Goal: Check status: Check status

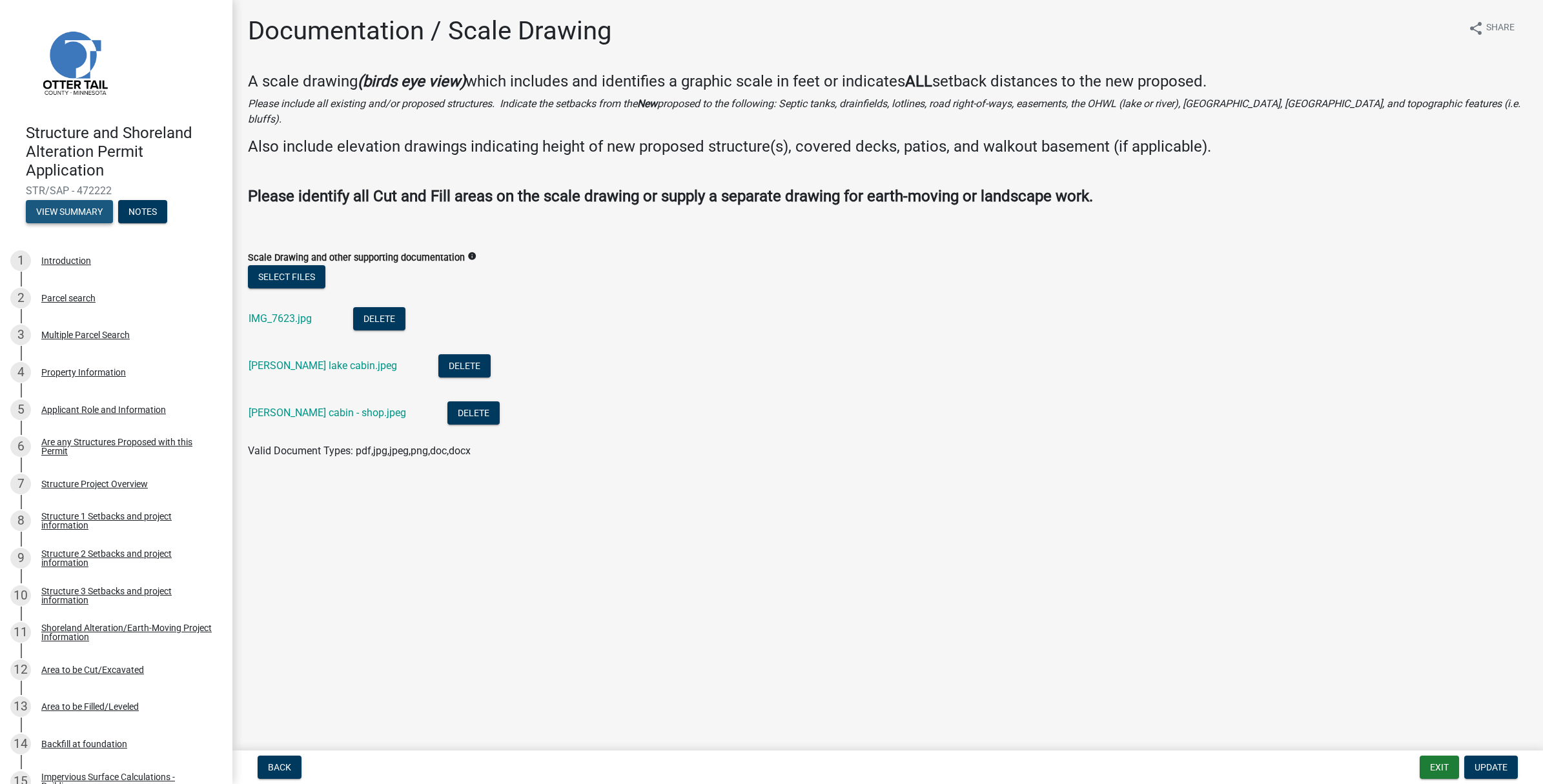
click at [75, 208] on button "View Summary" at bounding box center [70, 211] width 87 height 23
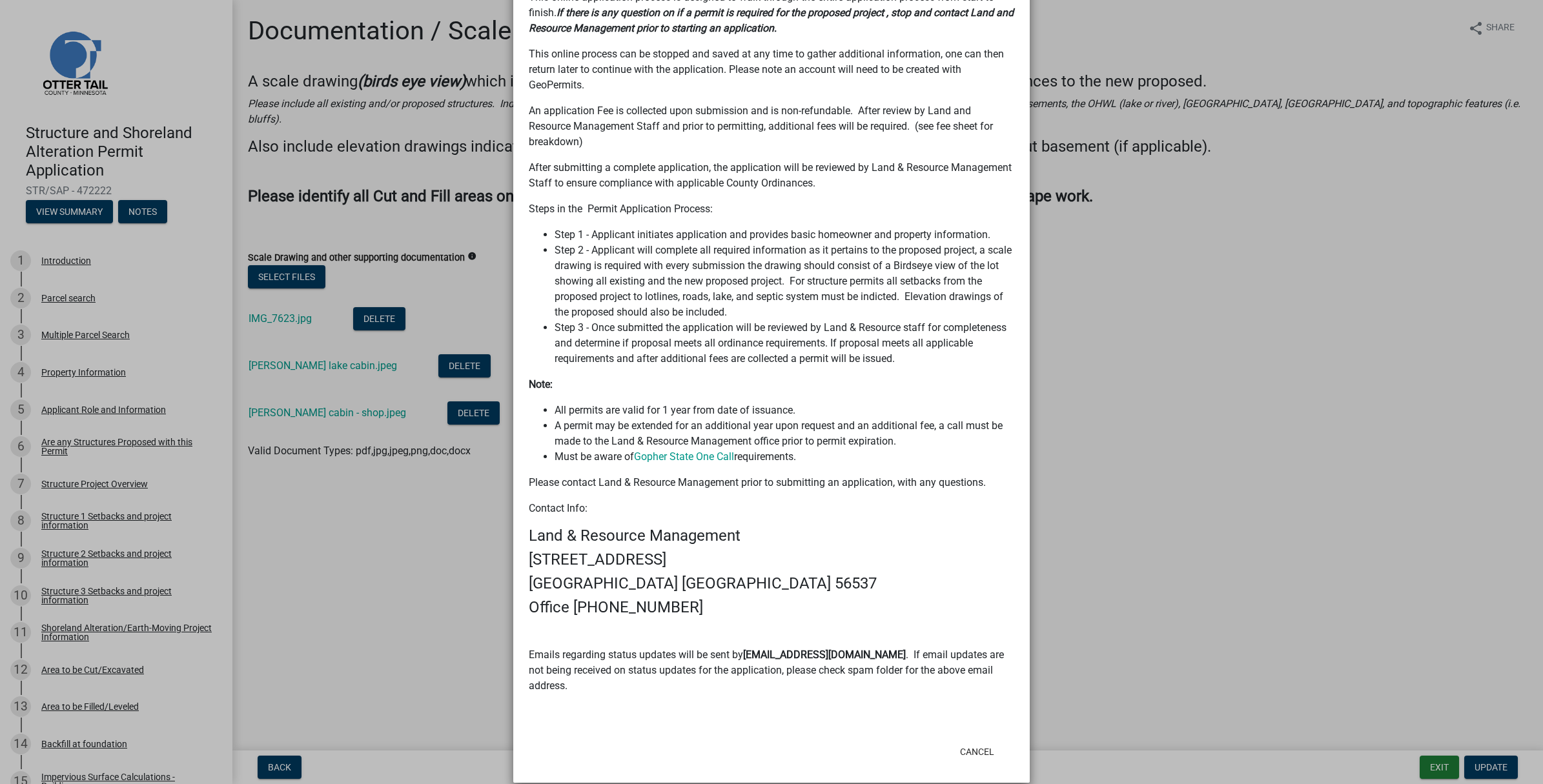
scroll to position [525, 0]
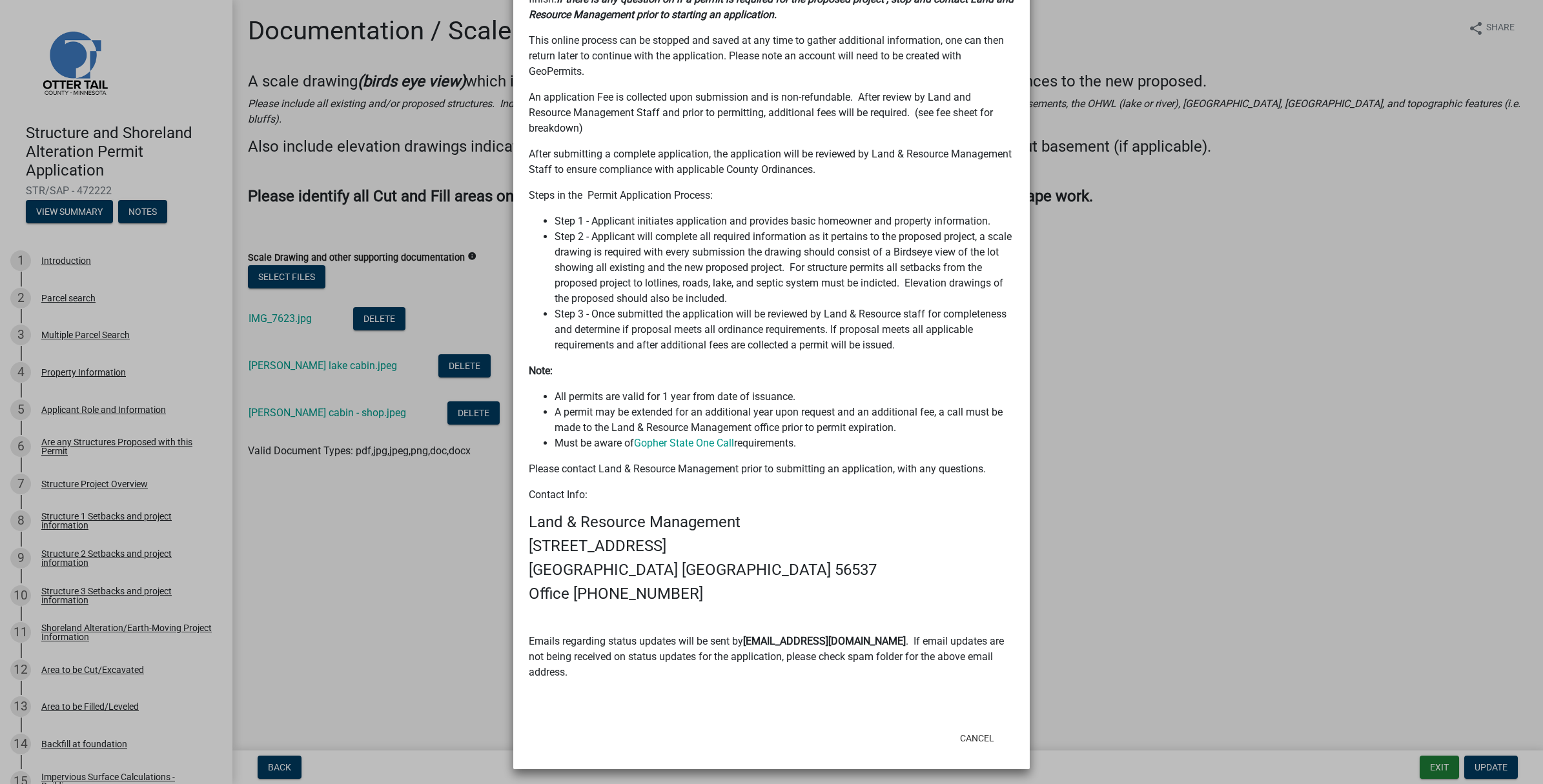
click at [74, 50] on ngb-modal-window "Summary × Printer Friendly Introduction Parcel search Multiple Parcel Search Pr…" at bounding box center [771, 392] width 1543 height 784
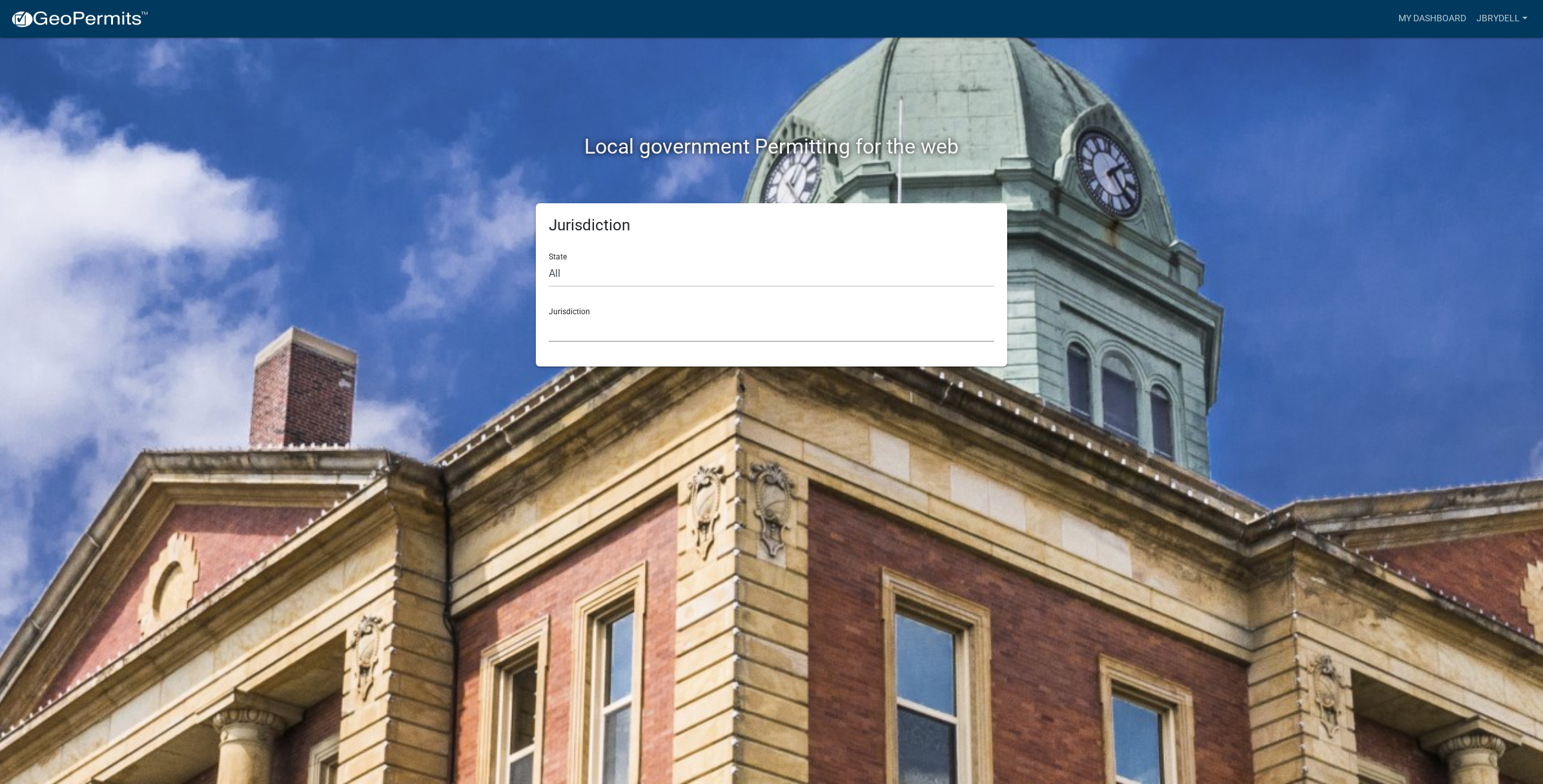
click at [694, 324] on select "Custer County, Colorado Carroll County, Georgia Cook County, Georgia Crawford C…" at bounding box center [771, 329] width 446 height 27
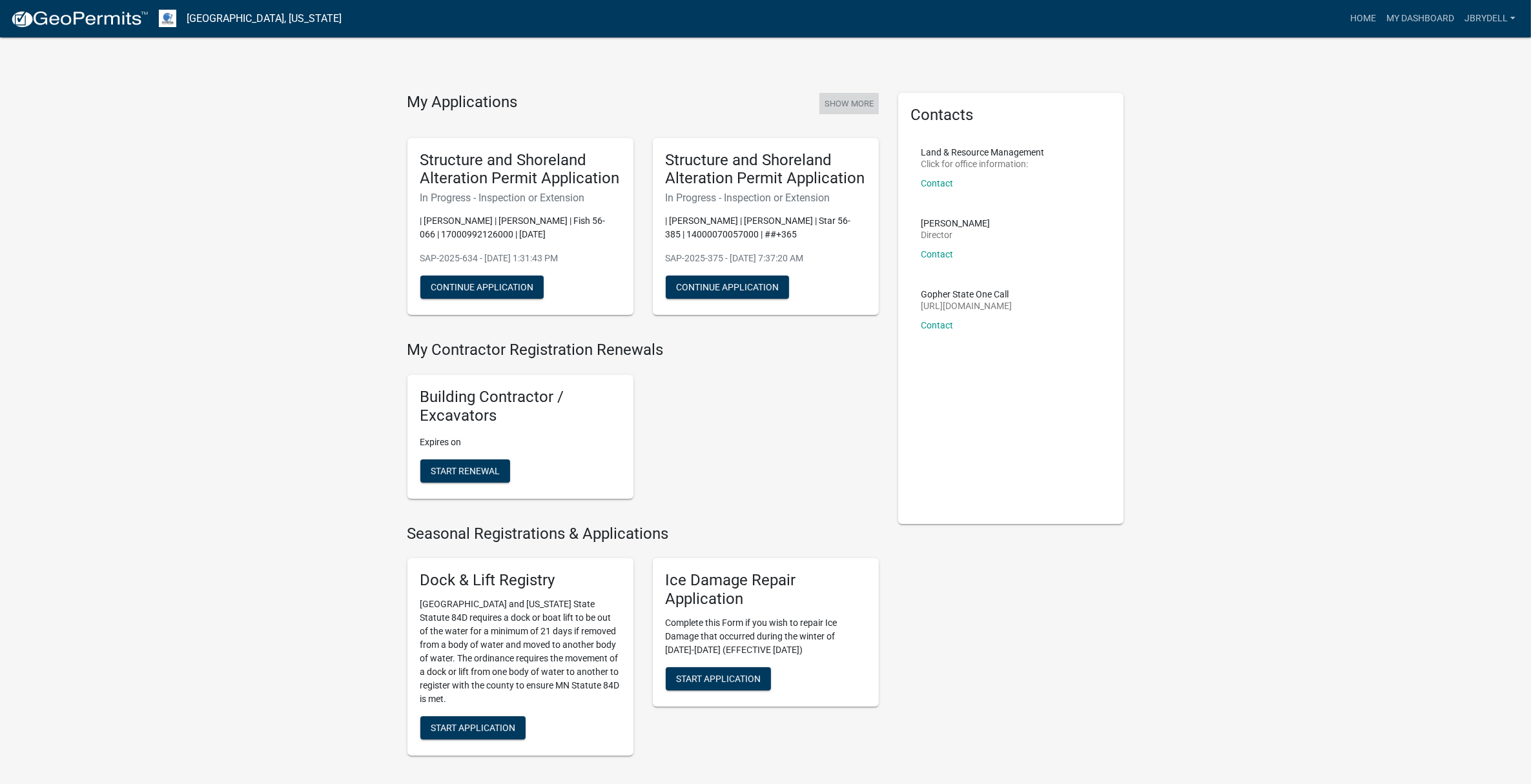
click at [865, 101] on button "Show More" at bounding box center [849, 103] width 59 height 21
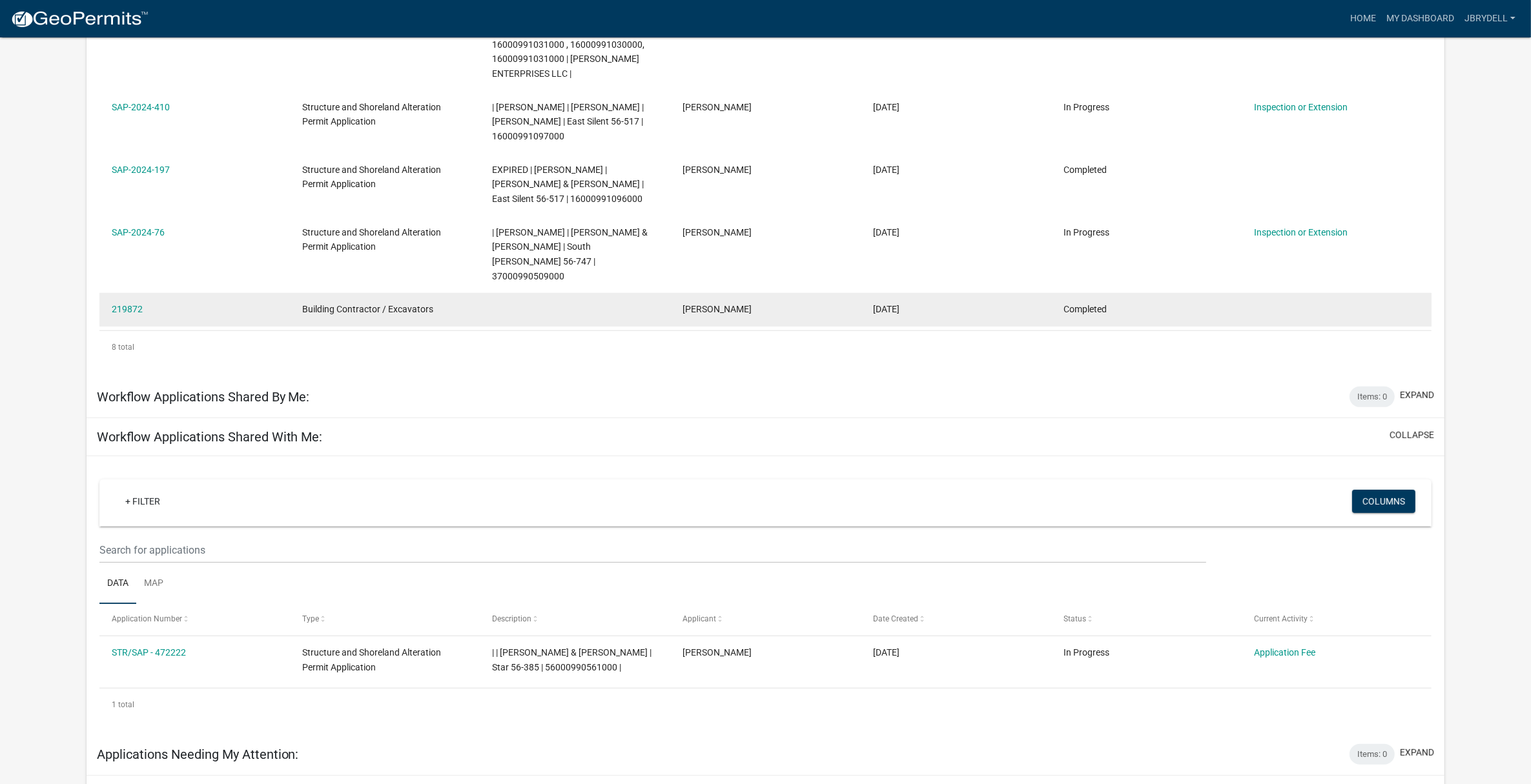
scroll to position [499, 0]
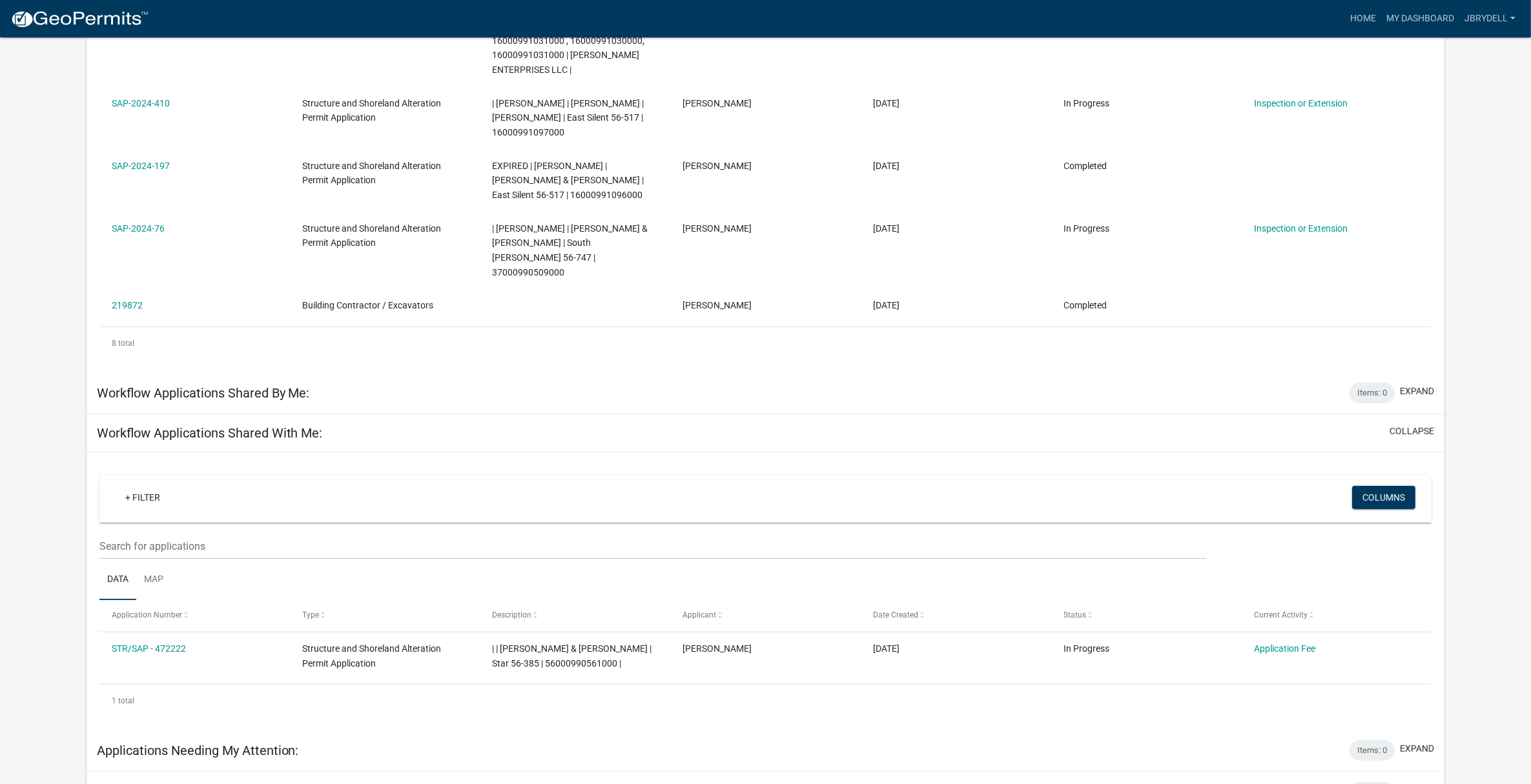
click at [1454, 160] on app-user-applications "more_horiz Home My Dashboard jbrydell Account Contractor Profile Logout My Dash…" at bounding box center [766, 176] width 1531 height 1275
click at [1499, 394] on app-user-applications "more_horiz Home My Dashboard jbrydell Account Contractor Profile Logout My Dash…" at bounding box center [766, 176] width 1531 height 1275
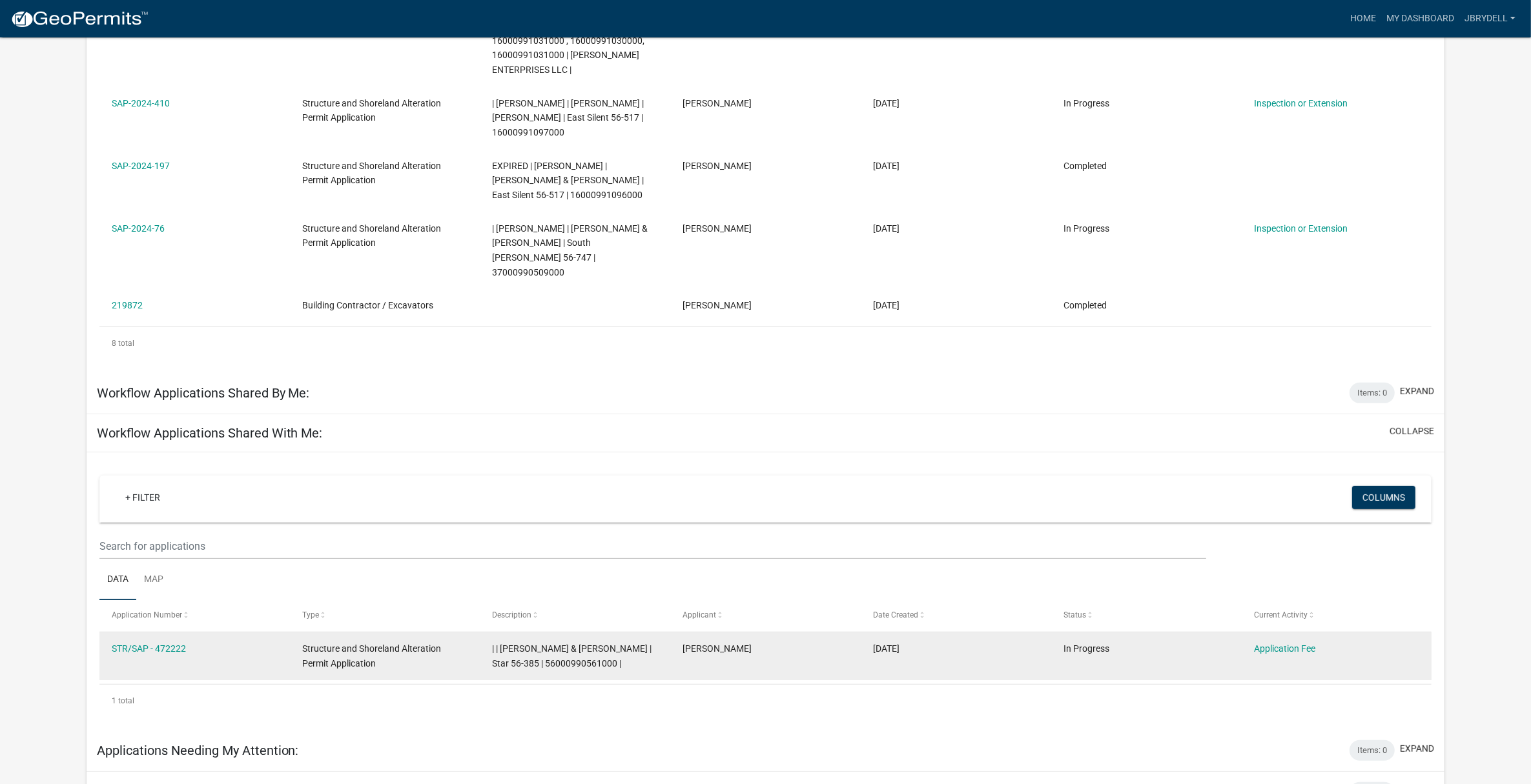
drag, startPoint x: 206, startPoint y: 617, endPoint x: 108, endPoint y: 625, distance: 98.3
click at [108, 633] on datatable-body-cell "STR/SAP - 472222" at bounding box center [194, 657] width 190 height 48
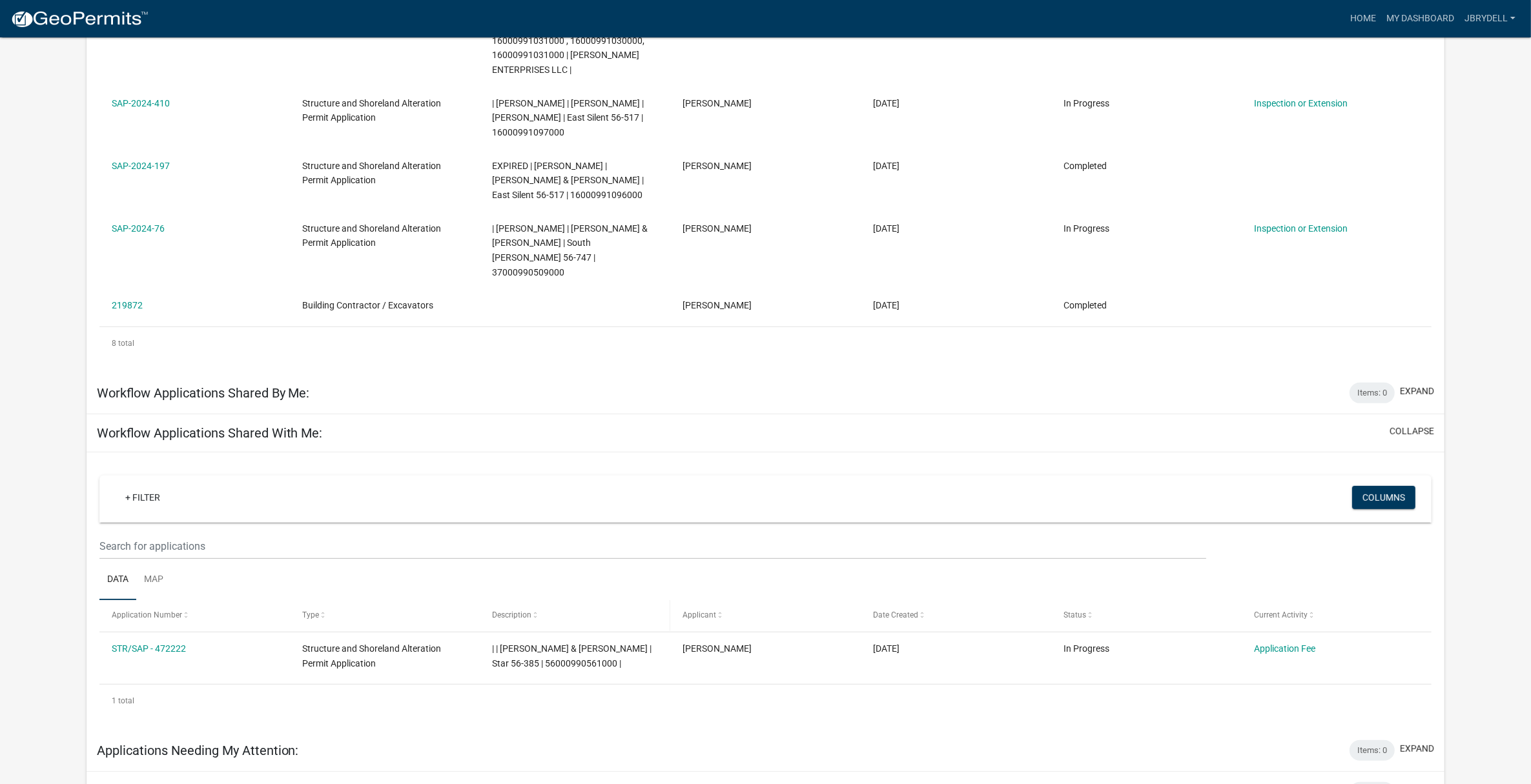
copy link "STR/SAP - 472222"
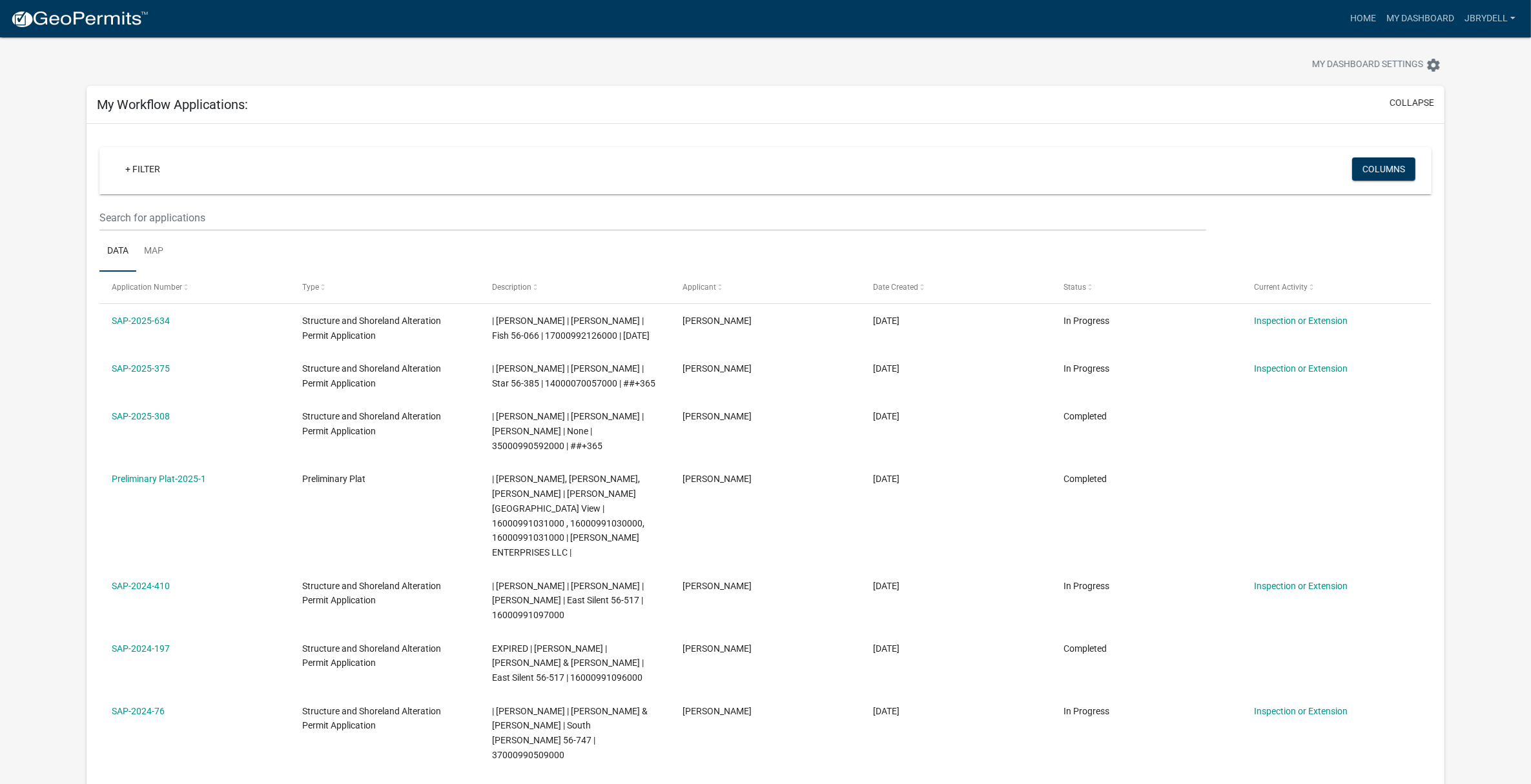
scroll to position [0, 0]
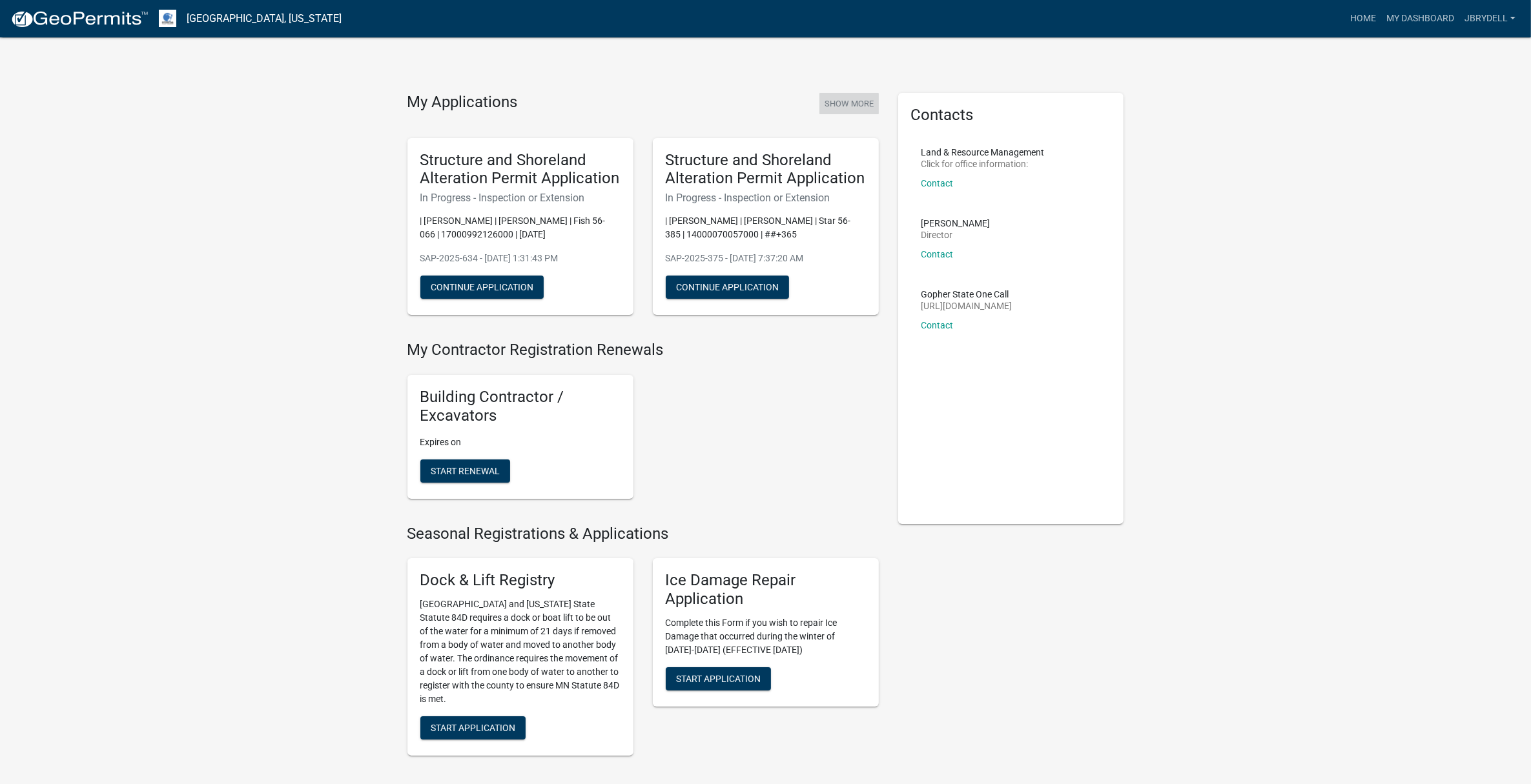
click at [853, 101] on button "Show More" at bounding box center [849, 103] width 59 height 21
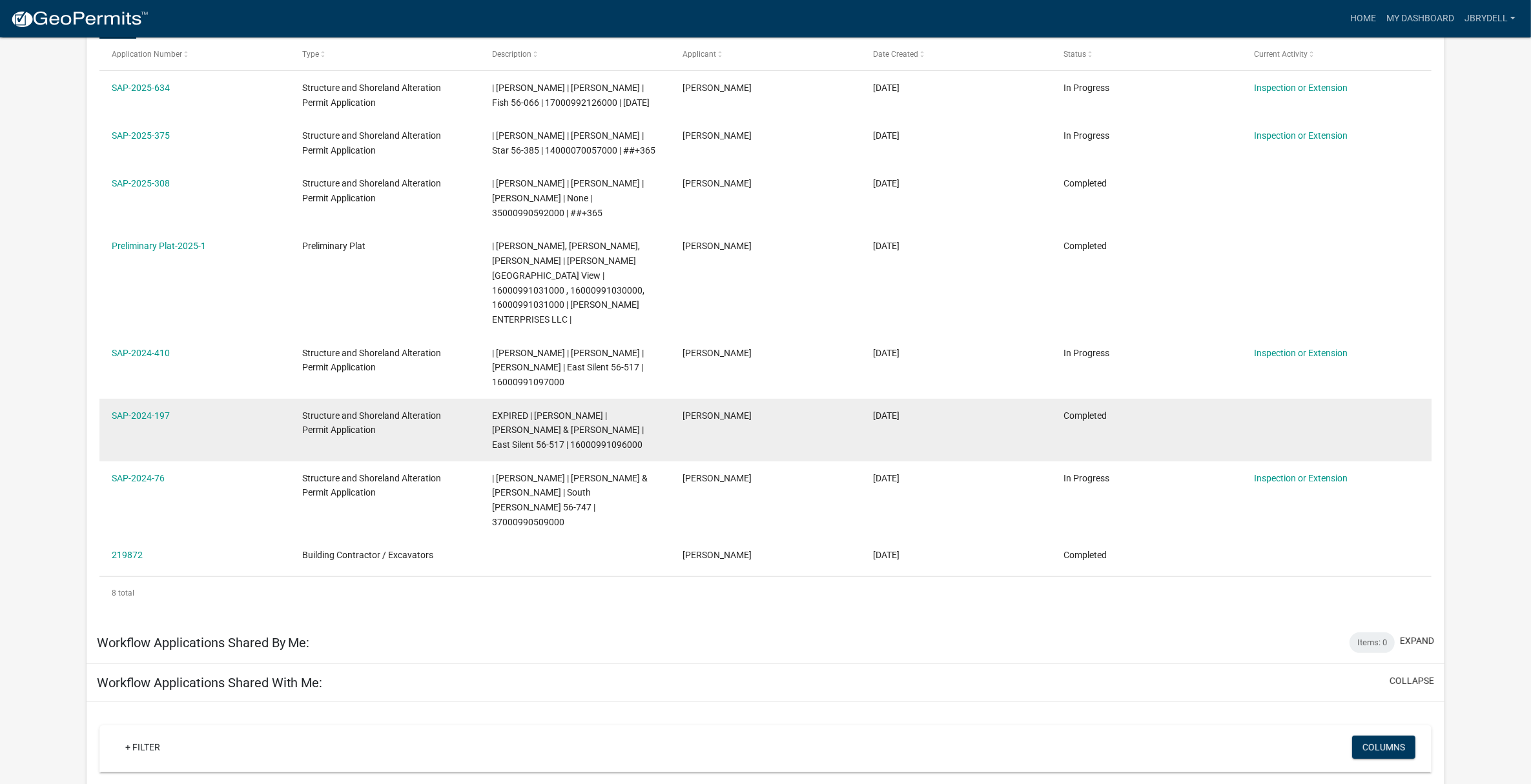
scroll to position [15, 0]
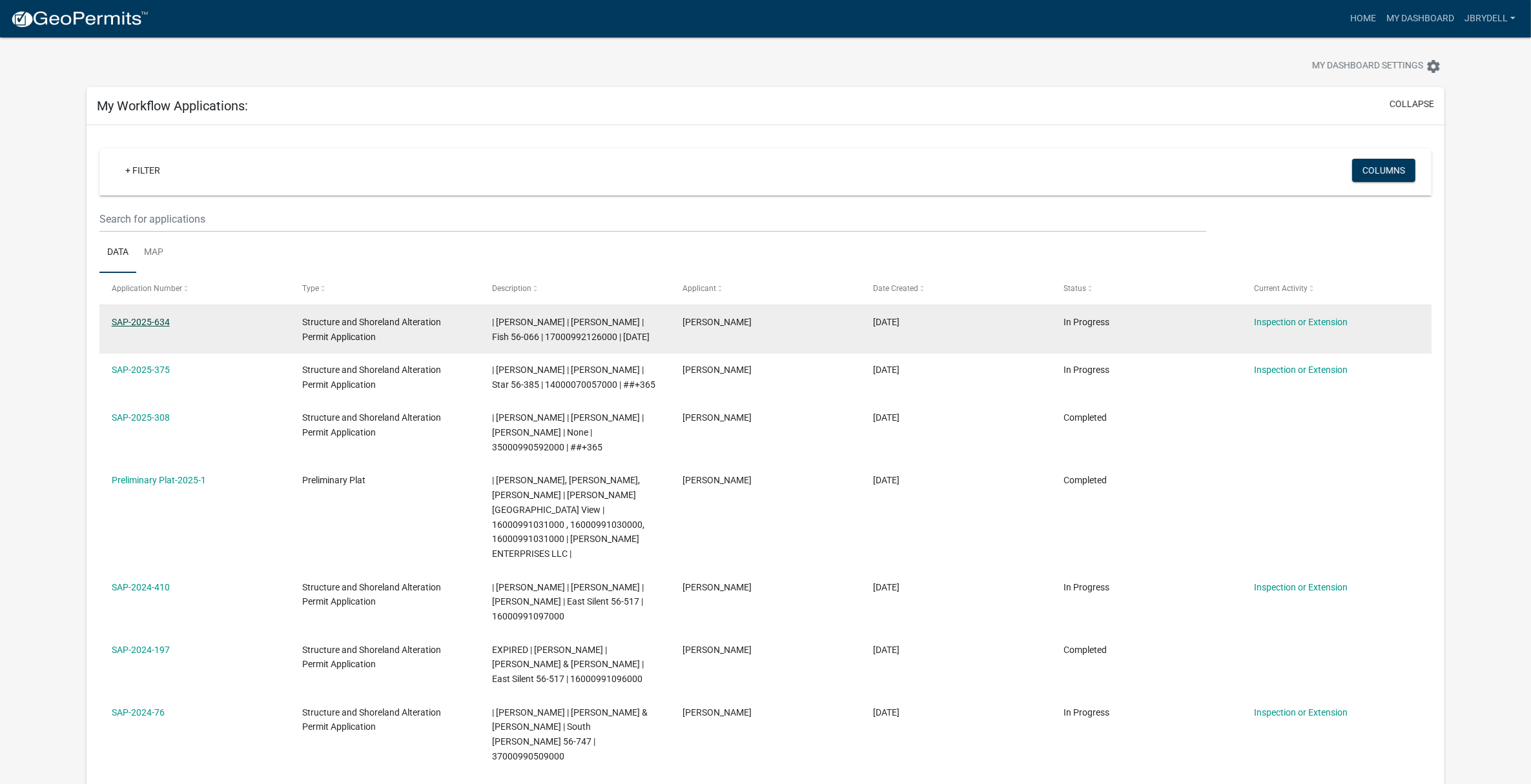
click at [158, 323] on link "SAP-2025-634" at bounding box center [141, 322] width 58 height 10
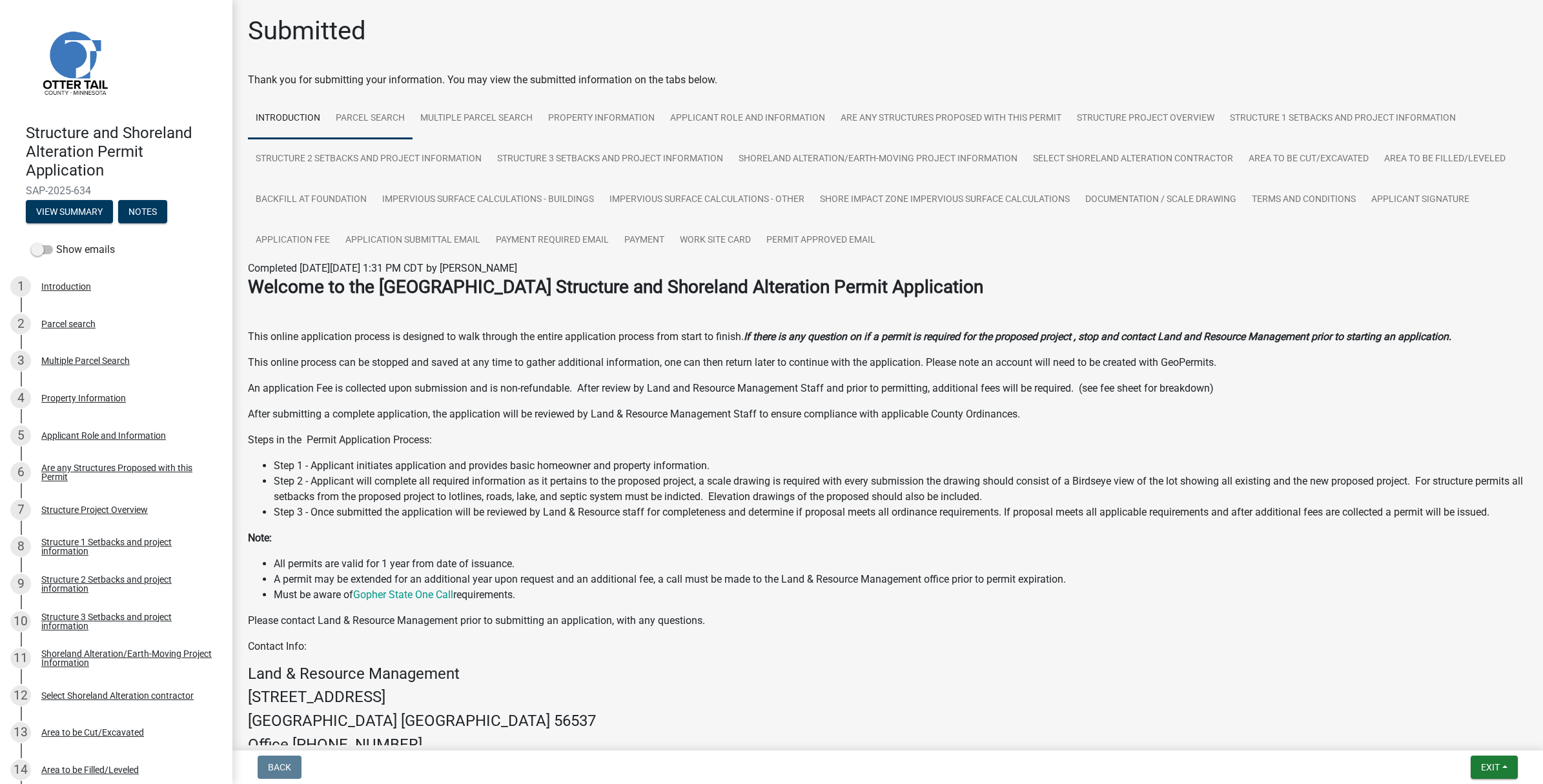
click at [365, 120] on link "Parcel search" at bounding box center [370, 119] width 84 height 42
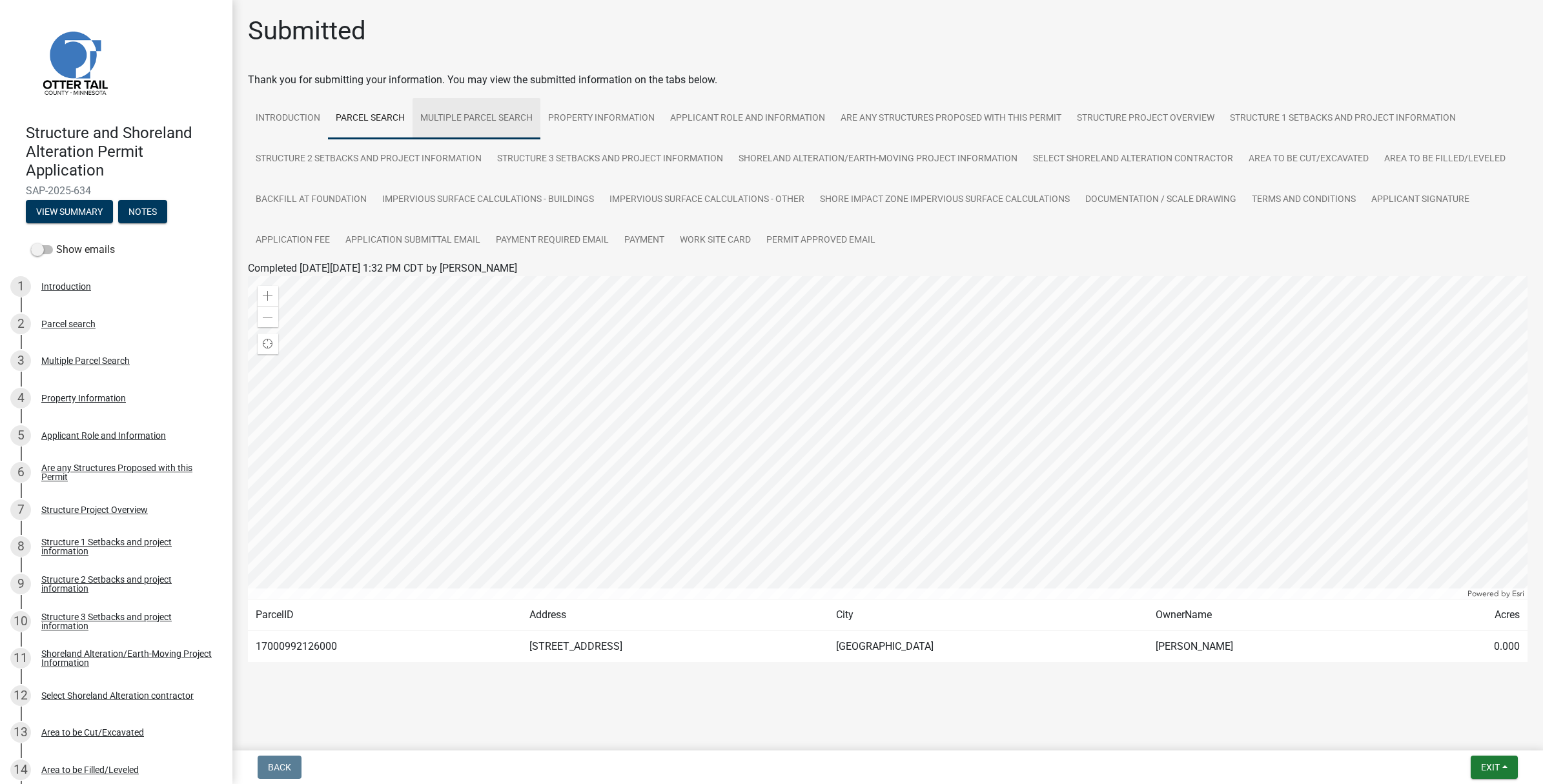
click at [472, 115] on link "Multiple Parcel Search" at bounding box center [476, 119] width 128 height 42
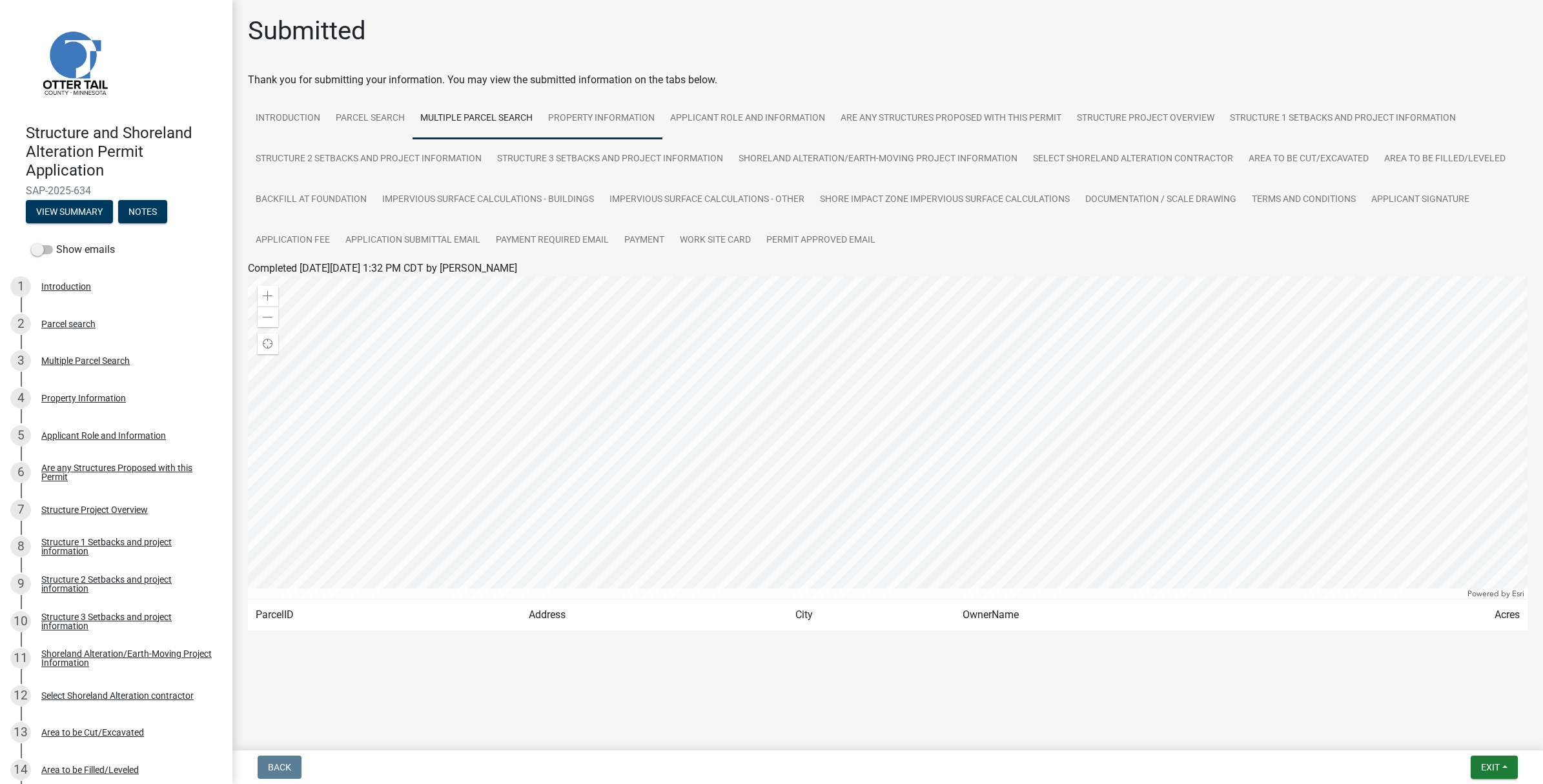
click at [610, 115] on link "Property Information" at bounding box center [601, 119] width 122 height 42
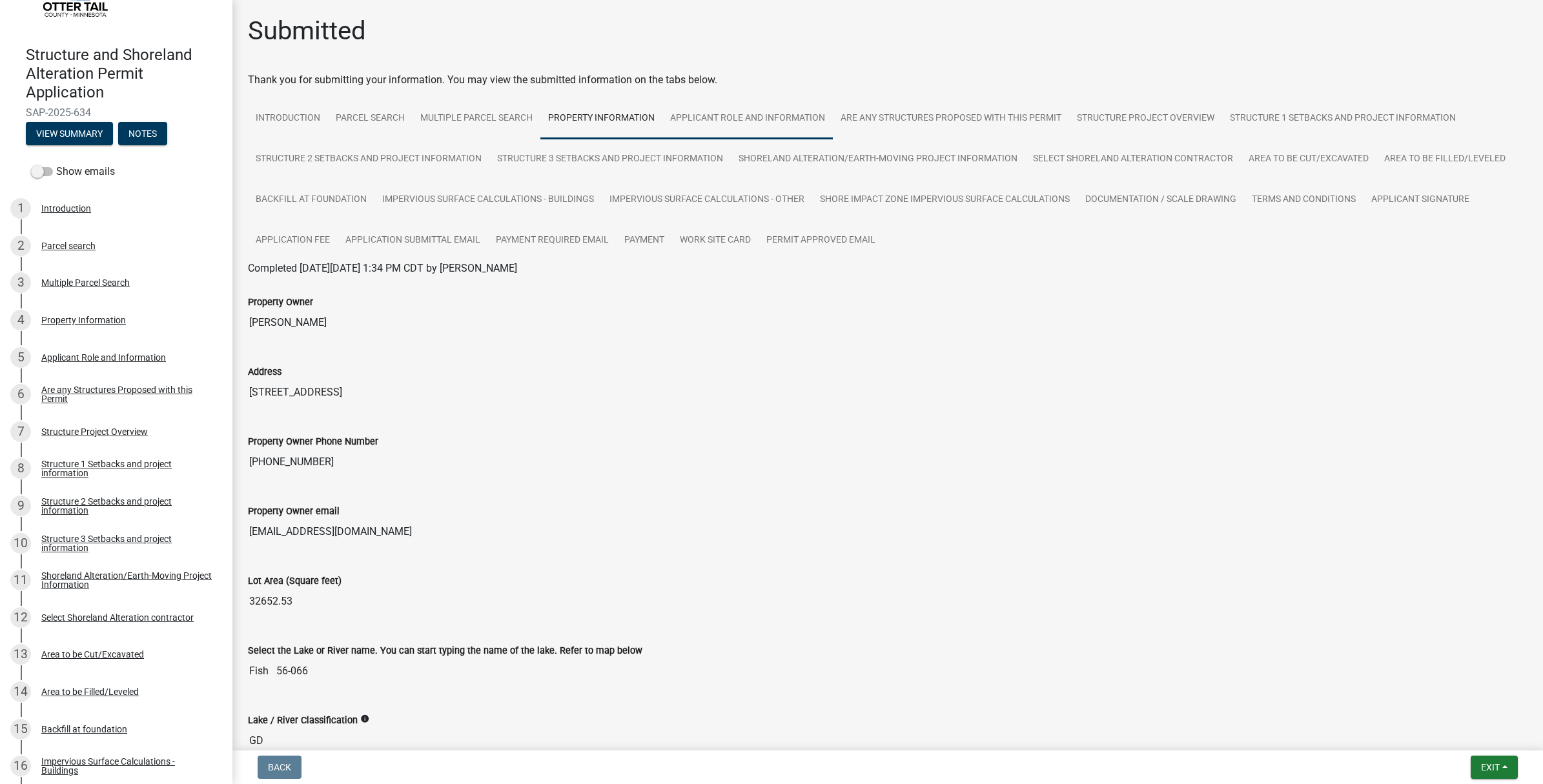
click at [743, 117] on link "Applicant Role and Information" at bounding box center [748, 119] width 171 height 42
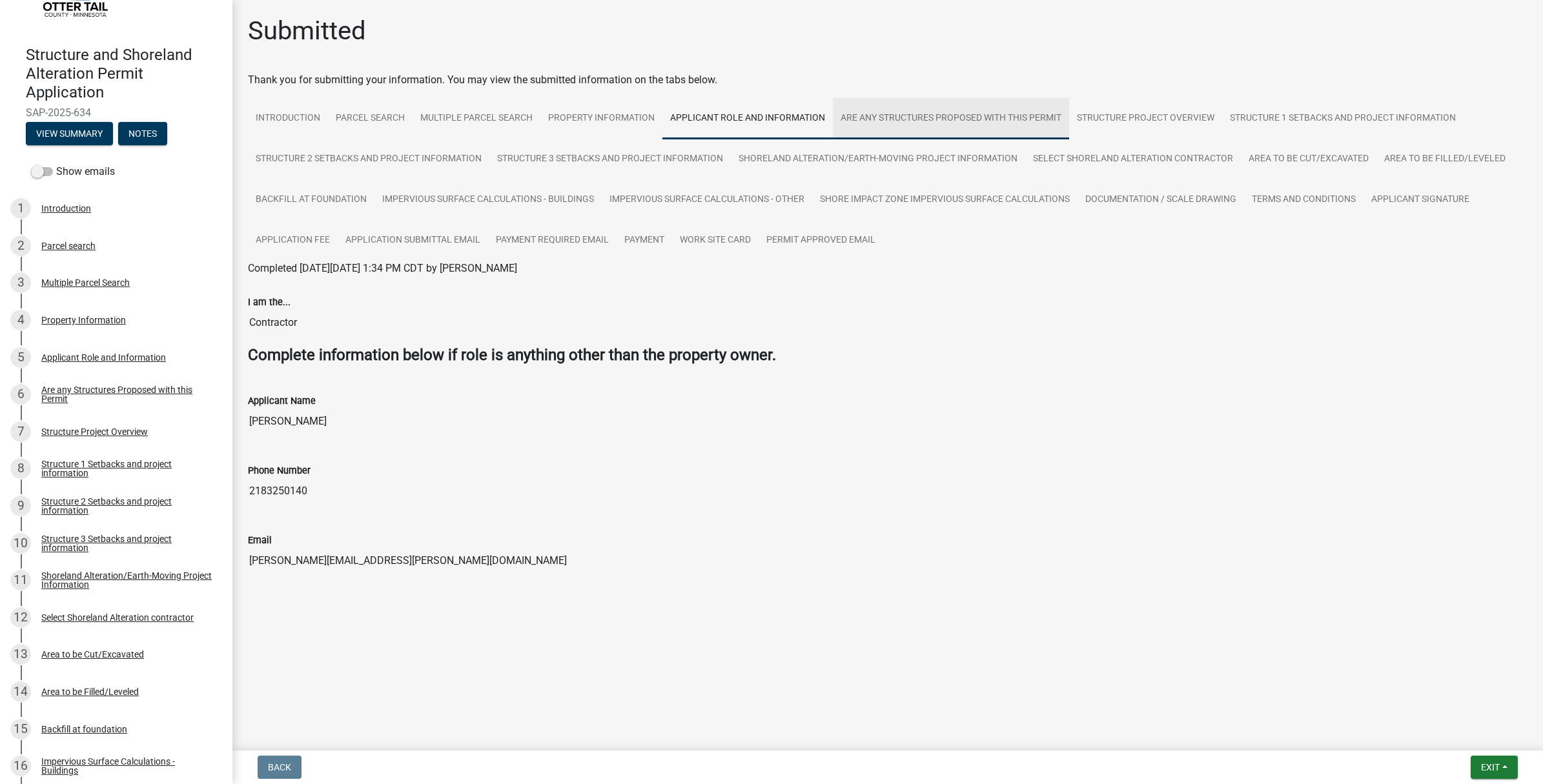
click at [923, 117] on link "Are any Structures Proposed with this Permit" at bounding box center [951, 119] width 236 height 42
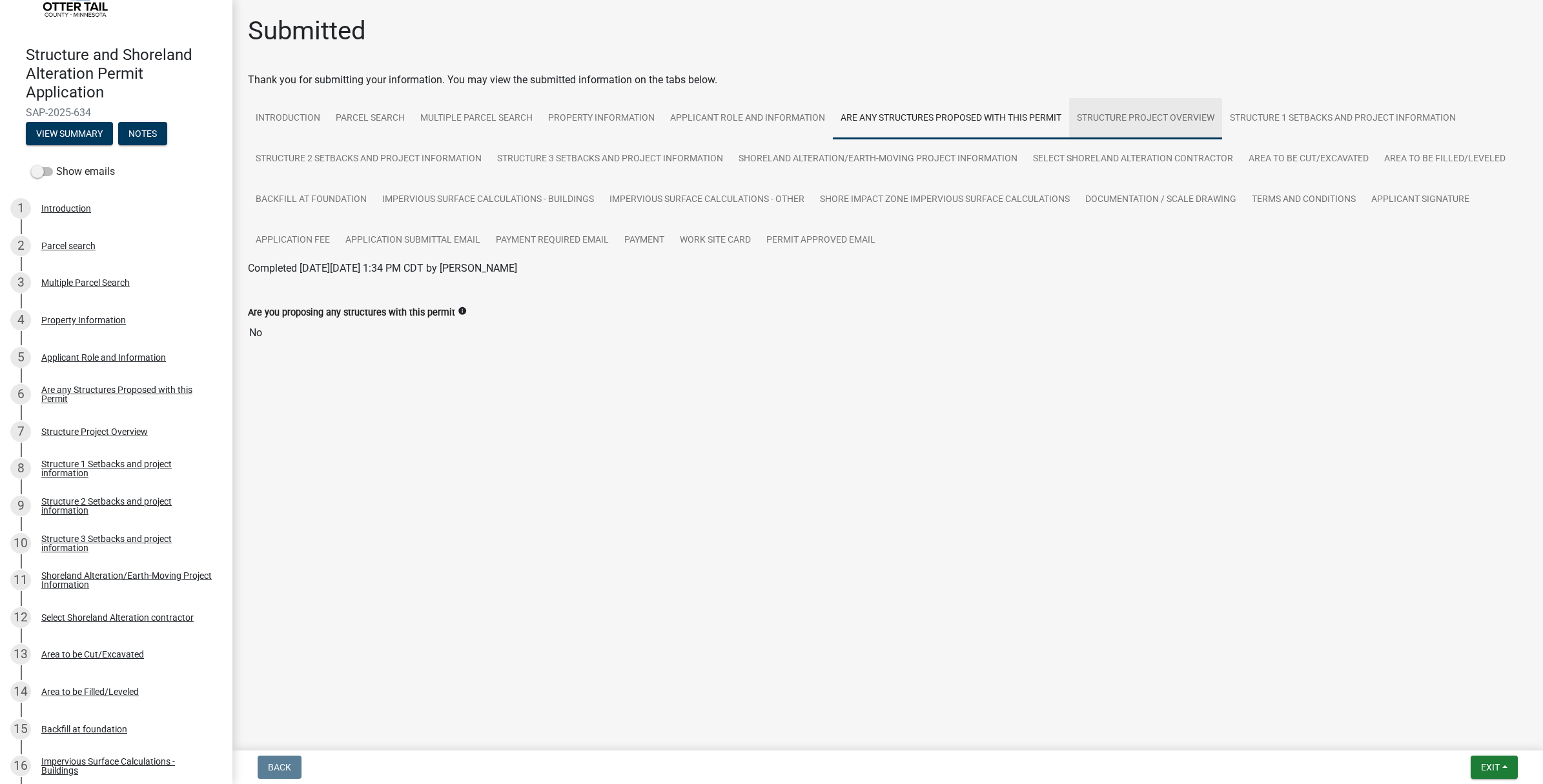
click at [1123, 114] on link "Structure Project Overview" at bounding box center [1145, 119] width 153 height 42
click at [859, 156] on link "Shoreland Alteration/Earth-Moving Project Information" at bounding box center [879, 159] width 295 height 42
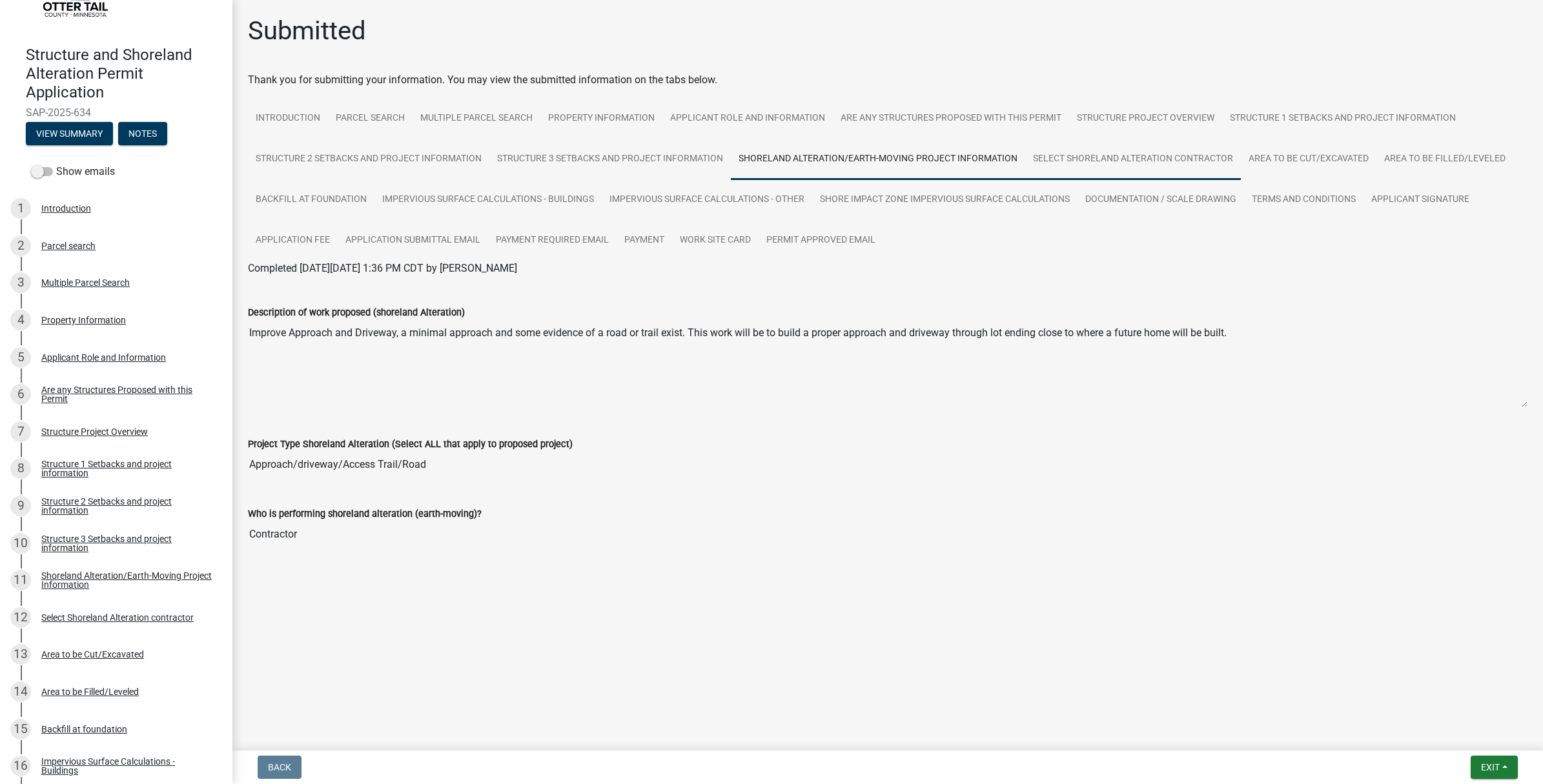
click at [1094, 160] on link "Select Shoreland Alteration contractor" at bounding box center [1132, 159] width 216 height 42
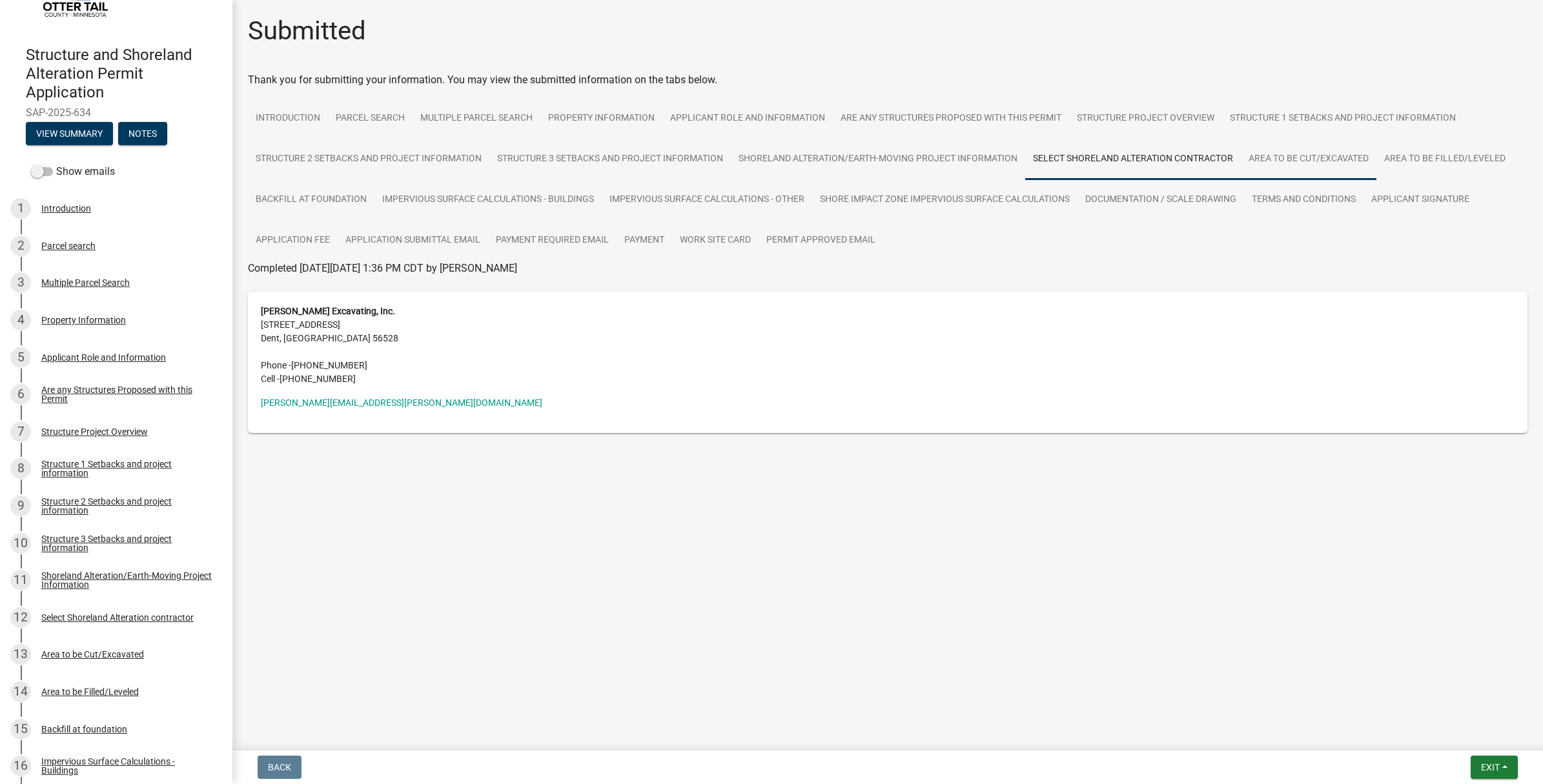
click at [1293, 161] on link "Area to be Cut/Excavated" at bounding box center [1309, 159] width 135 height 42
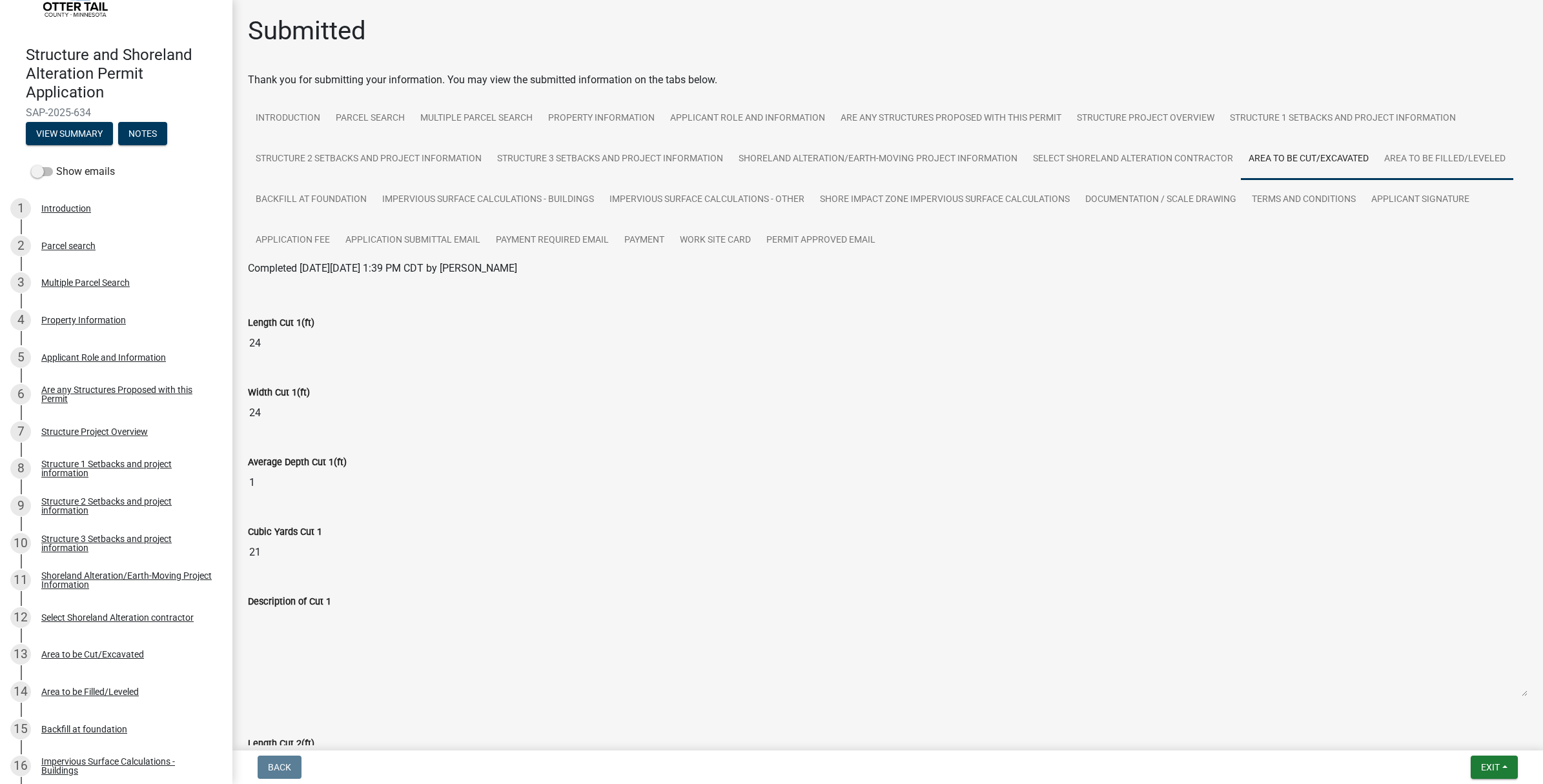
click at [1446, 157] on link "Area to be Filled/Leveled" at bounding box center [1445, 159] width 137 height 42
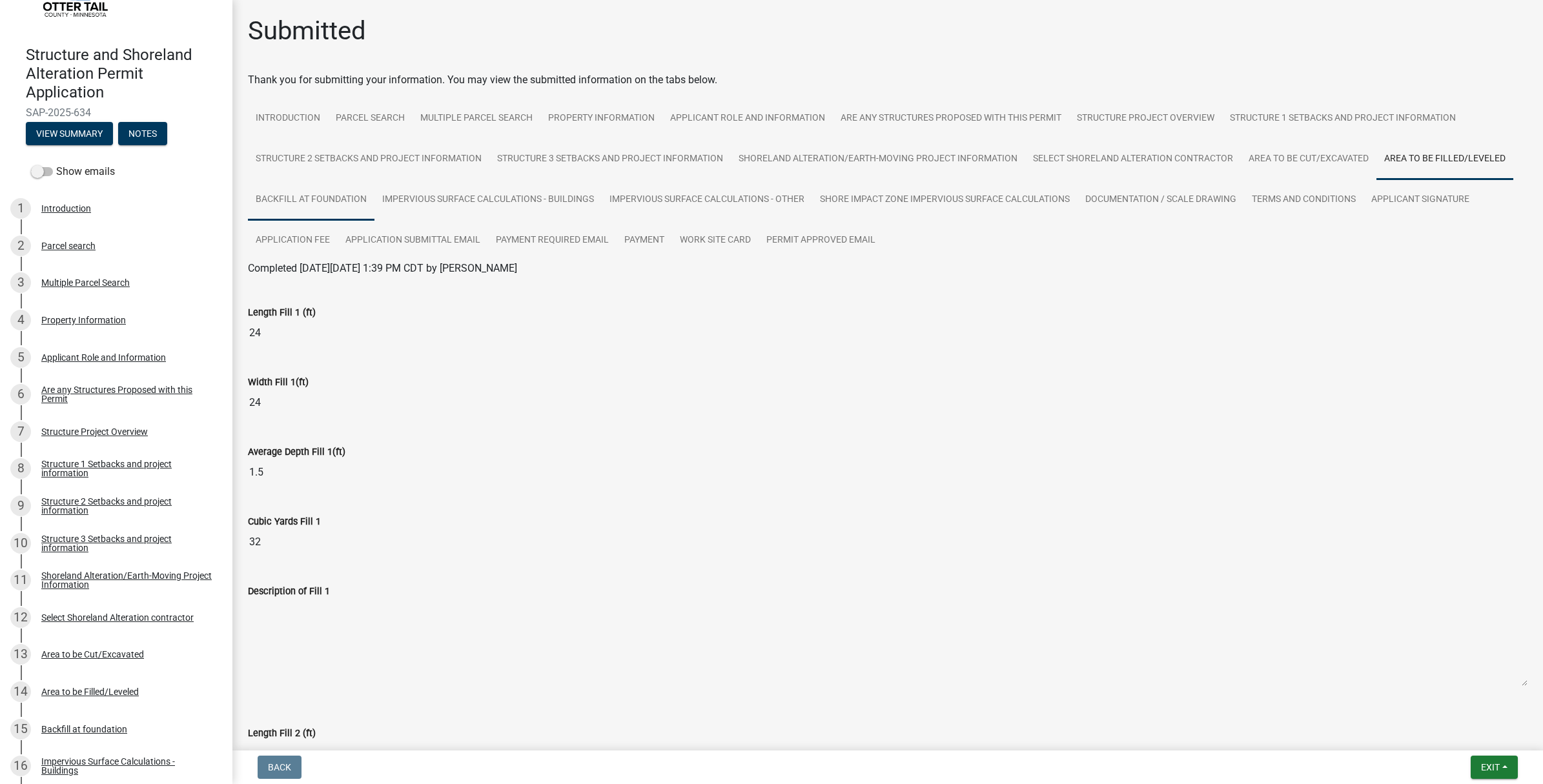
click at [296, 196] on link "Backfill at foundation" at bounding box center [310, 200] width 127 height 42
click at [512, 202] on link "Impervious Surface Calculations - Buildings" at bounding box center [487, 200] width 227 height 42
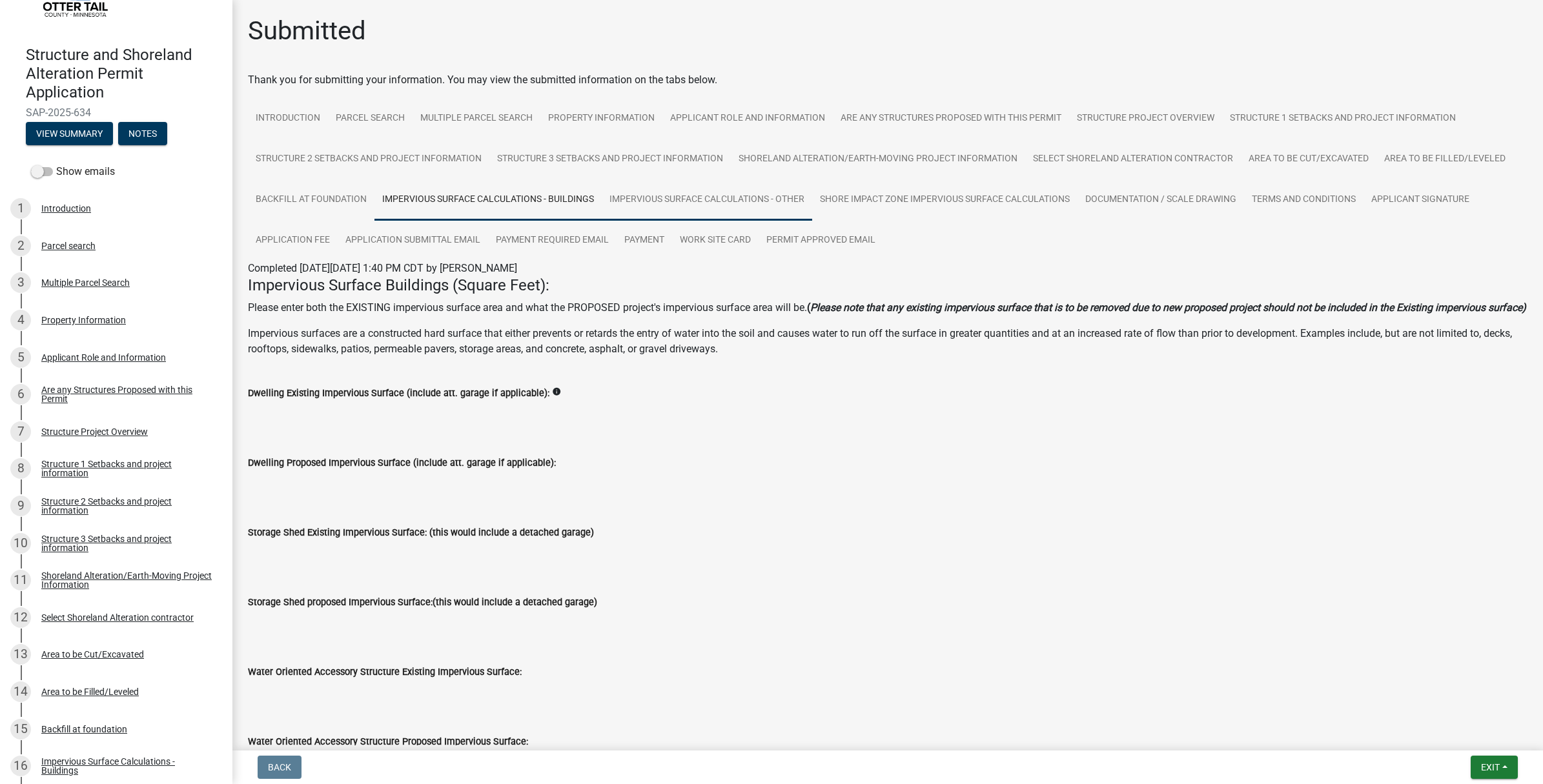
click at [747, 201] on link "Impervious Surface Calculations - Other" at bounding box center [706, 200] width 210 height 42
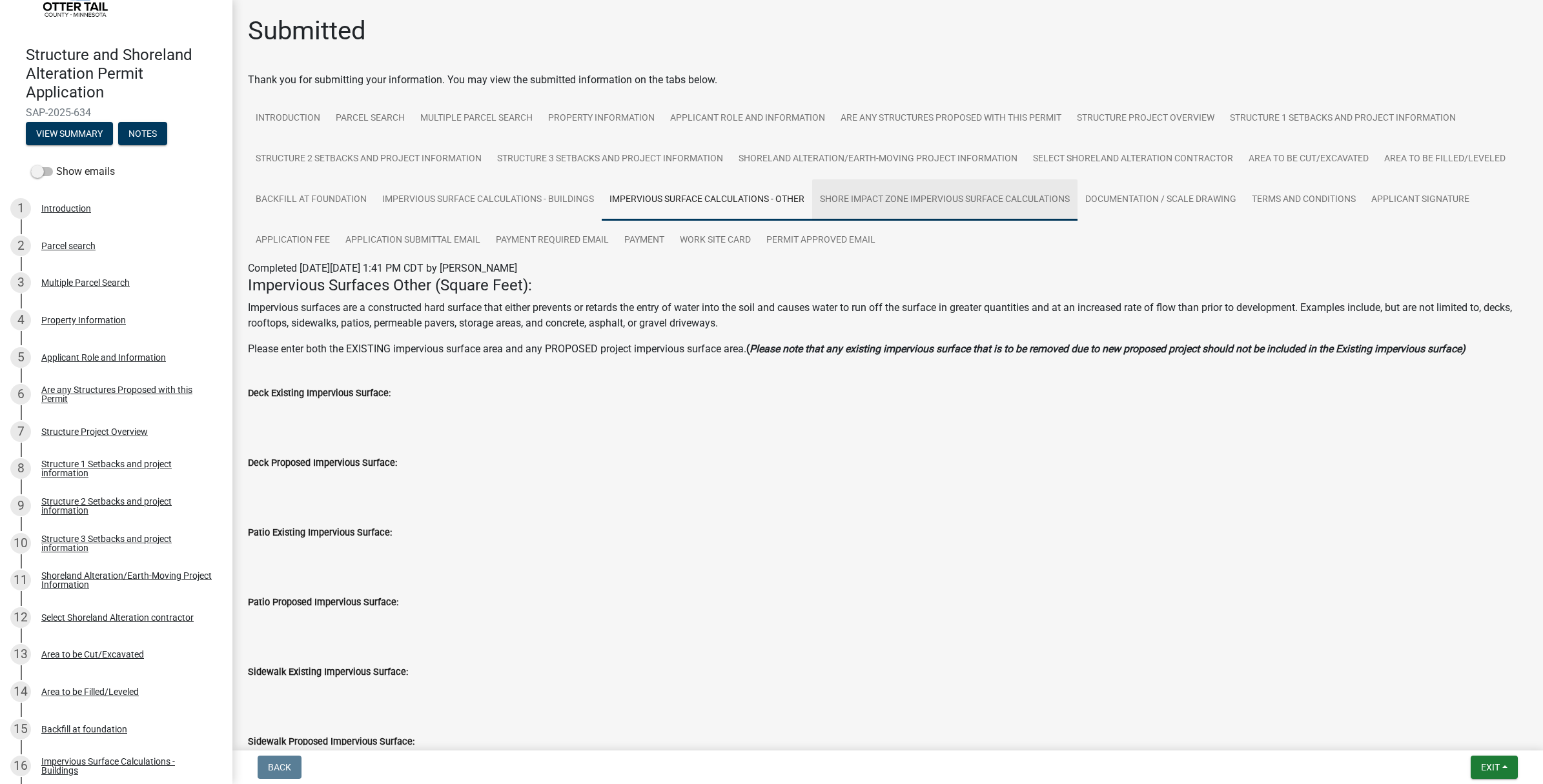
click at [917, 201] on link "Shore Impact Zone Impervious Surface Calculations" at bounding box center [944, 200] width 265 height 42
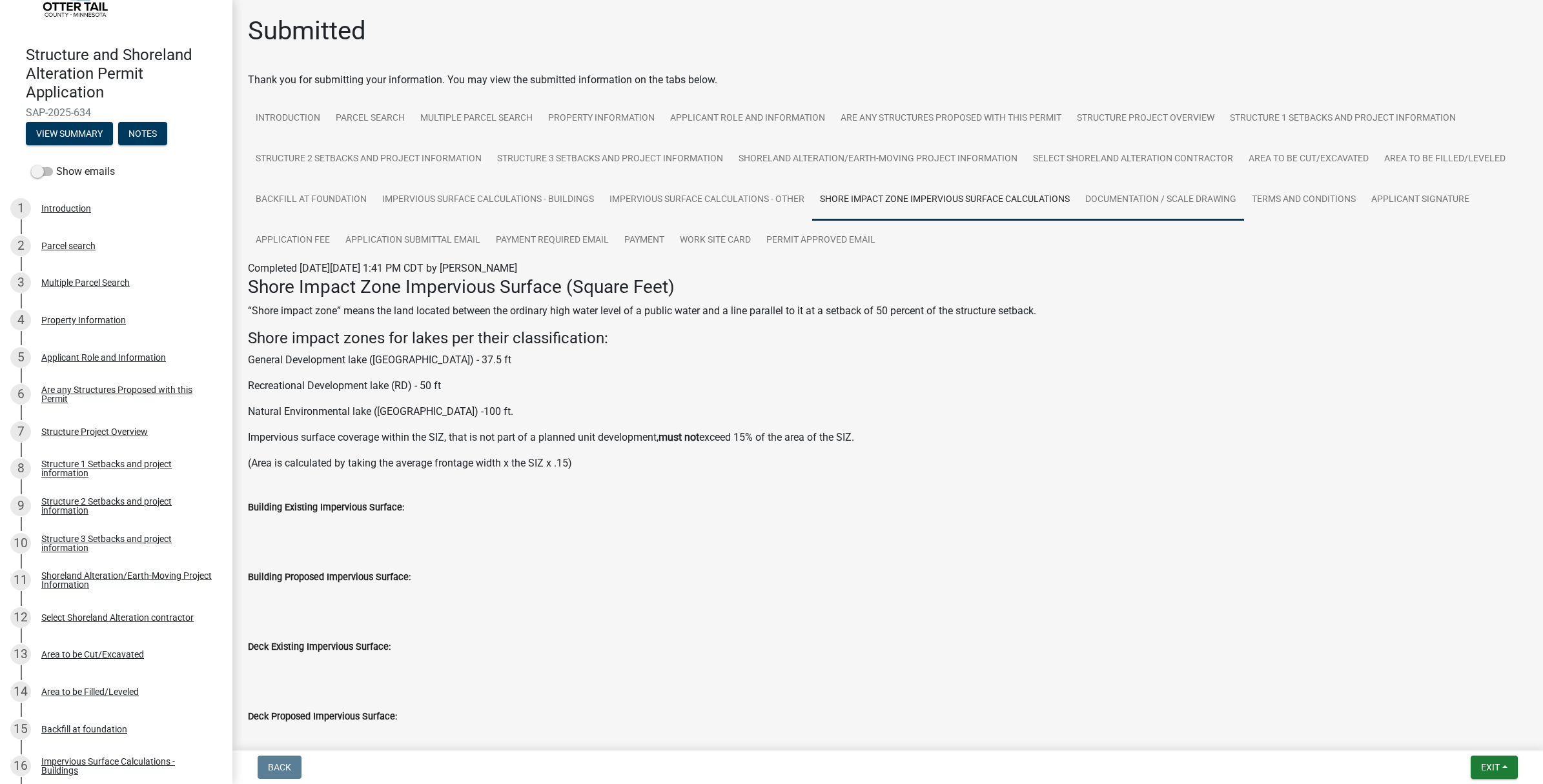
click at [1131, 190] on link "Documentation / Scale Drawing" at bounding box center [1161, 200] width 167 height 42
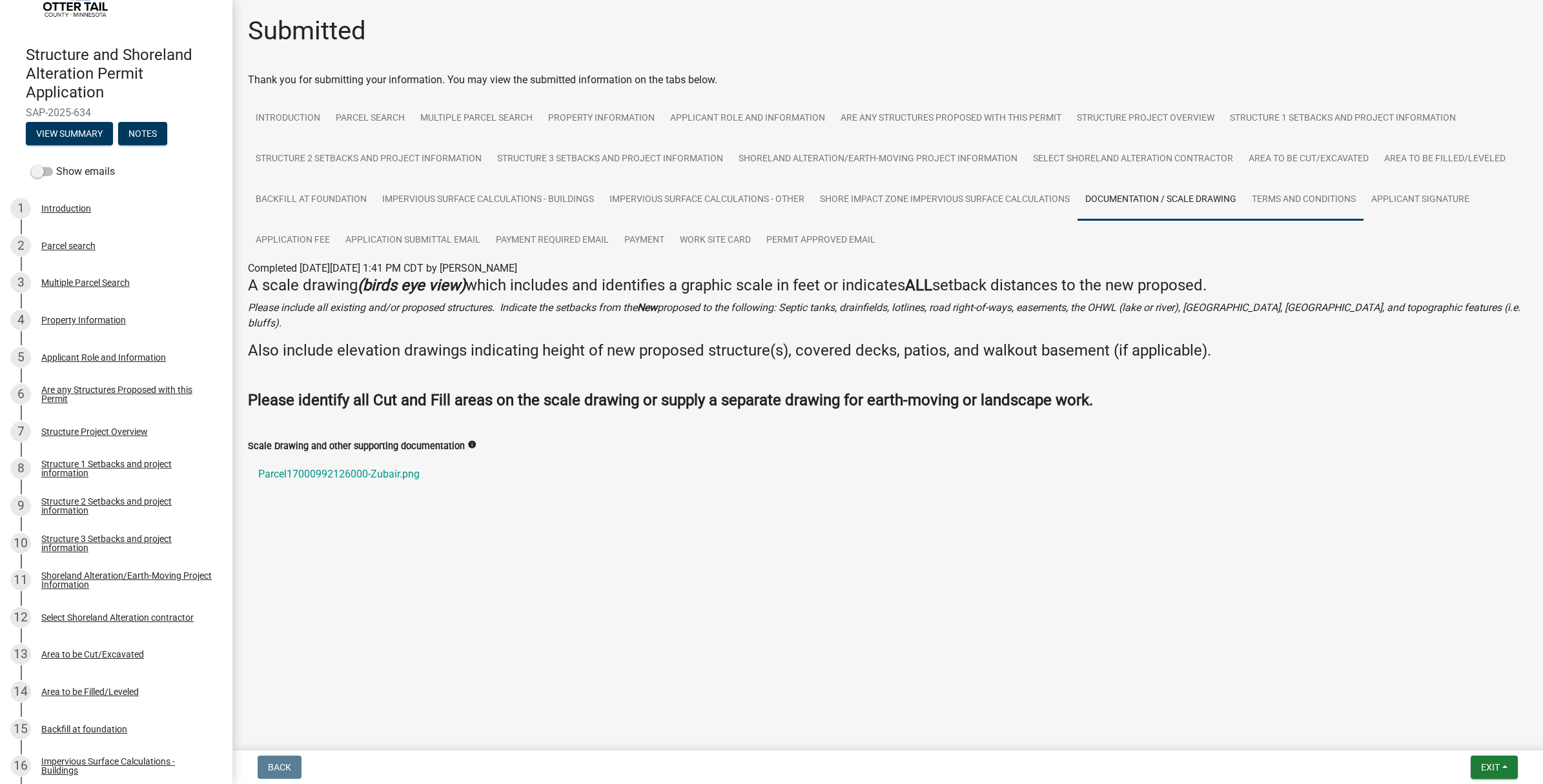
click at [1280, 196] on link "Terms and Conditions" at bounding box center [1303, 200] width 120 height 42
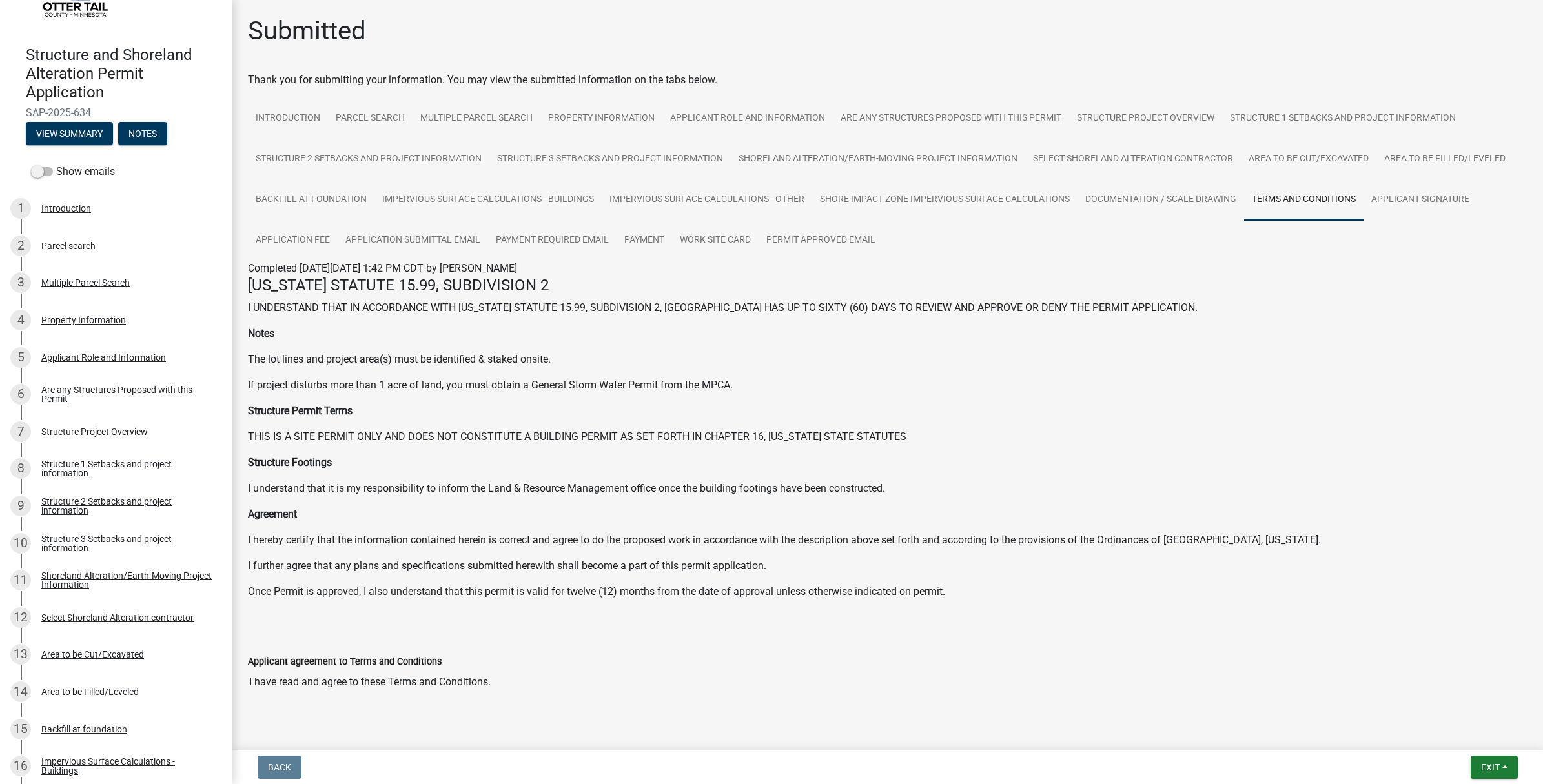
scroll to position [24, 0]
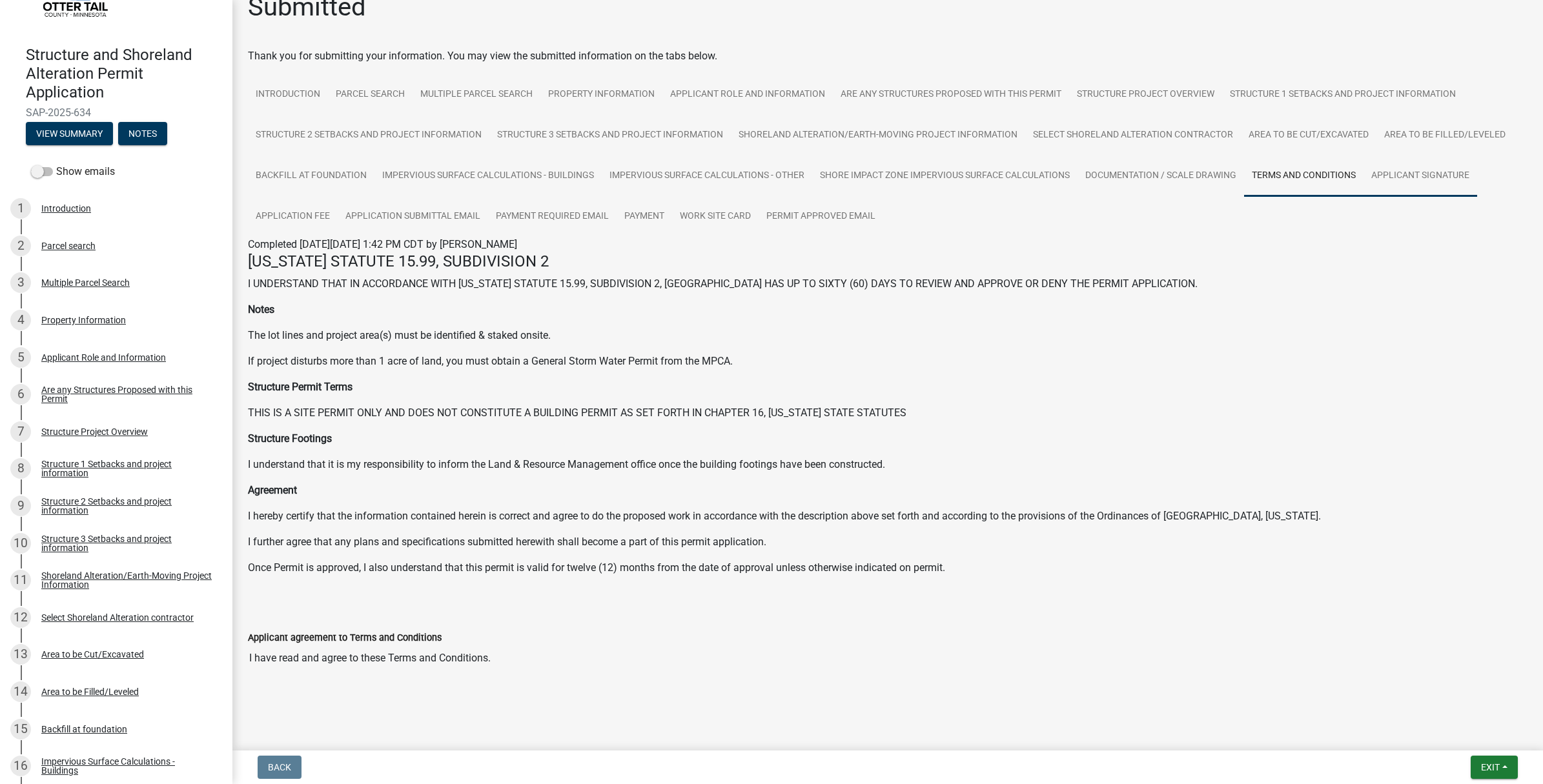
click at [1404, 170] on link "Applicant Signature" at bounding box center [1420, 176] width 114 height 42
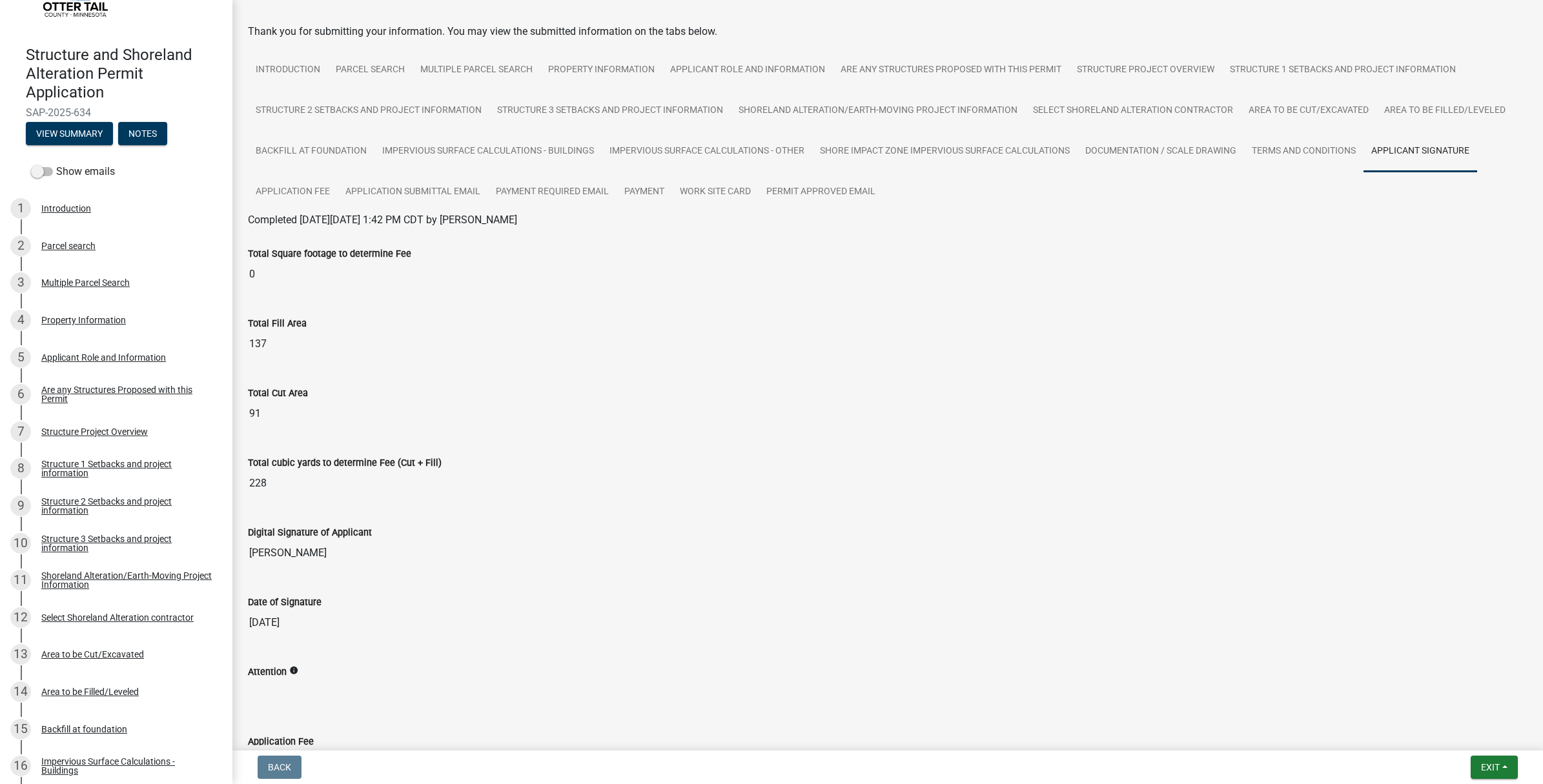
scroll to position [4, 0]
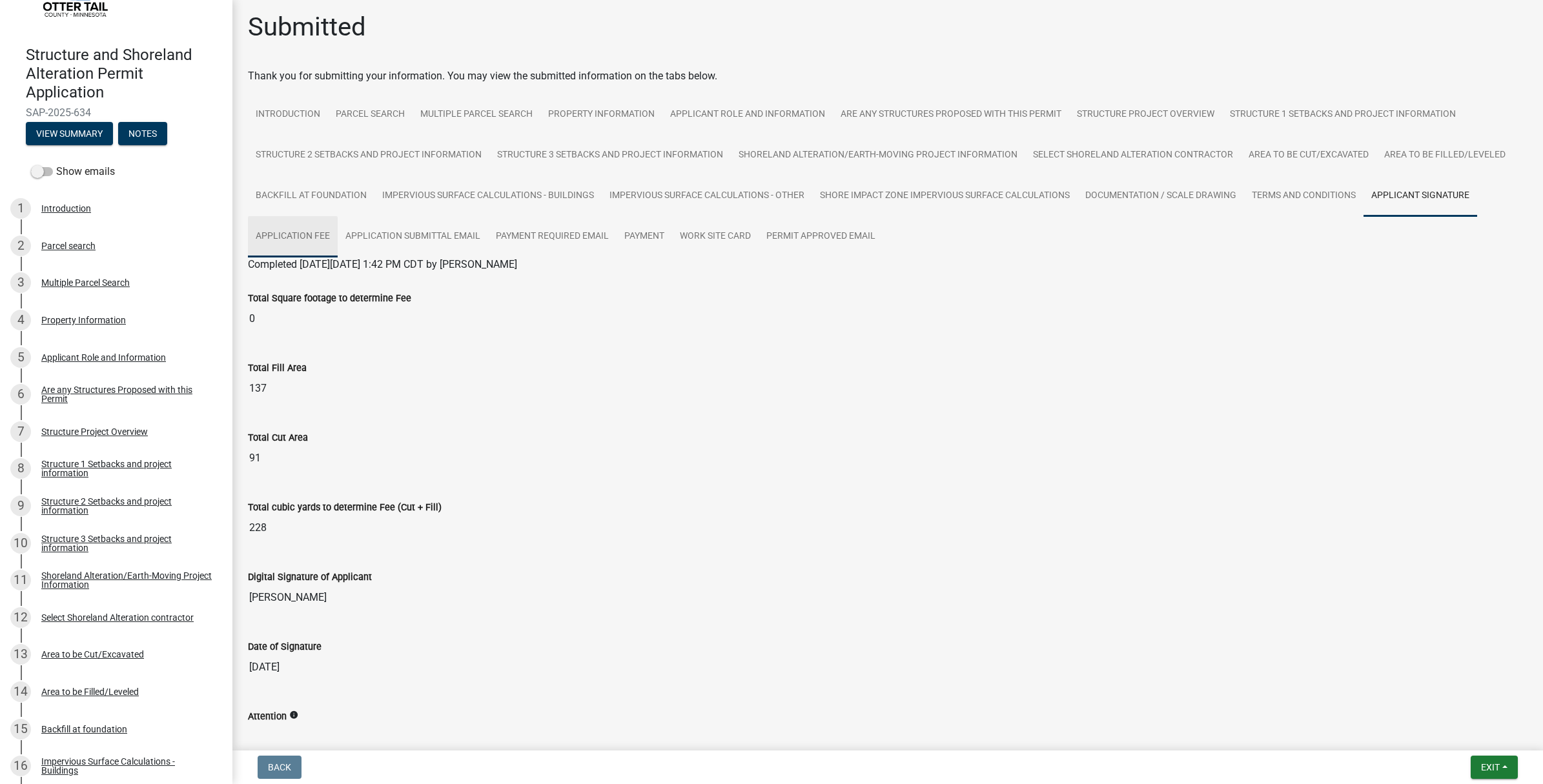
click at [288, 234] on link "Application Fee" at bounding box center [292, 236] width 90 height 42
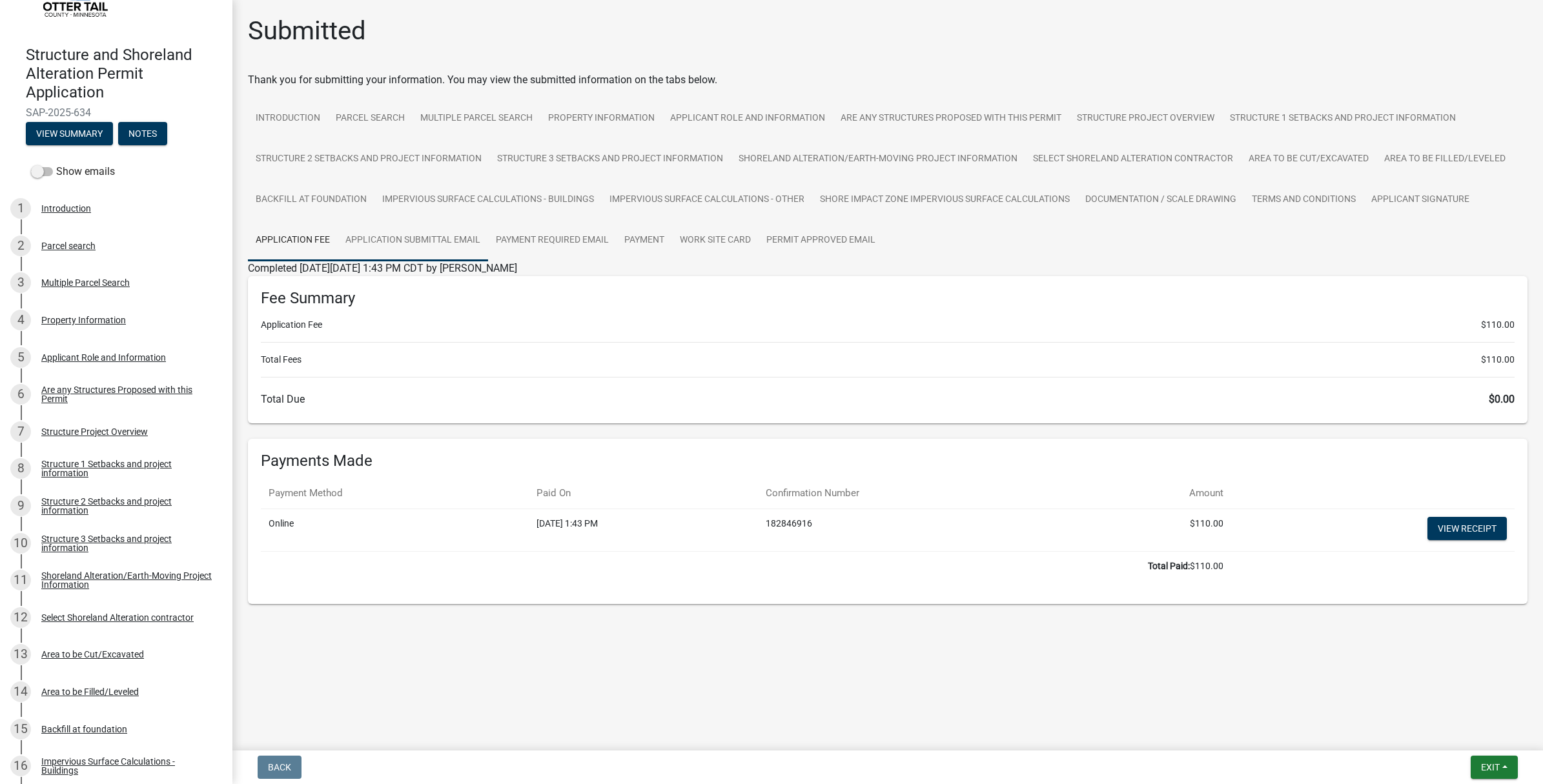
click at [409, 237] on link "Application Submittal Email" at bounding box center [412, 241] width 150 height 42
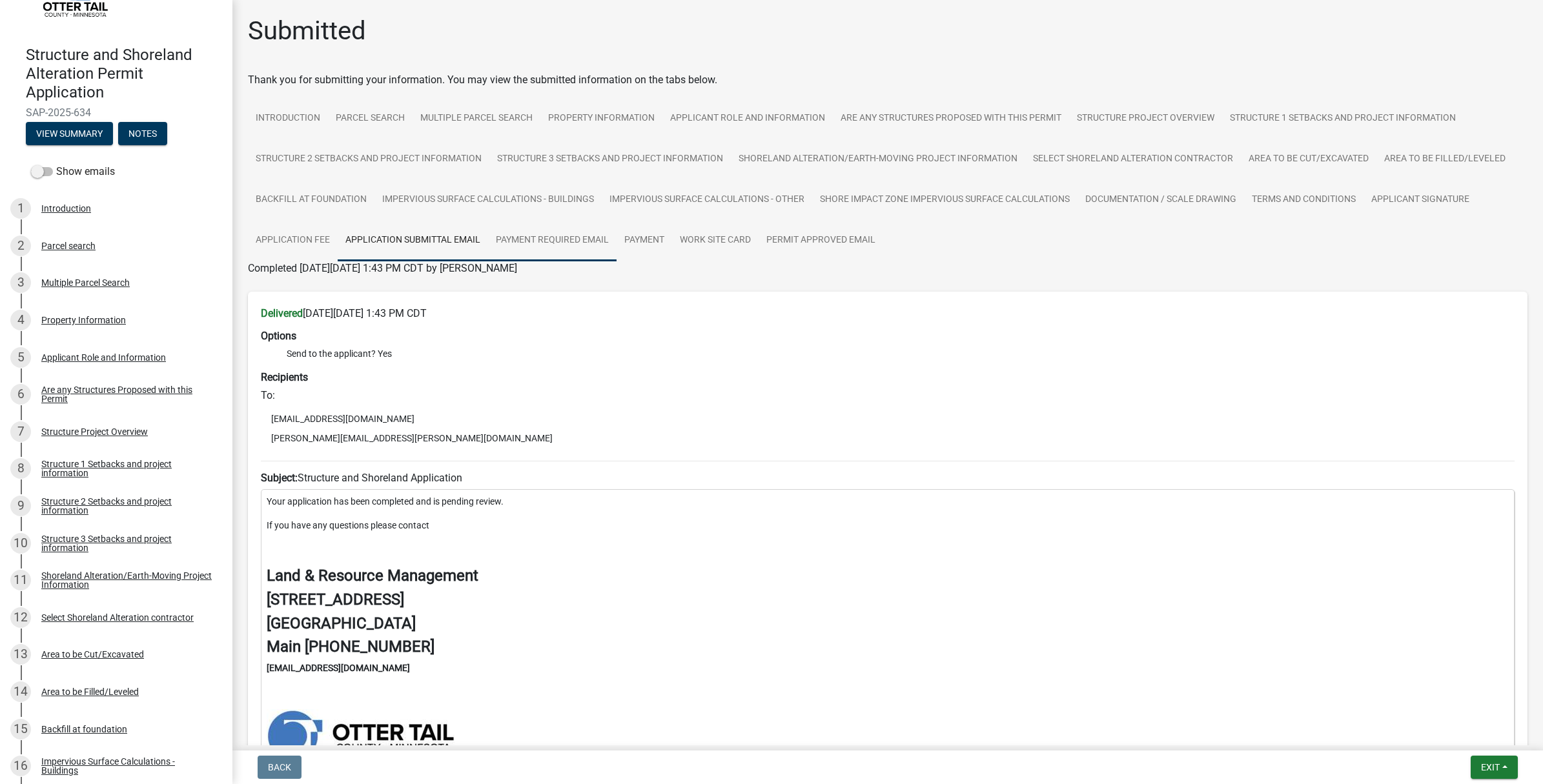
click at [547, 231] on link "Payment Required Email" at bounding box center [552, 241] width 129 height 42
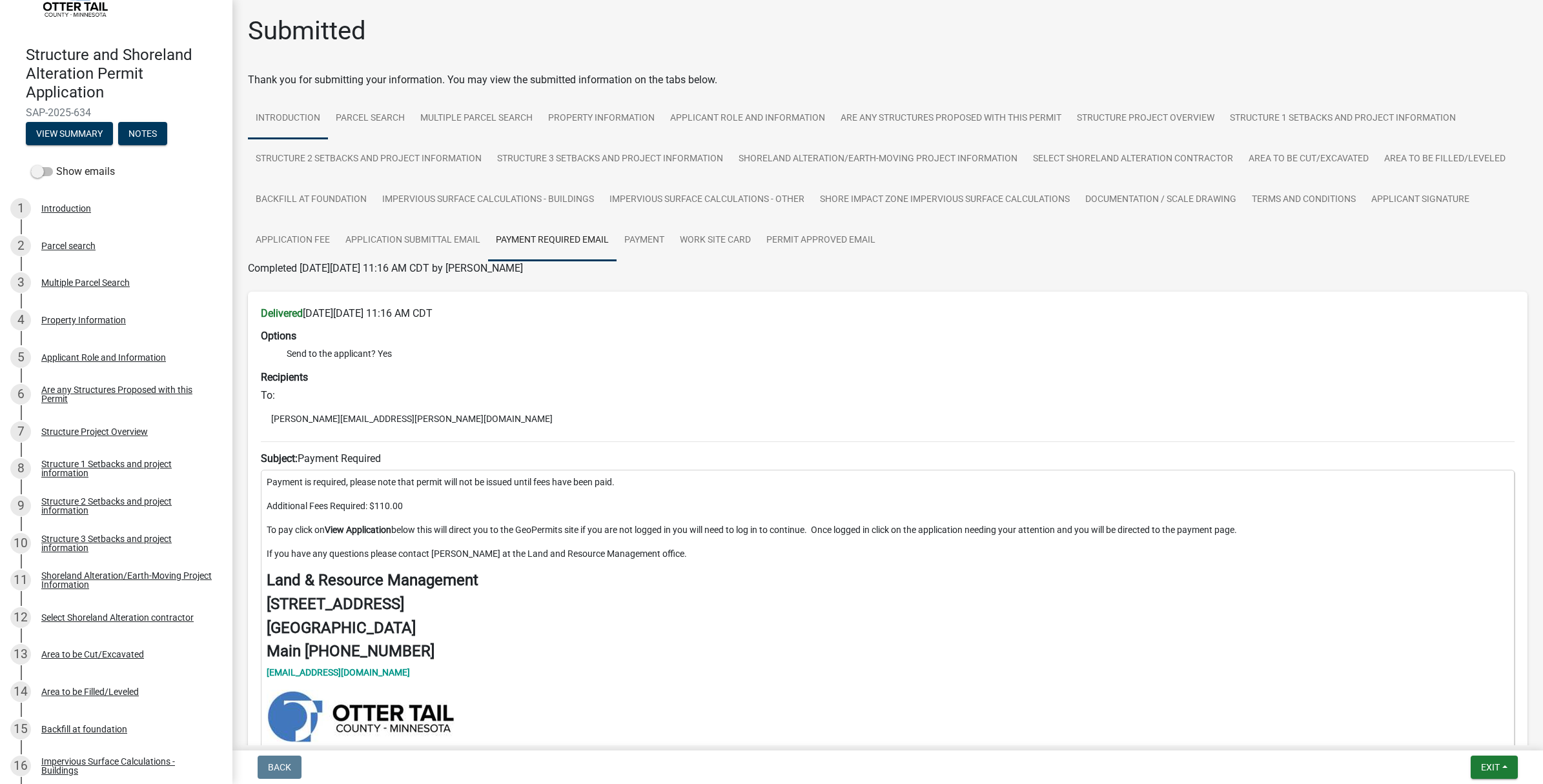
click at [294, 118] on link "Introduction" at bounding box center [287, 119] width 80 height 42
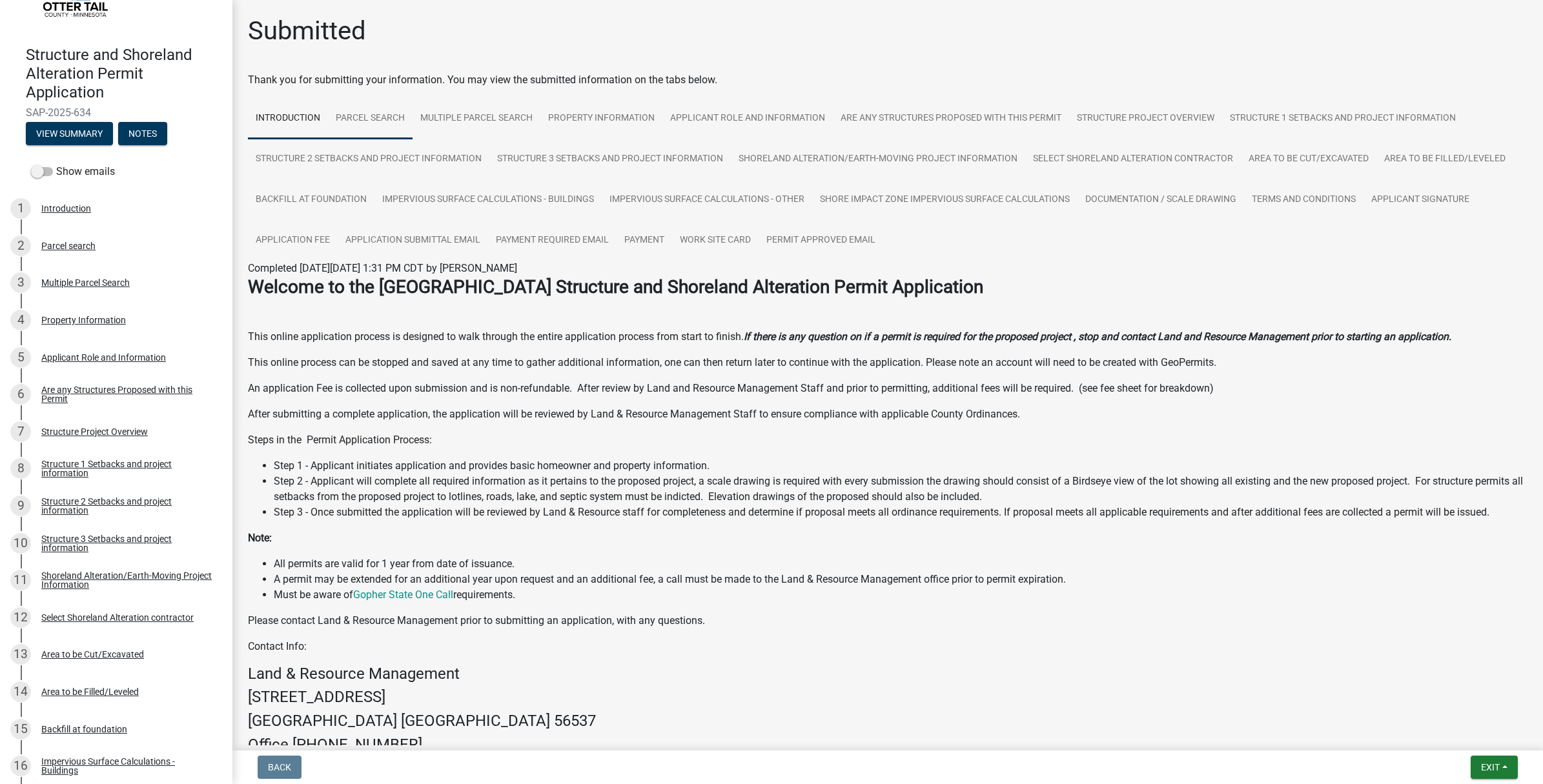
click at [360, 120] on link "Parcel search" at bounding box center [370, 119] width 84 height 42
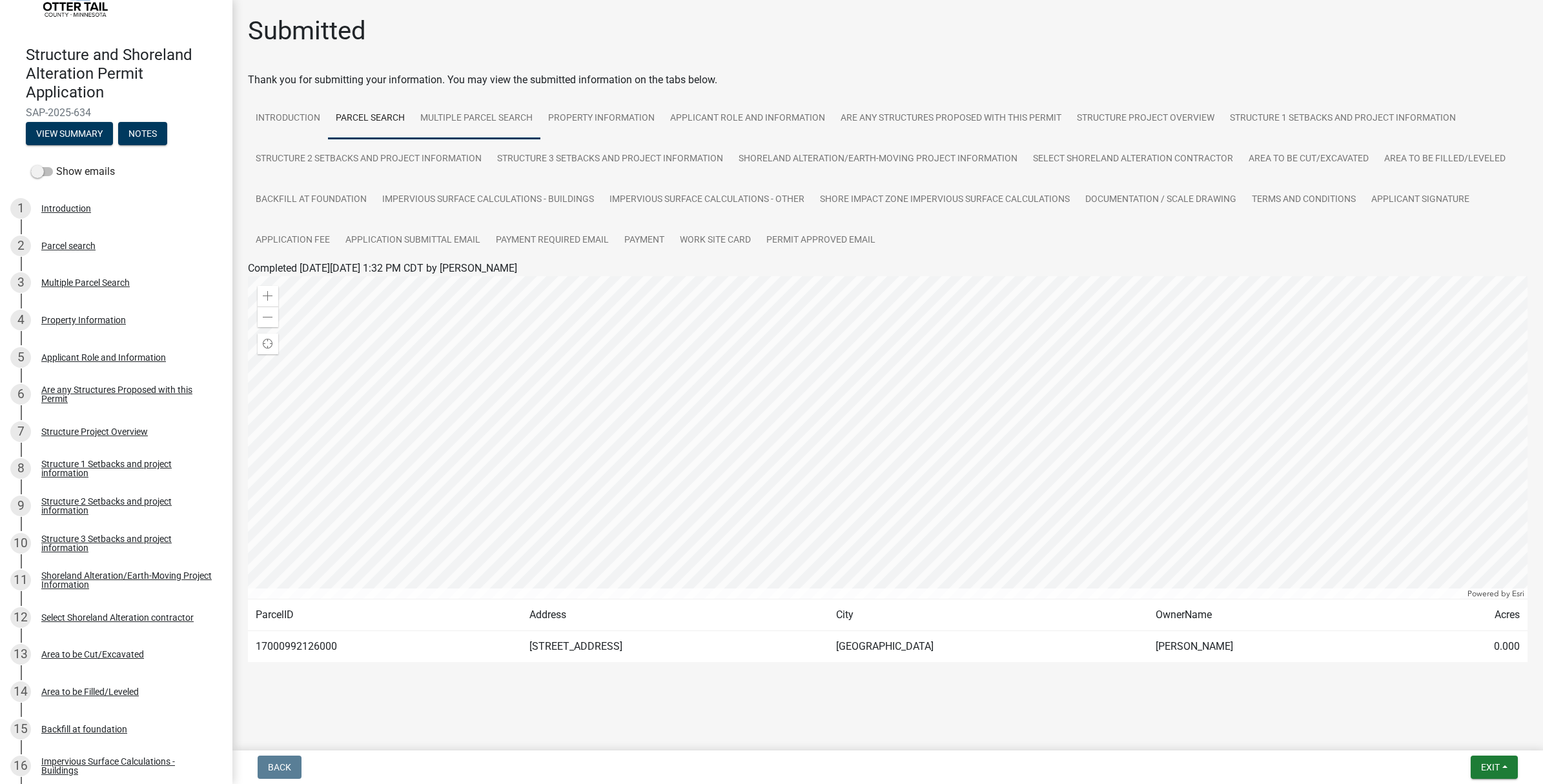
click at [468, 117] on link "Multiple Parcel Search" at bounding box center [476, 119] width 128 height 42
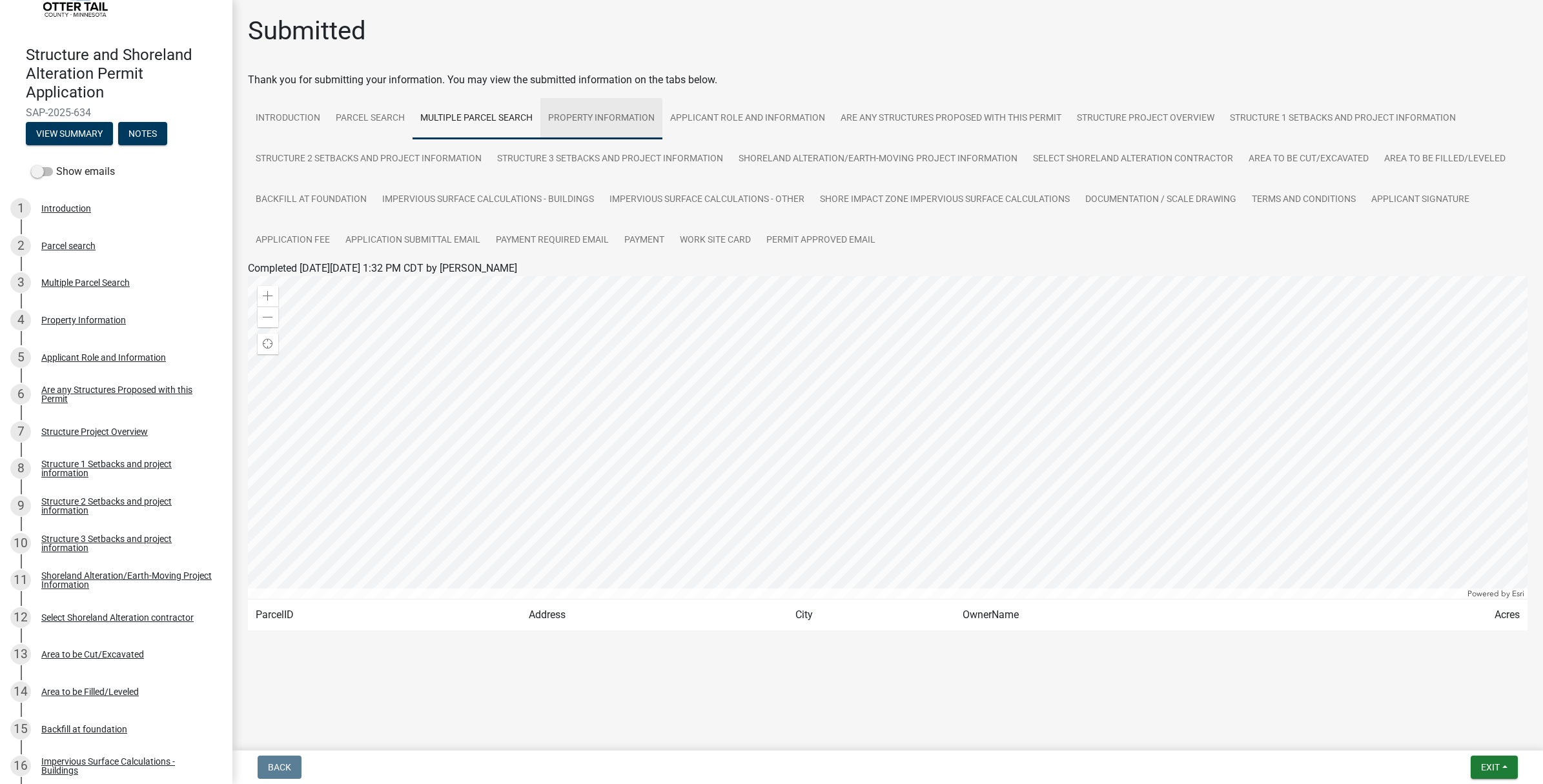
click at [601, 118] on link "Property Information" at bounding box center [601, 119] width 122 height 42
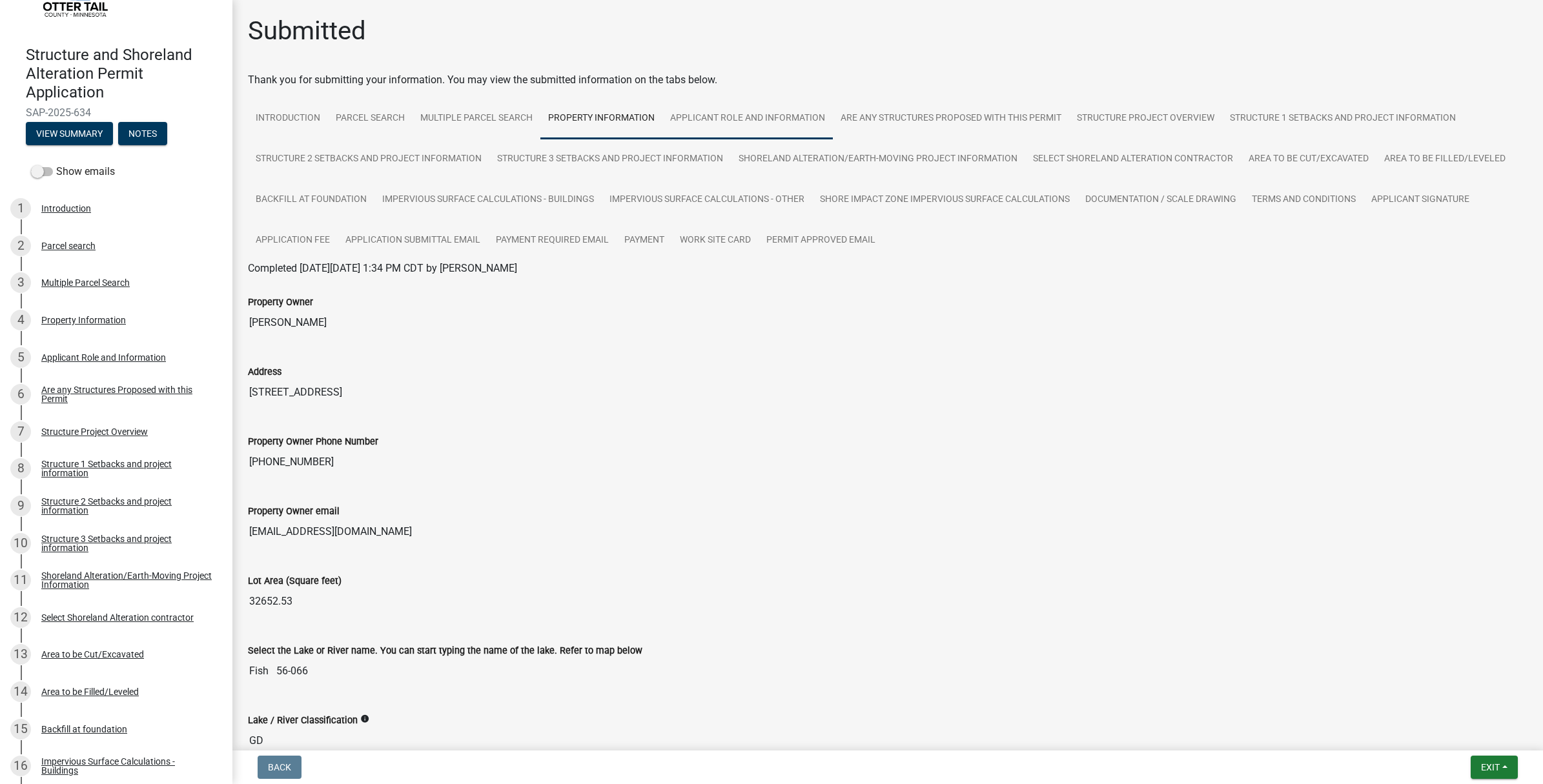
click at [746, 114] on link "Applicant Role and Information" at bounding box center [748, 119] width 171 height 42
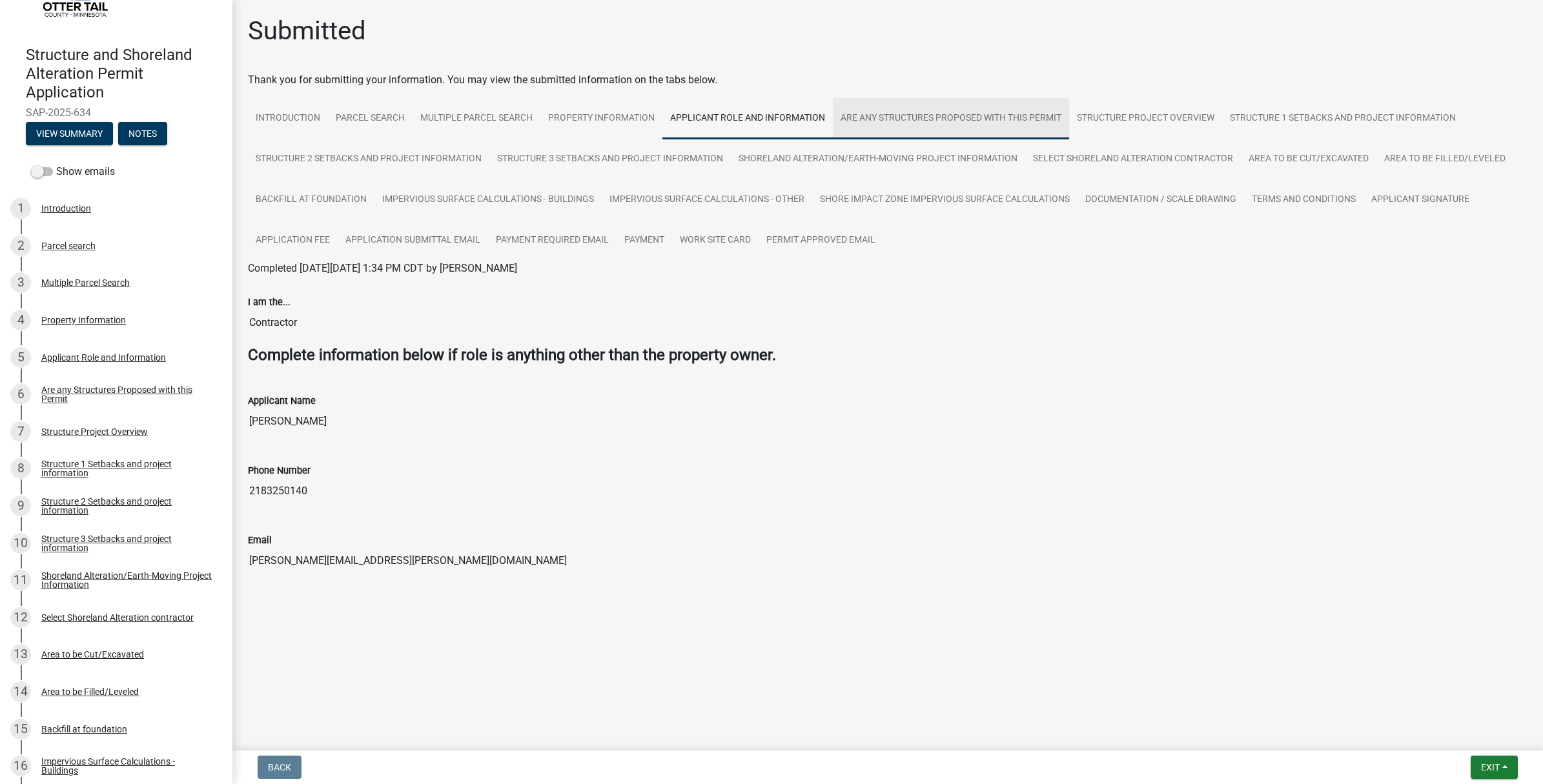
click at [930, 116] on link "Are any Structures Proposed with this Permit" at bounding box center [951, 119] width 236 height 42
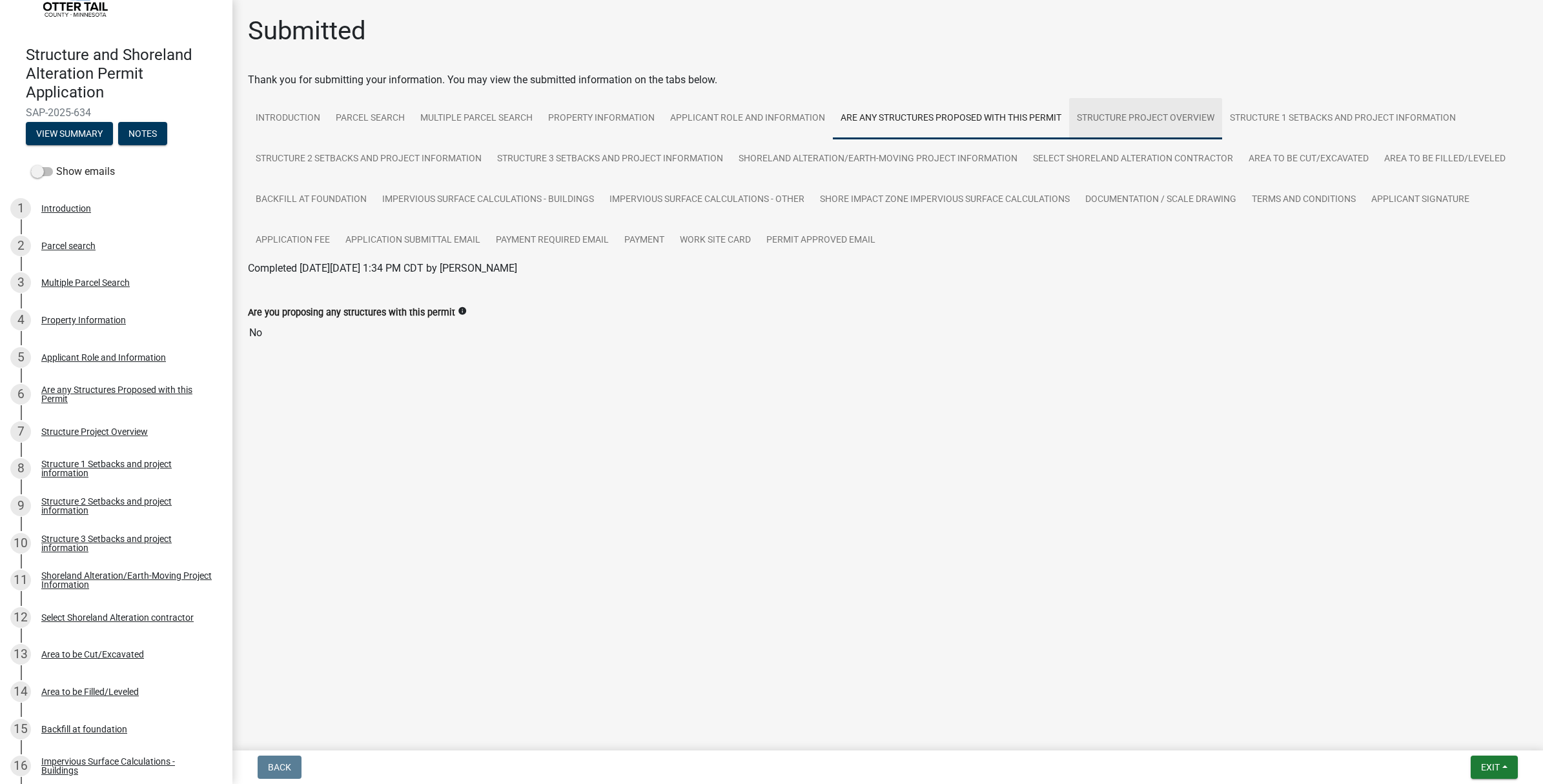
click at [1125, 120] on link "Structure Project Overview" at bounding box center [1145, 119] width 153 height 42
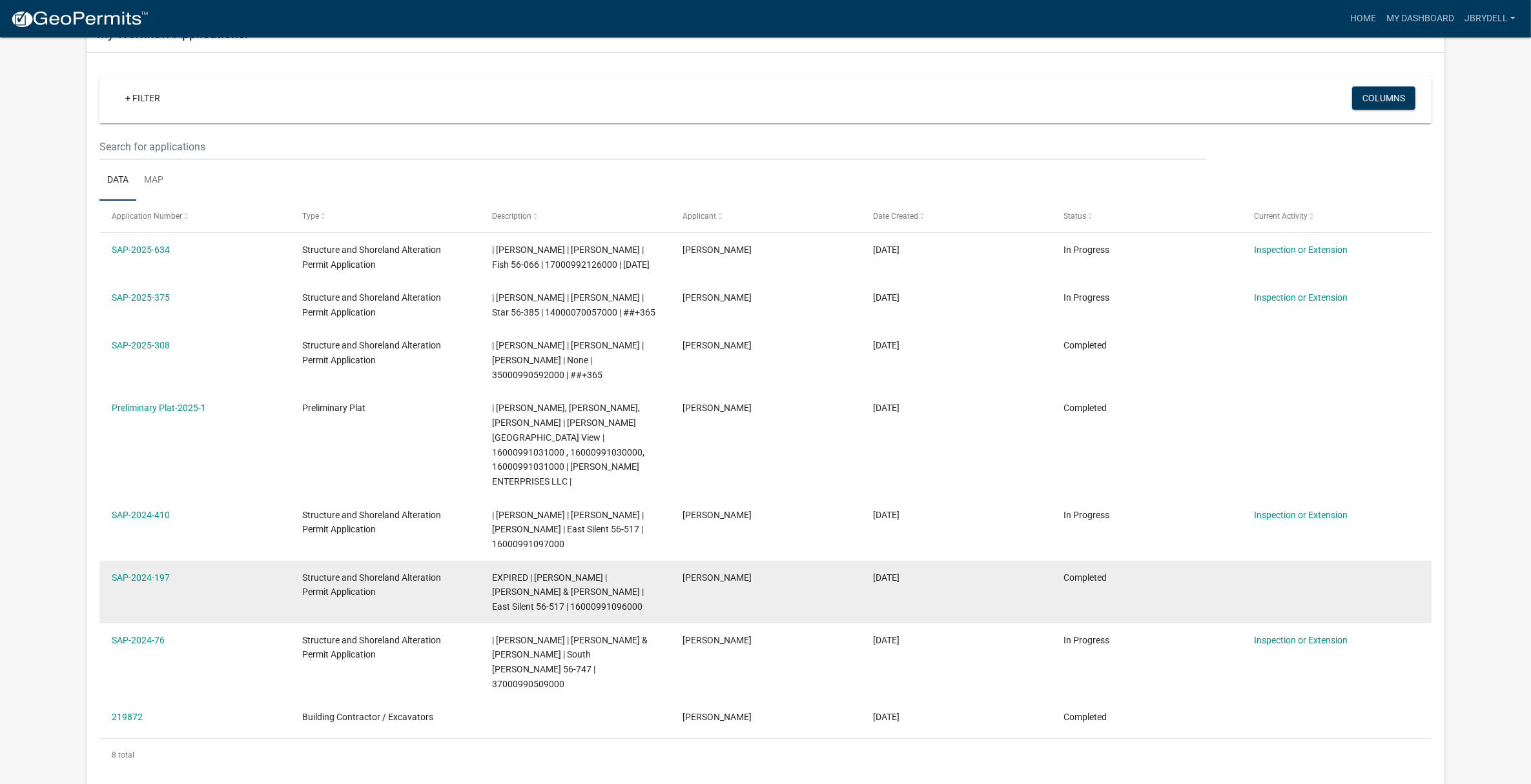
scroll to position [233, 0]
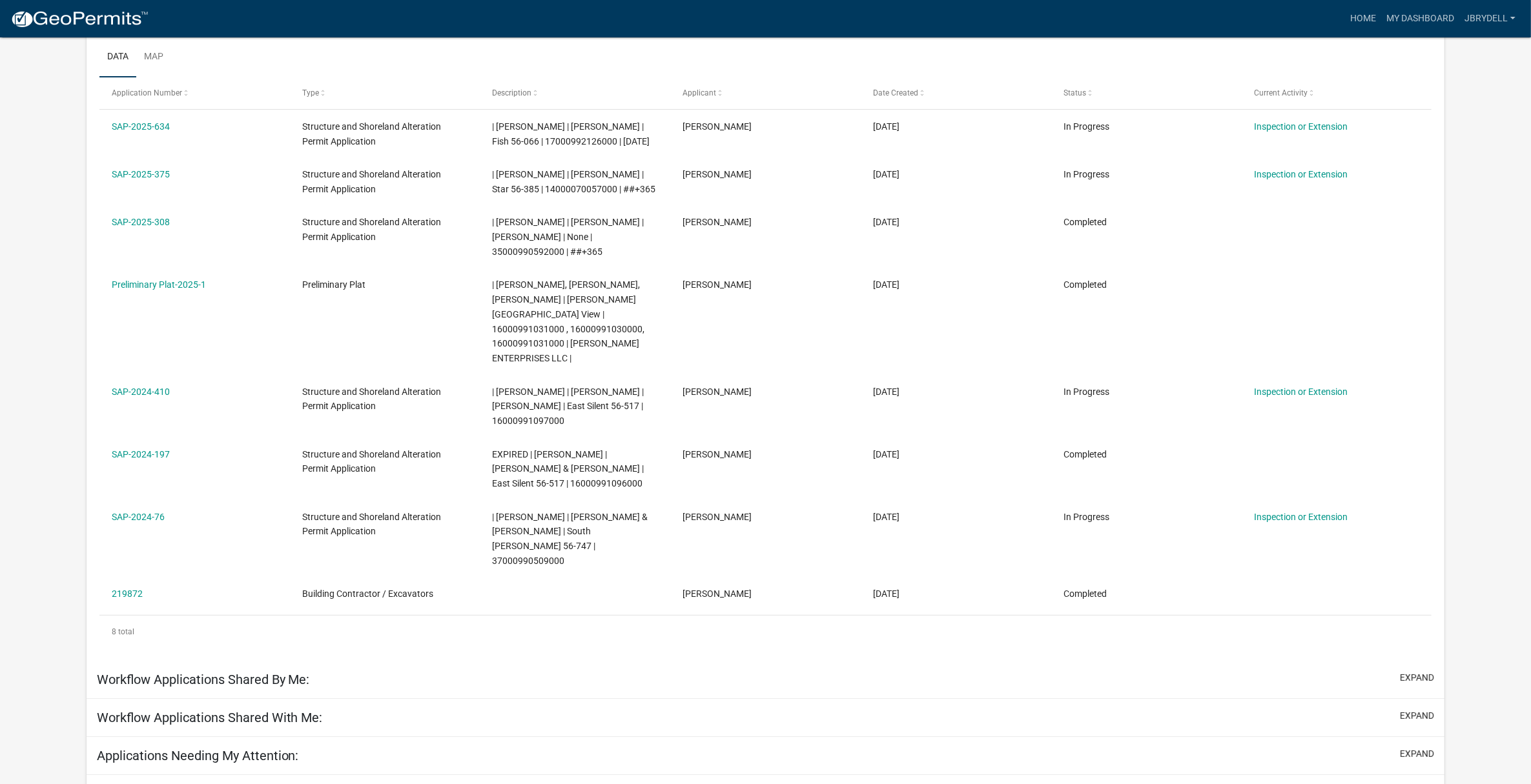
click at [294, 672] on h5 "Workflow Applications Shared By Me:" at bounding box center [203, 679] width 213 height 16
click at [1422, 671] on button "expand" at bounding box center [1416, 677] width 34 height 14
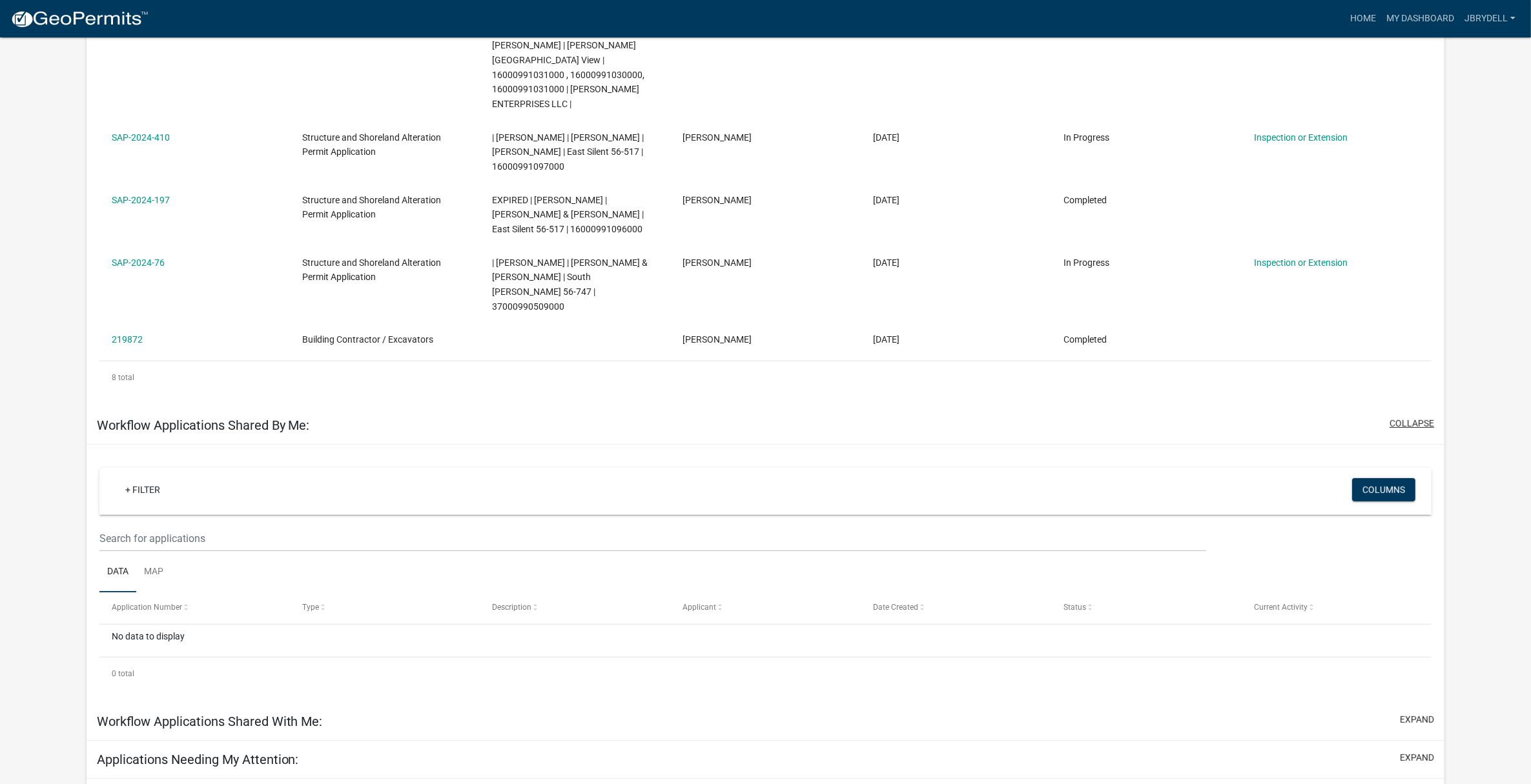
scroll to position [490, 0]
click at [1421, 710] on button "expand" at bounding box center [1416, 716] width 34 height 14
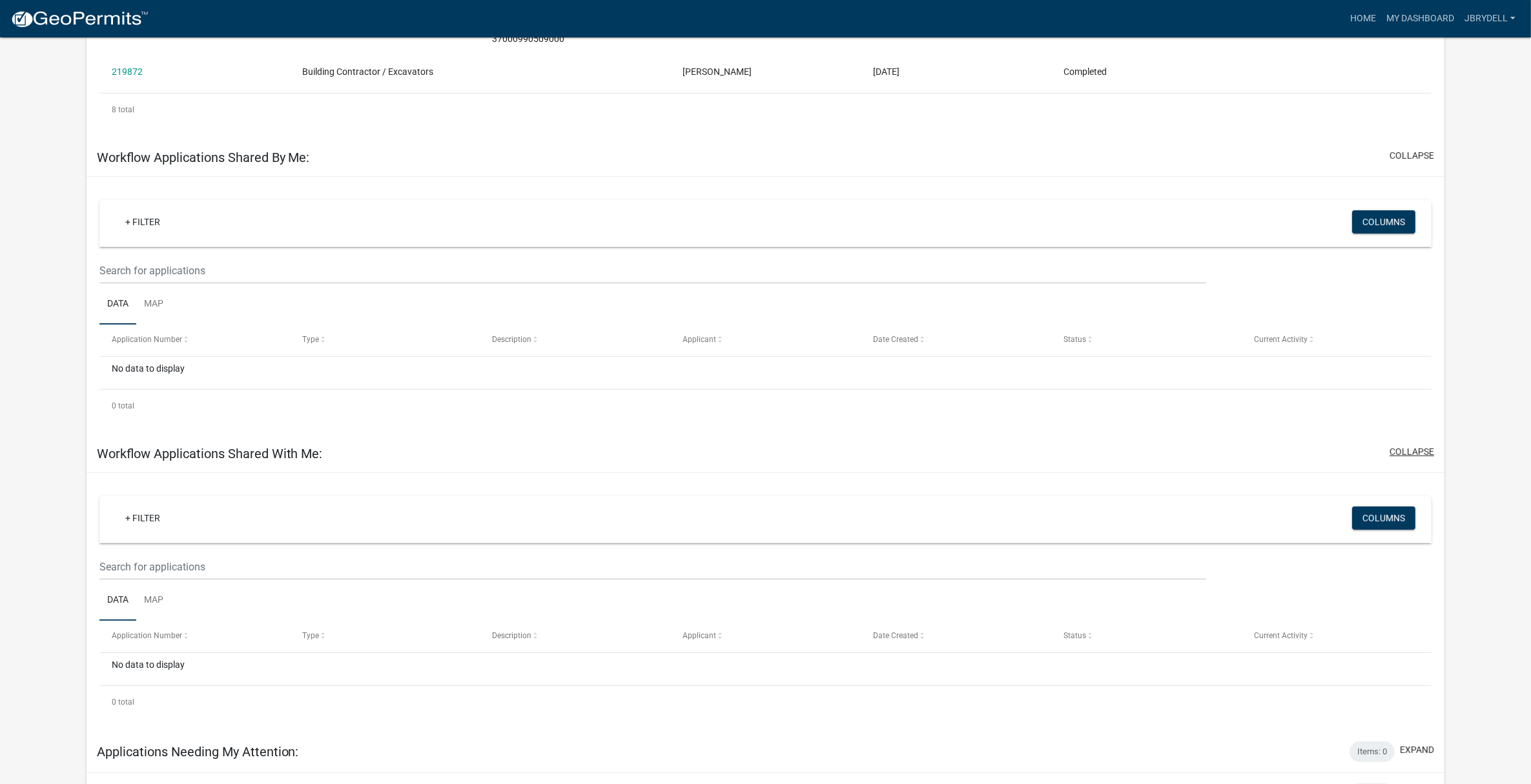
scroll to position [734, 0]
click at [1416, 444] on button "collapse" at bounding box center [1411, 450] width 44 height 14
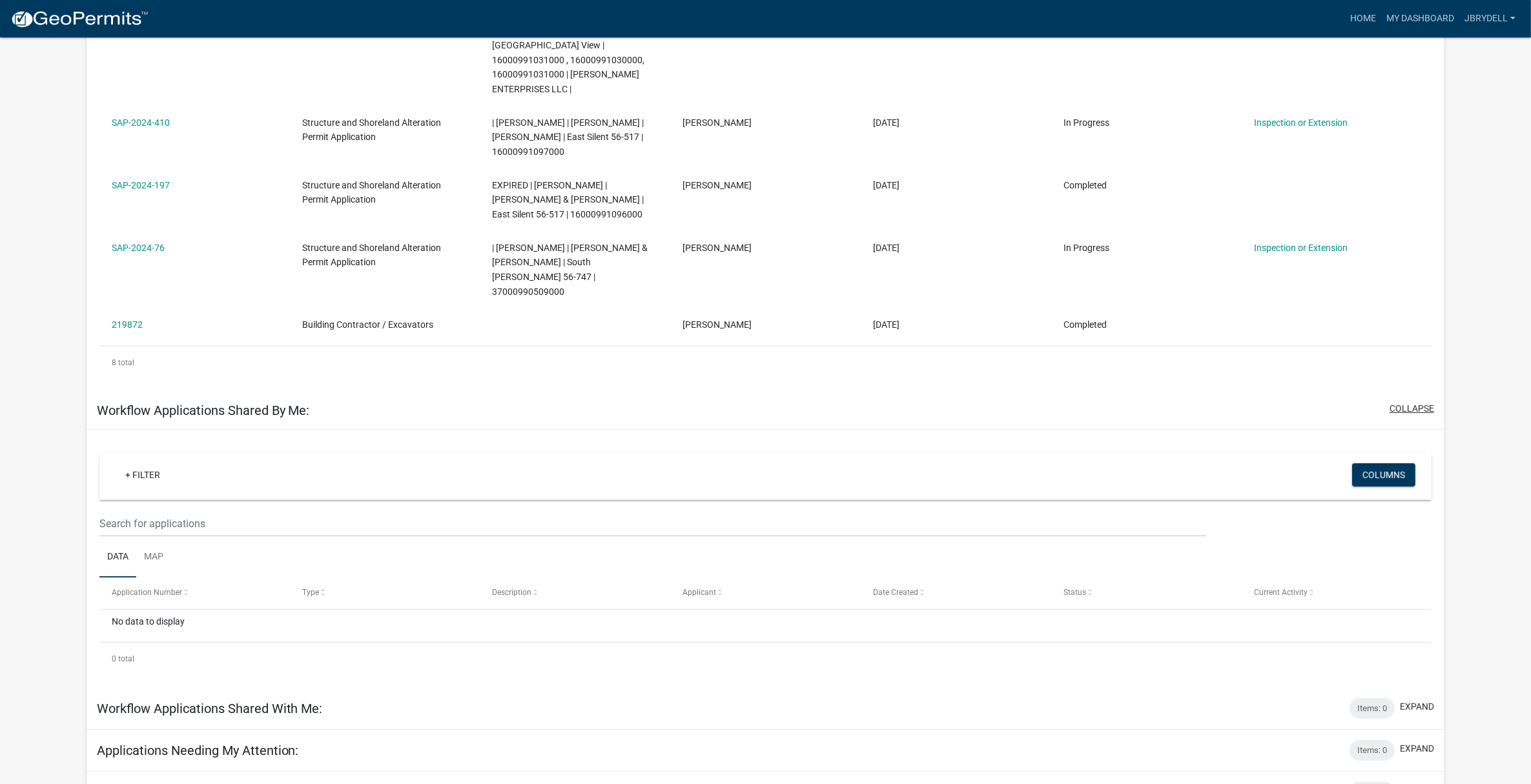
click at [1415, 402] on button "collapse" at bounding box center [1411, 409] width 44 height 14
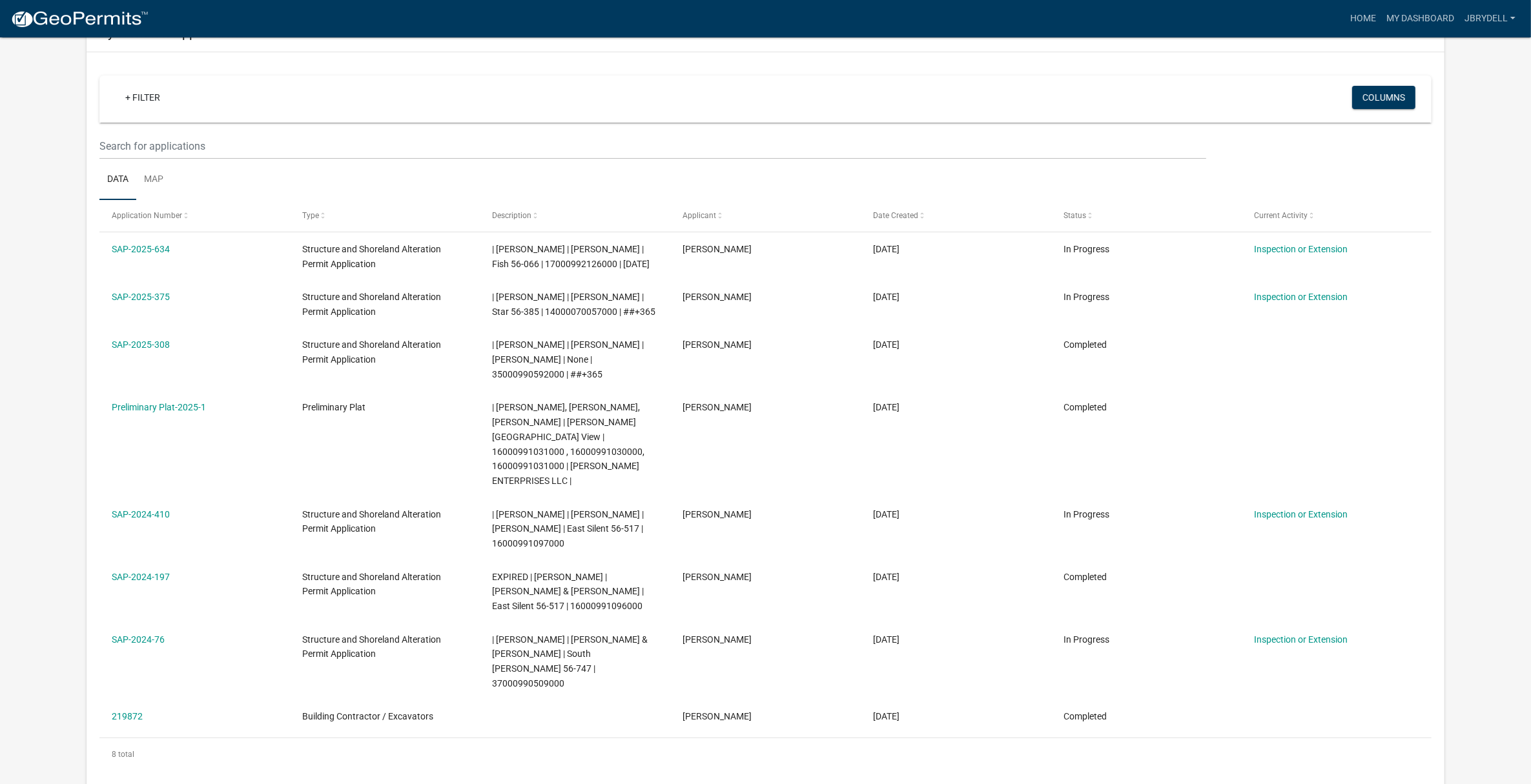
scroll to position [0, 0]
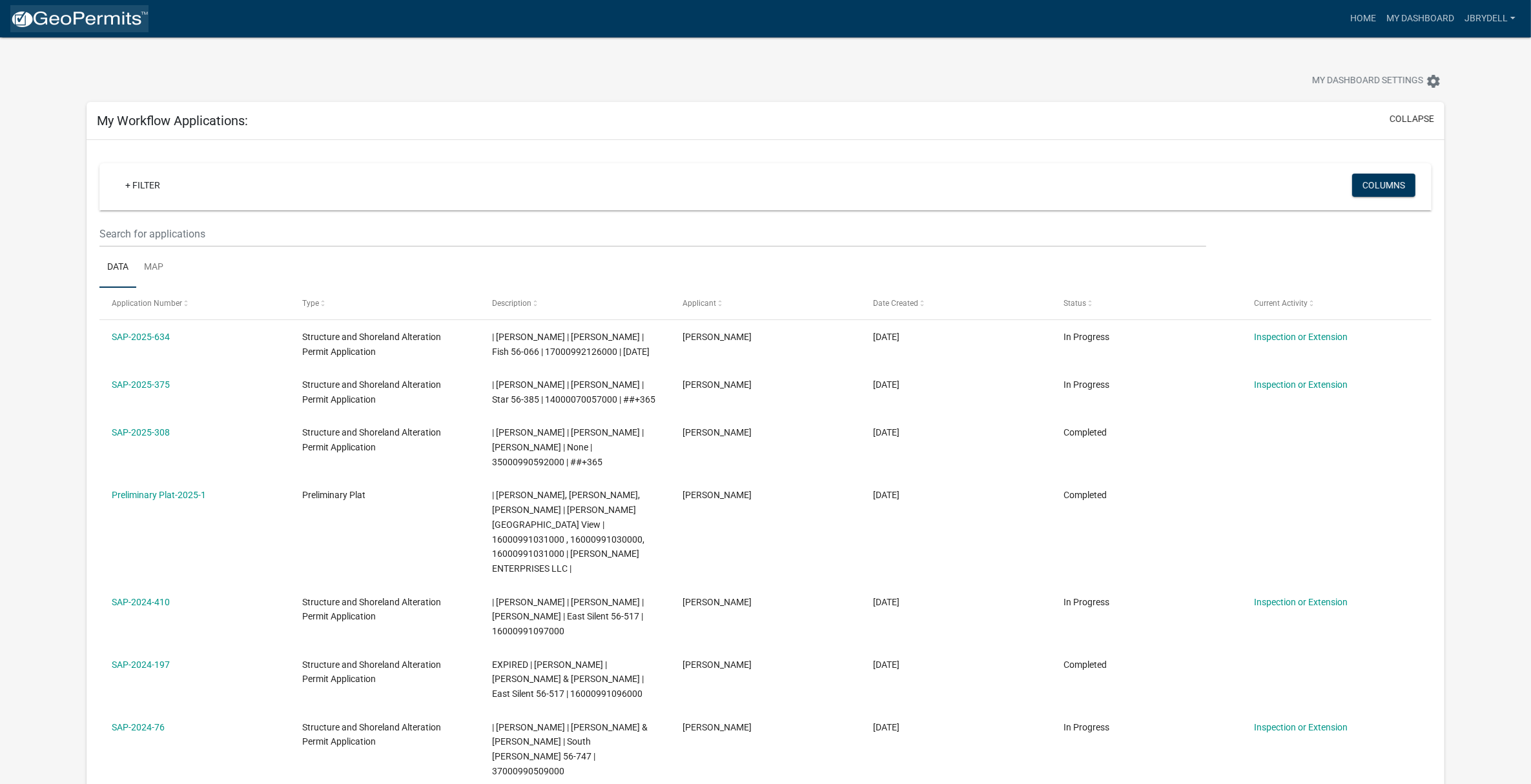
click at [69, 16] on img at bounding box center [79, 19] width 138 height 19
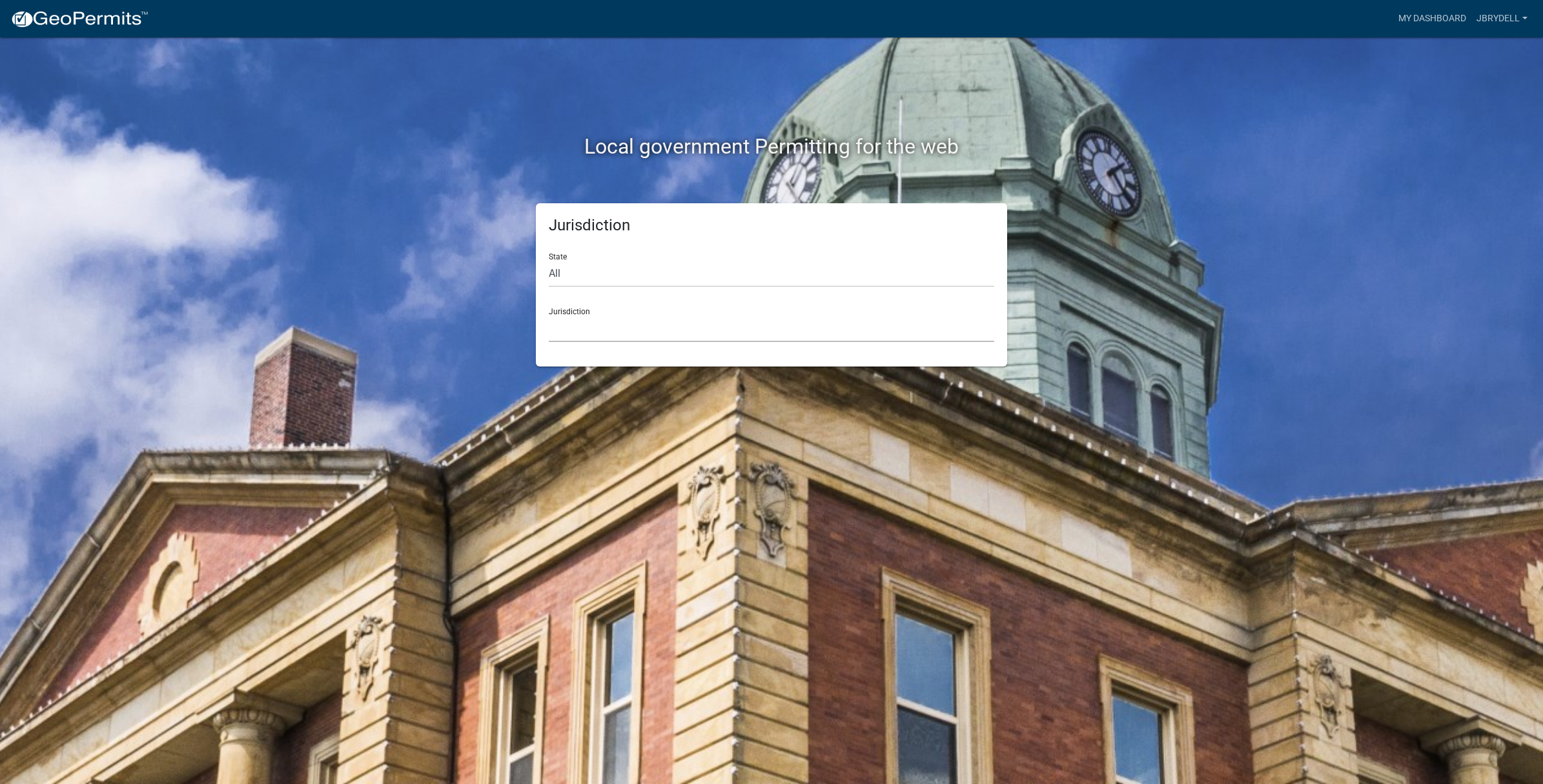
click at [714, 337] on select "Custer County, Colorado Carroll County, Georgia Cook County, Georgia Crawford C…" at bounding box center [771, 329] width 446 height 27
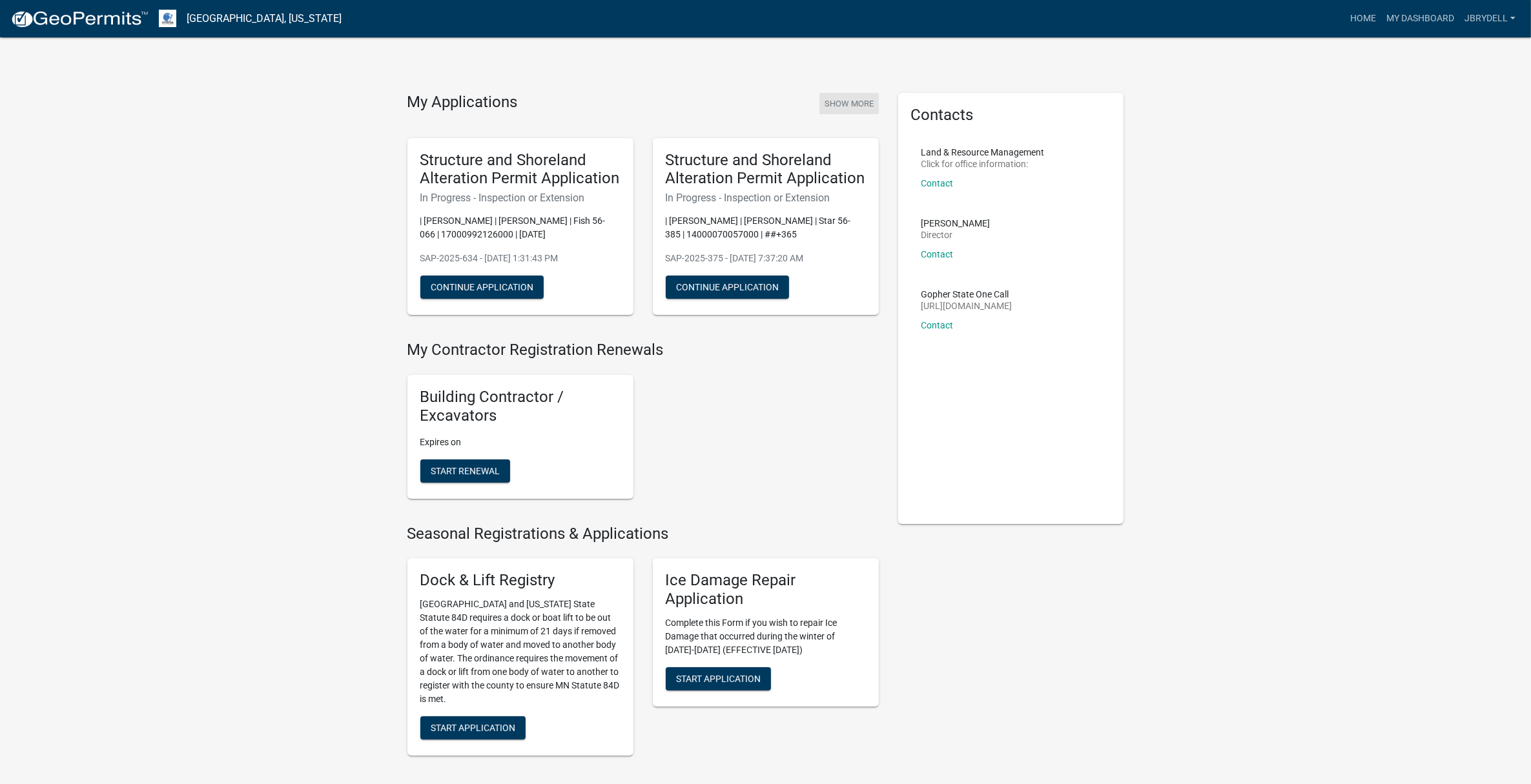
click at [863, 105] on button "Show More" at bounding box center [849, 103] width 59 height 21
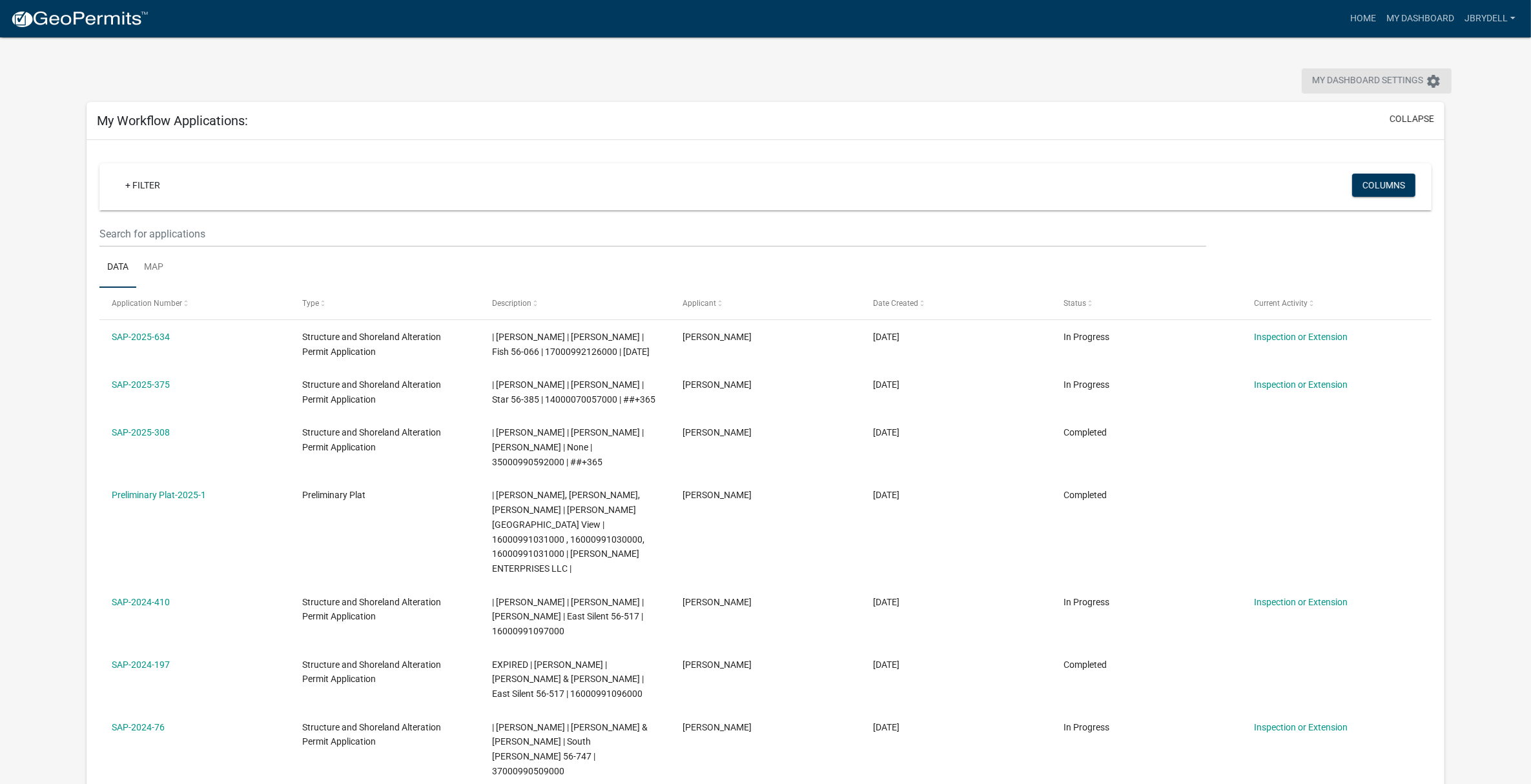
click at [1354, 76] on span "My Dashboard Settings" at bounding box center [1367, 81] width 111 height 16
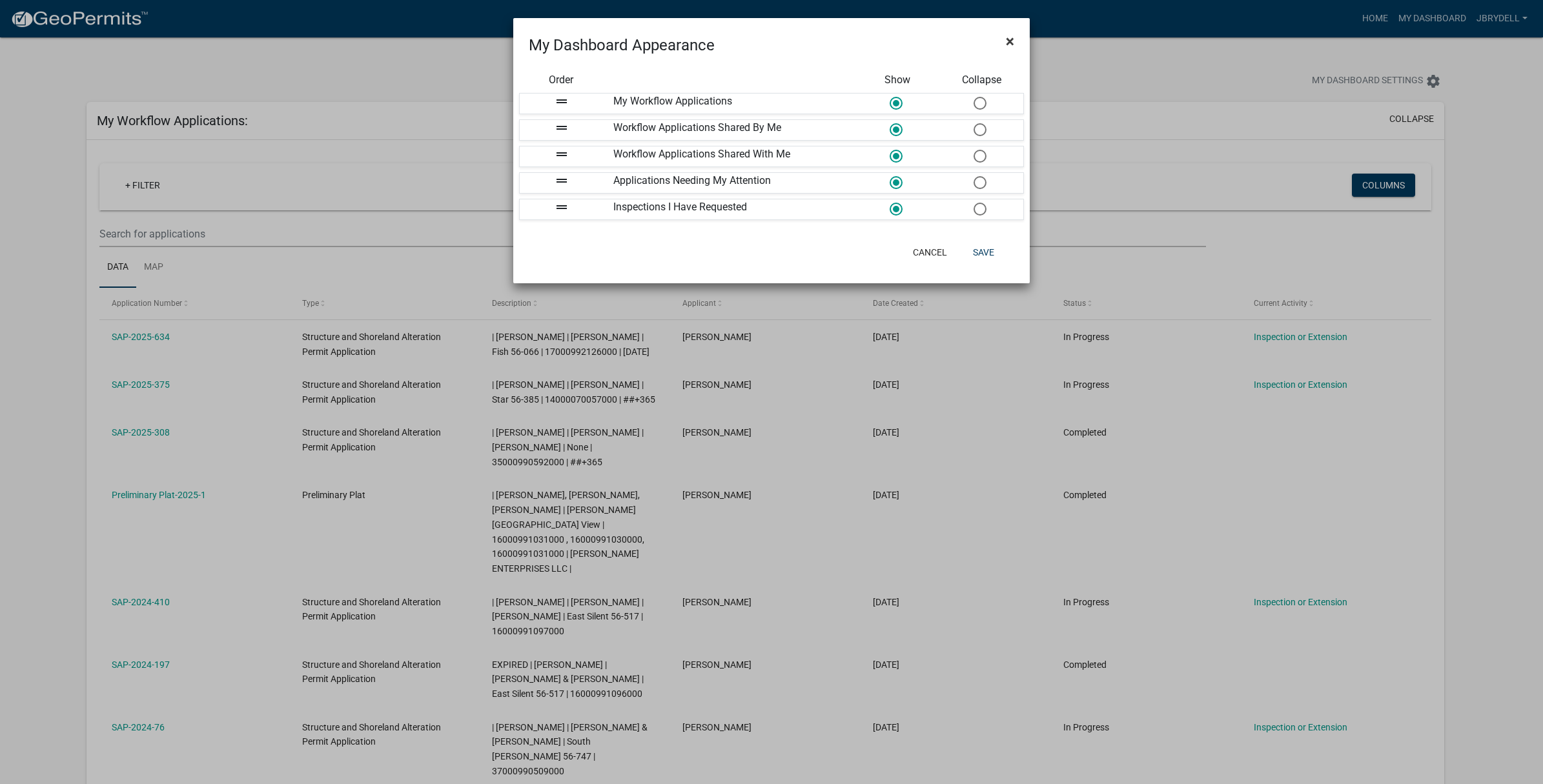
click at [1012, 39] on span "×" at bounding box center [1009, 42] width 8 height 19
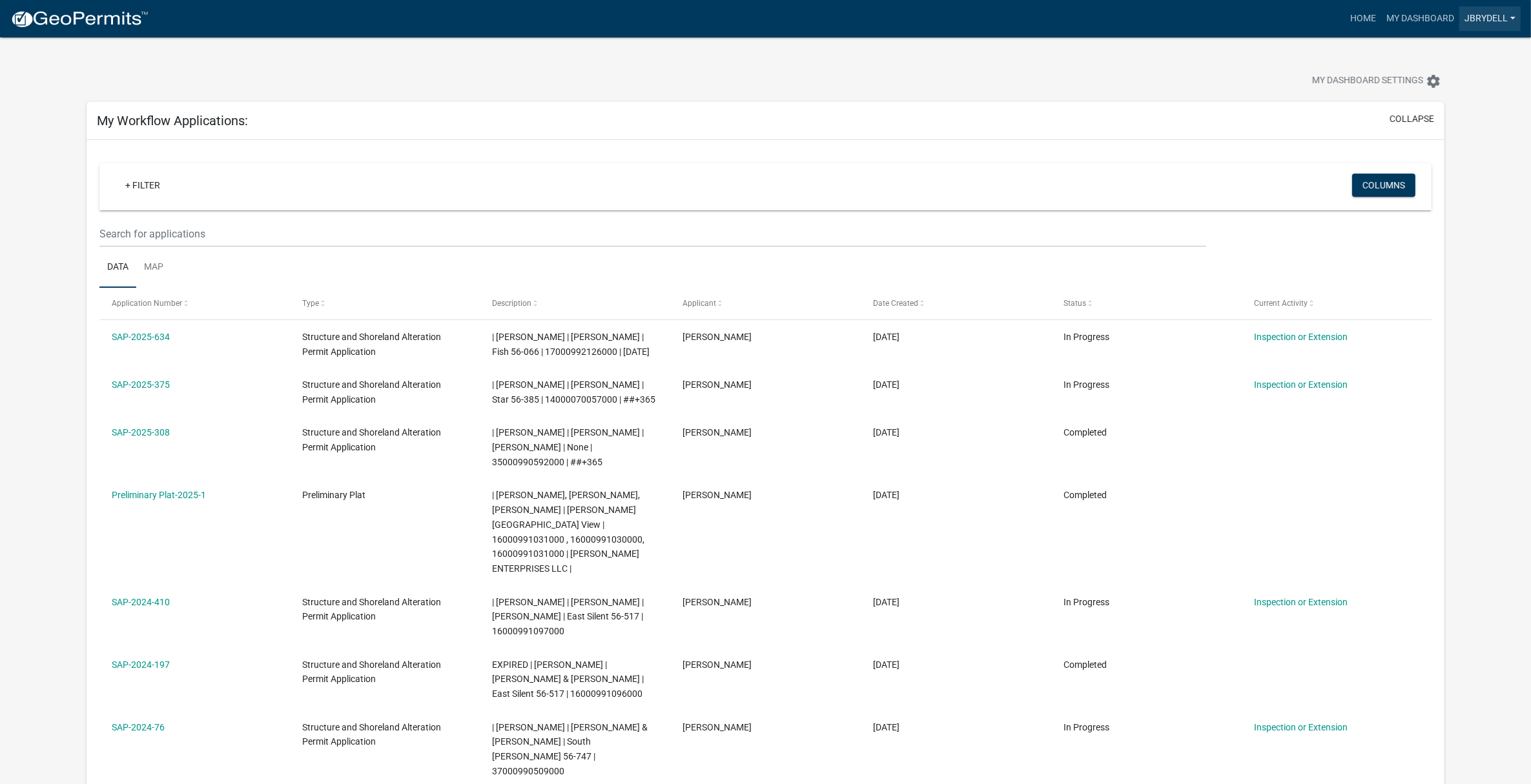
click at [1499, 20] on link "jbrydell" at bounding box center [1489, 19] width 61 height 24
click at [1430, 49] on link "Account" at bounding box center [1464, 52] width 110 height 31
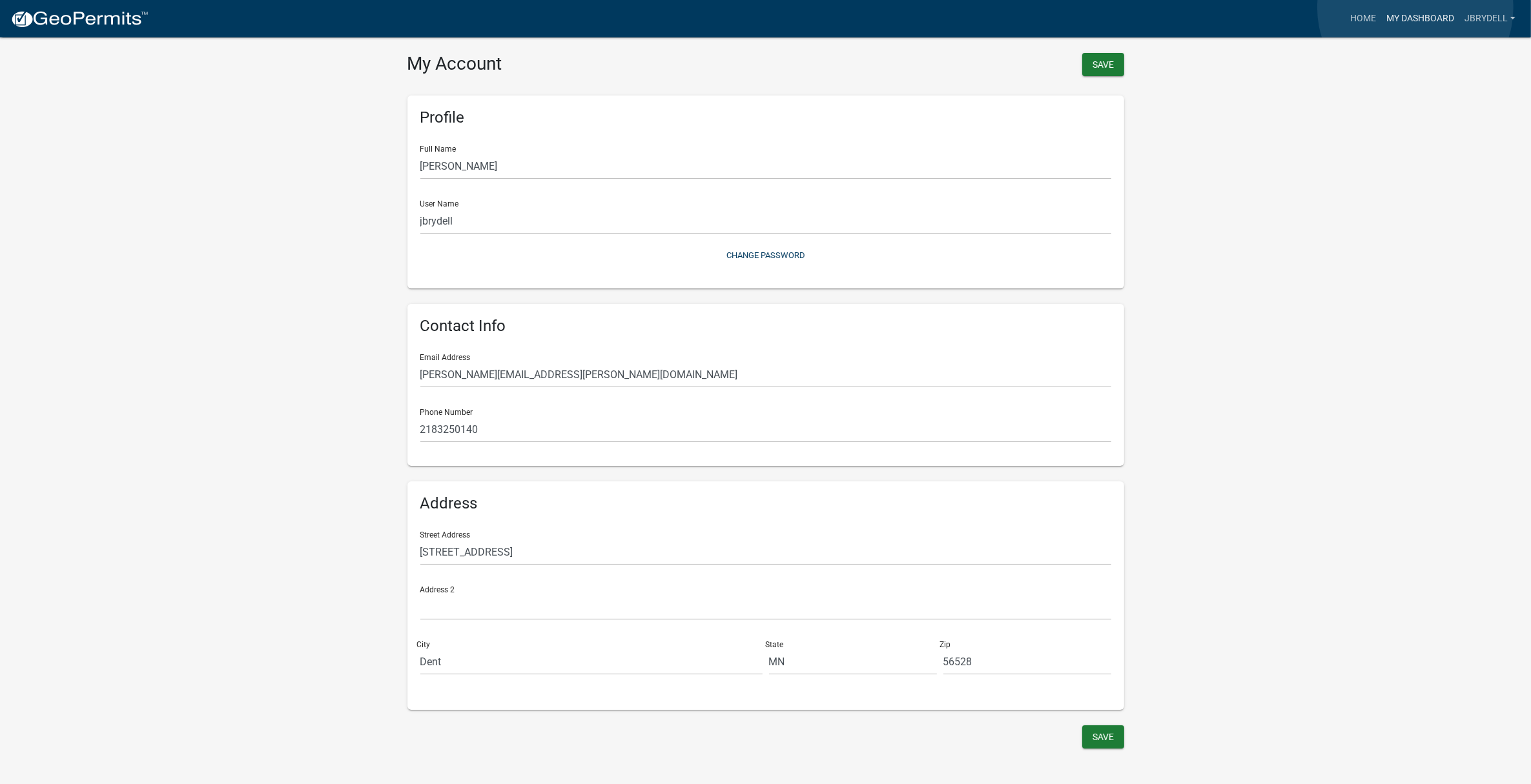
click at [1415, 7] on link "My Dashboard" at bounding box center [1420, 19] width 78 height 24
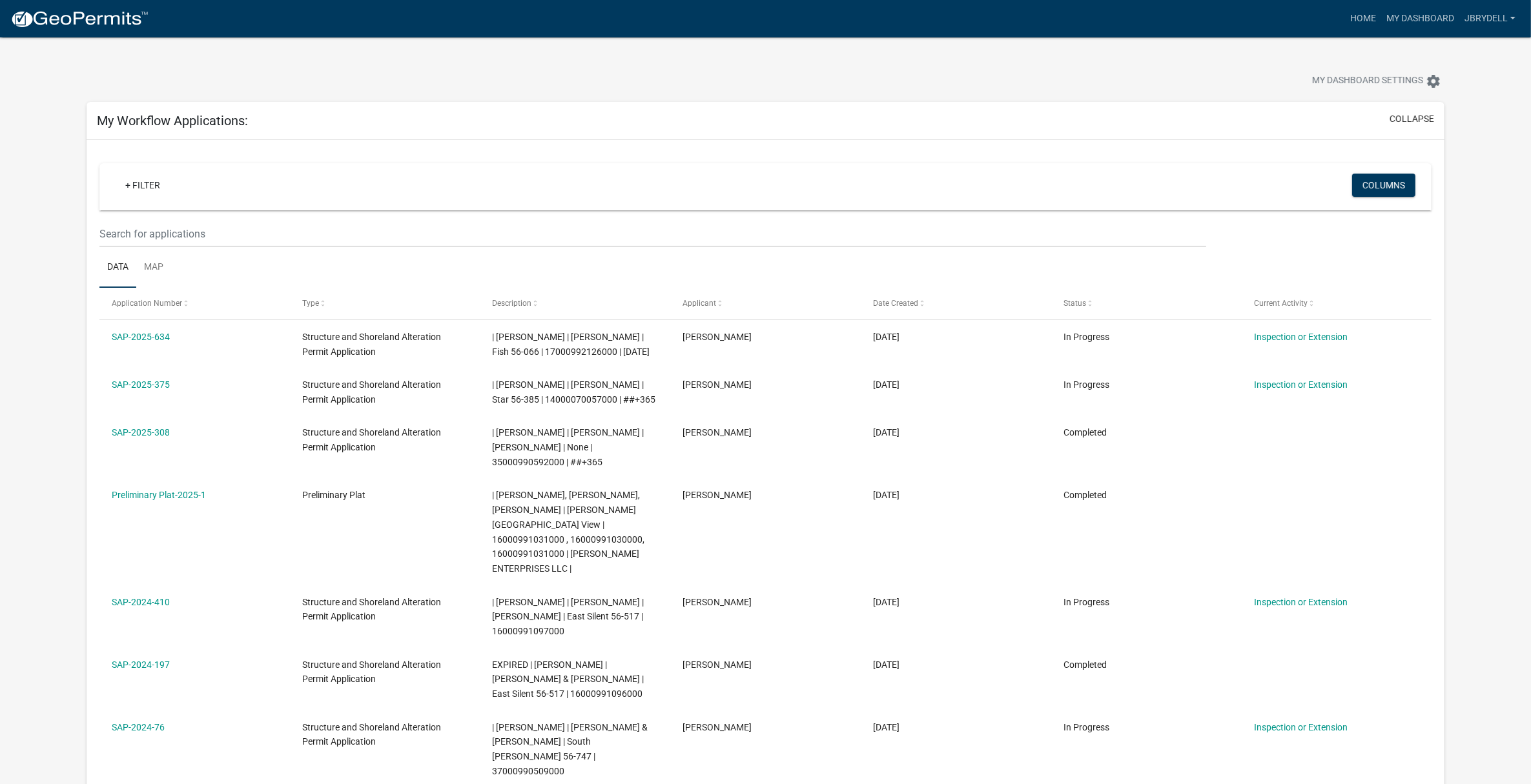
click at [102, 11] on img at bounding box center [79, 19] width 138 height 19
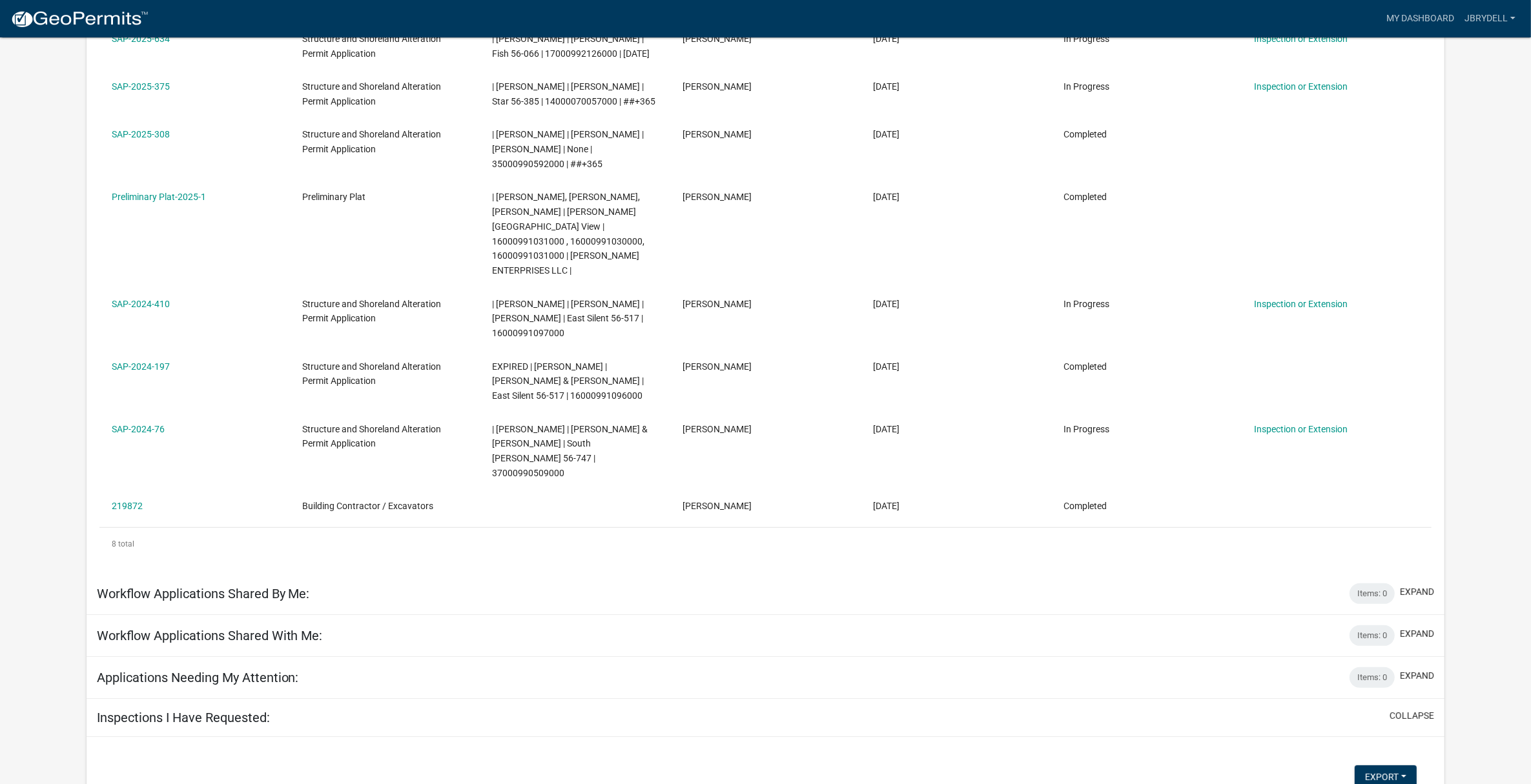
scroll to position [294, 0]
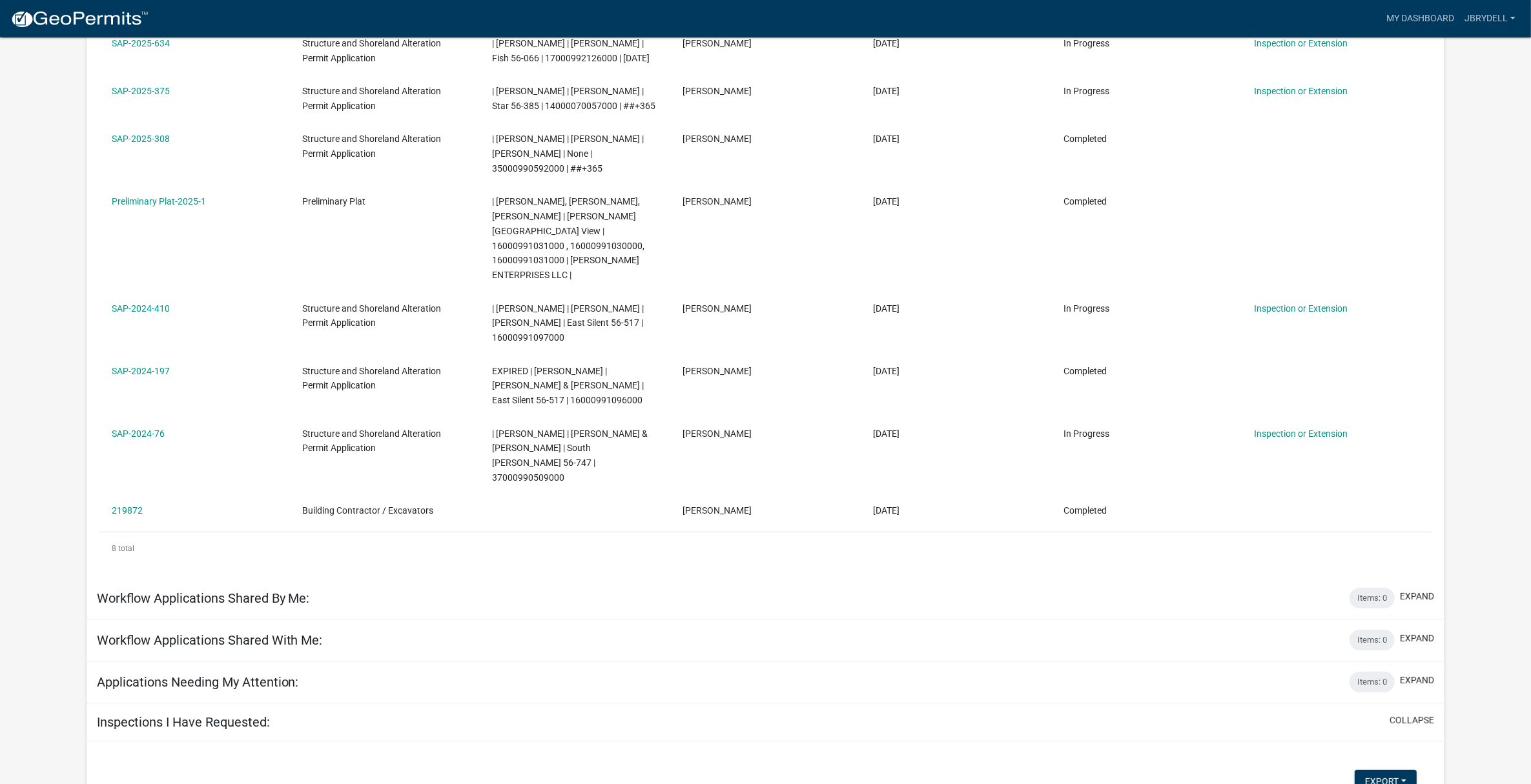
click at [399, 620] on div "Workflow Applications Shared With Me: Items: 0 expand" at bounding box center [766, 640] width 1359 height 42
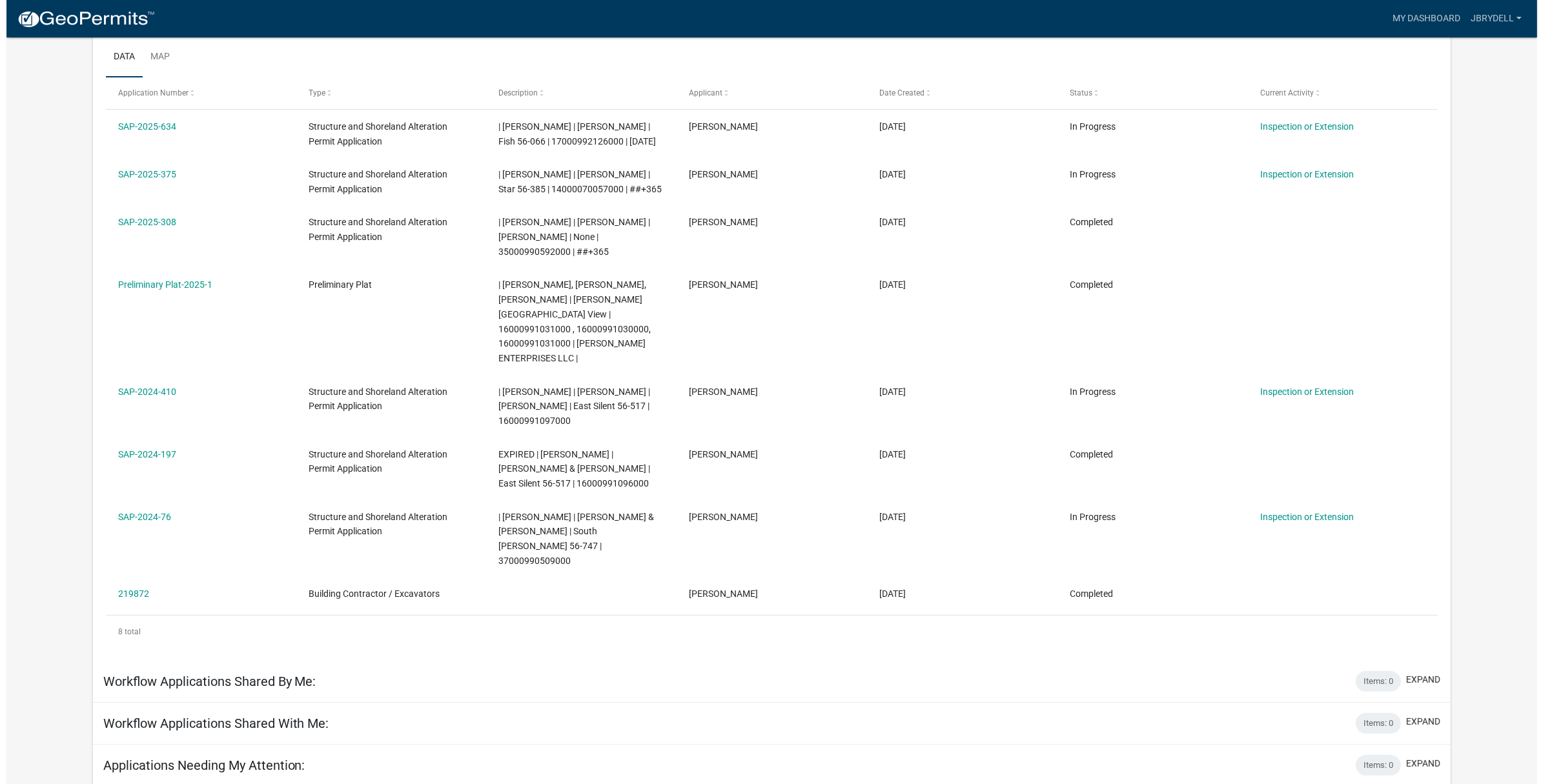
scroll to position [0, 0]
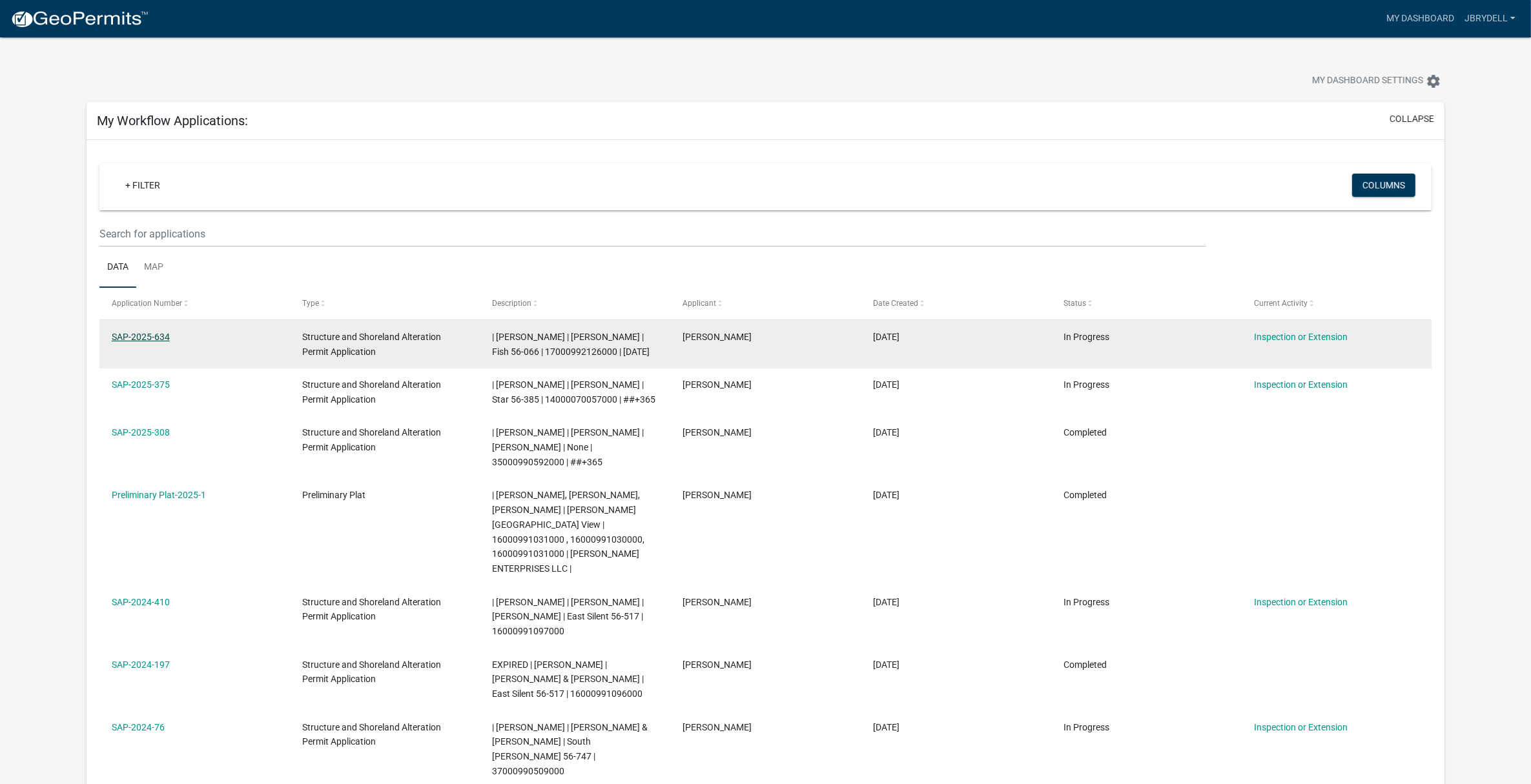
click at [139, 337] on link "SAP-2025-634" at bounding box center [141, 336] width 58 height 10
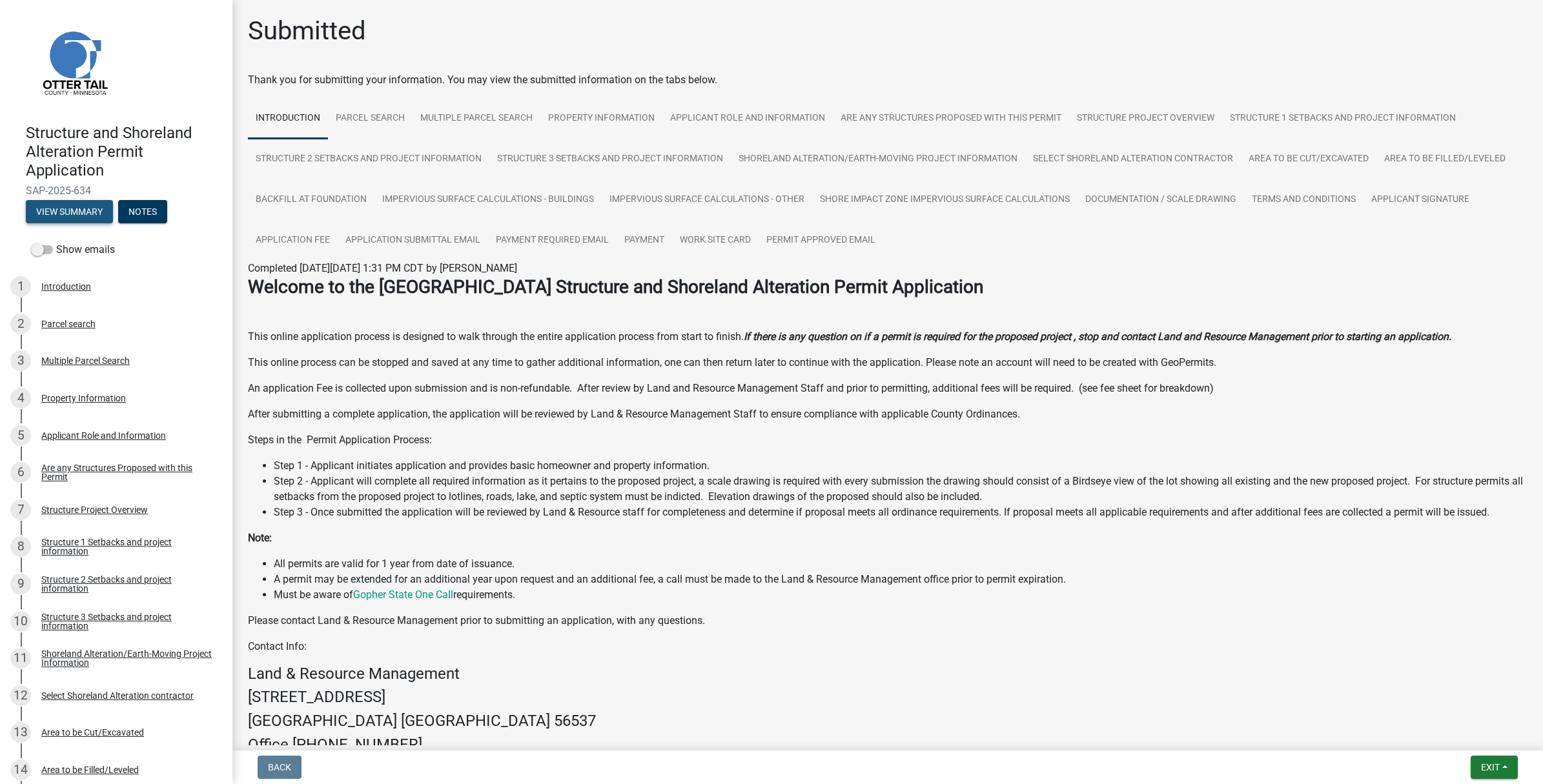
click at [70, 221] on button "View Summary" at bounding box center [70, 211] width 87 height 23
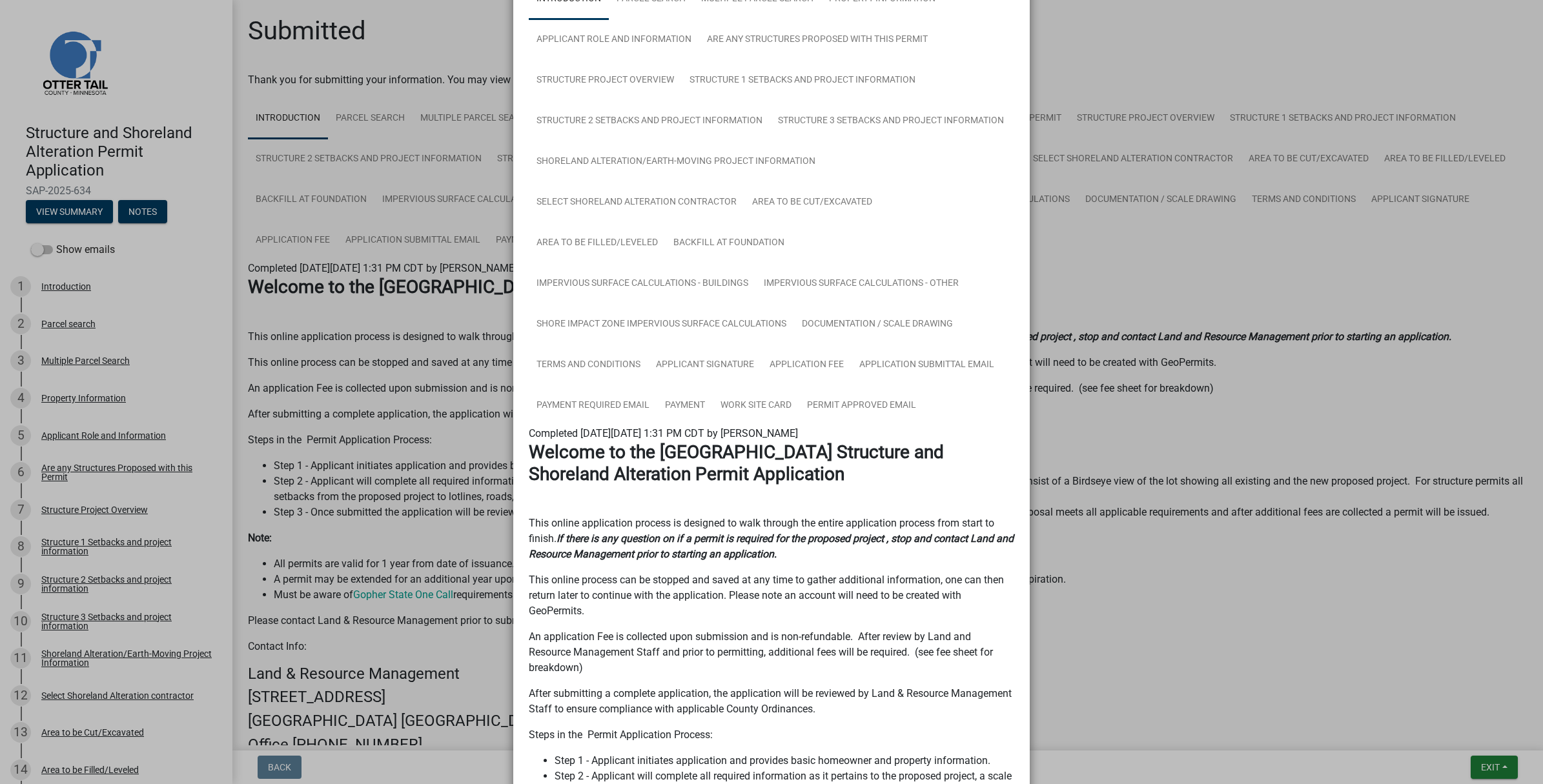
scroll to position [81, 0]
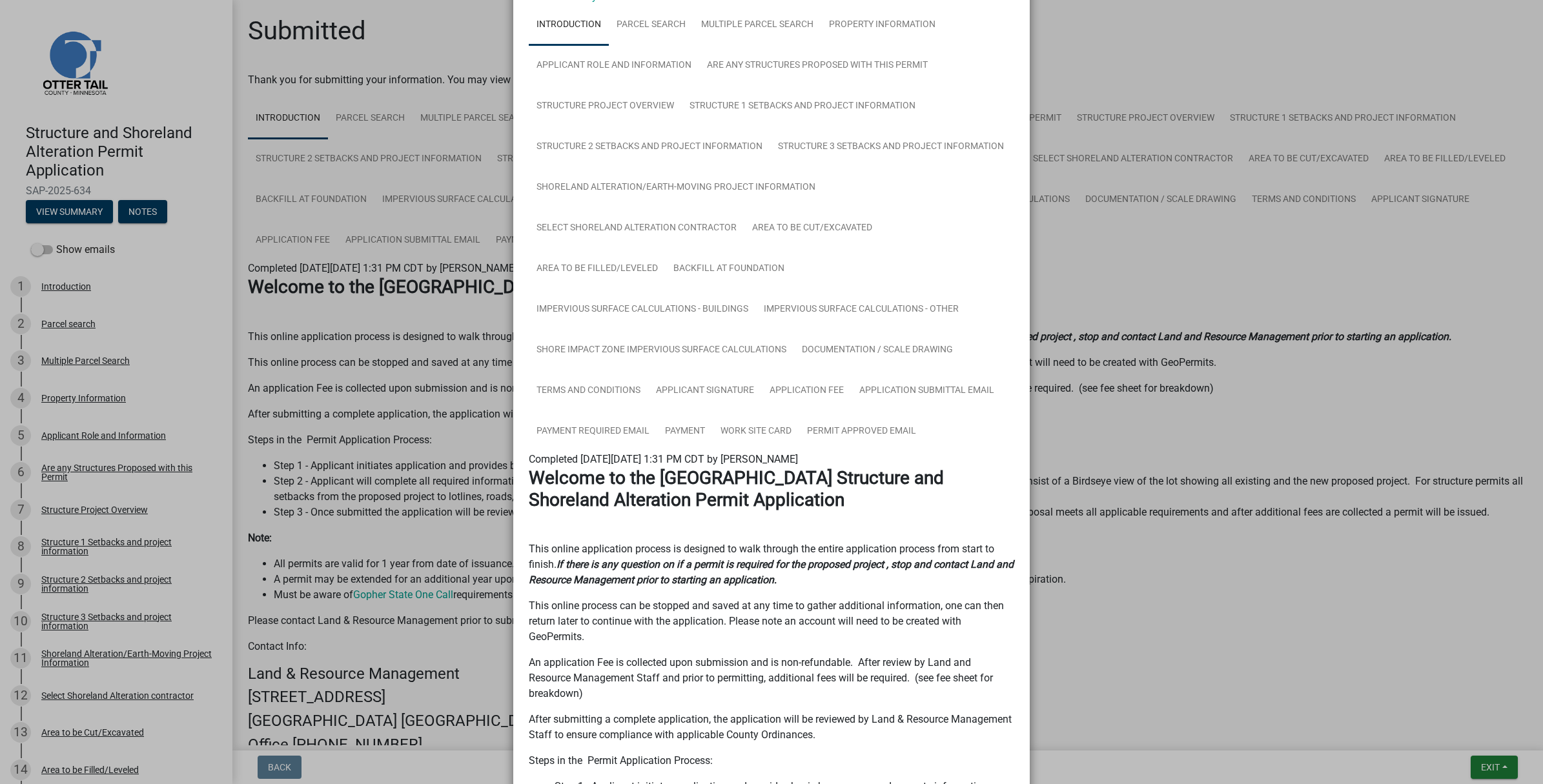
click at [1339, 426] on ngb-modal-window "Summary × Printer Friendly Introduction Parcel search Multiple Parcel Search Pr…" at bounding box center [771, 392] width 1543 height 784
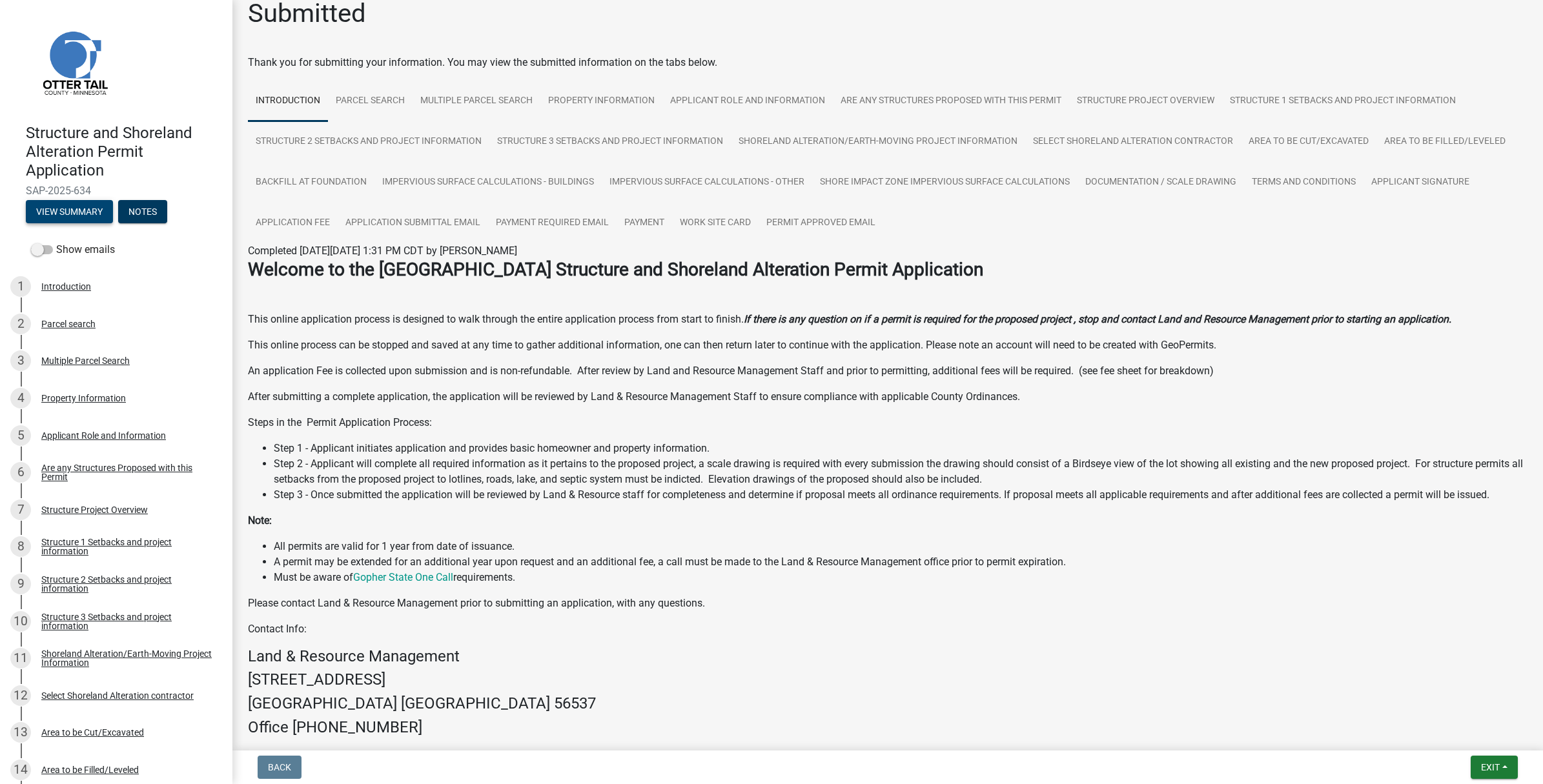
scroll to position [0, 0]
